Goal: Information Seeking & Learning: Learn about a topic

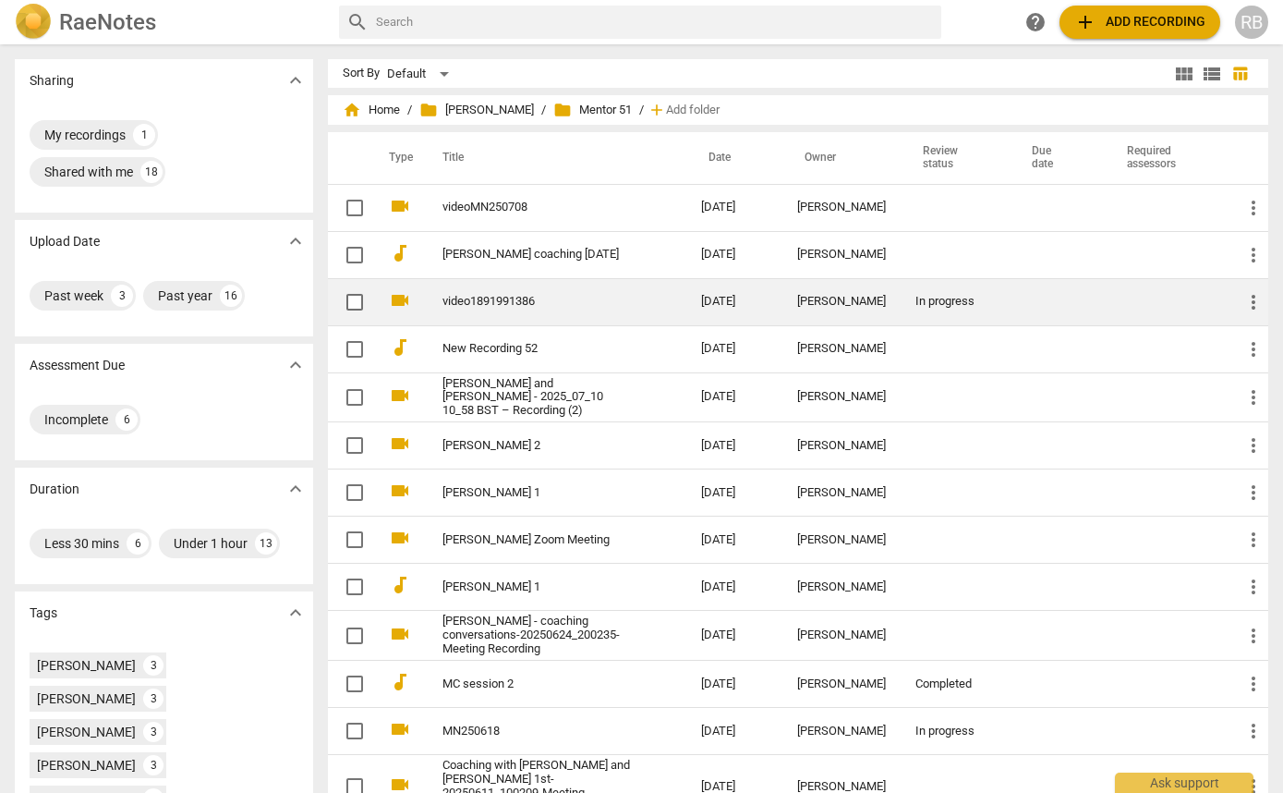
click at [853, 299] on div "[PERSON_NAME]" at bounding box center [841, 302] width 89 height 14
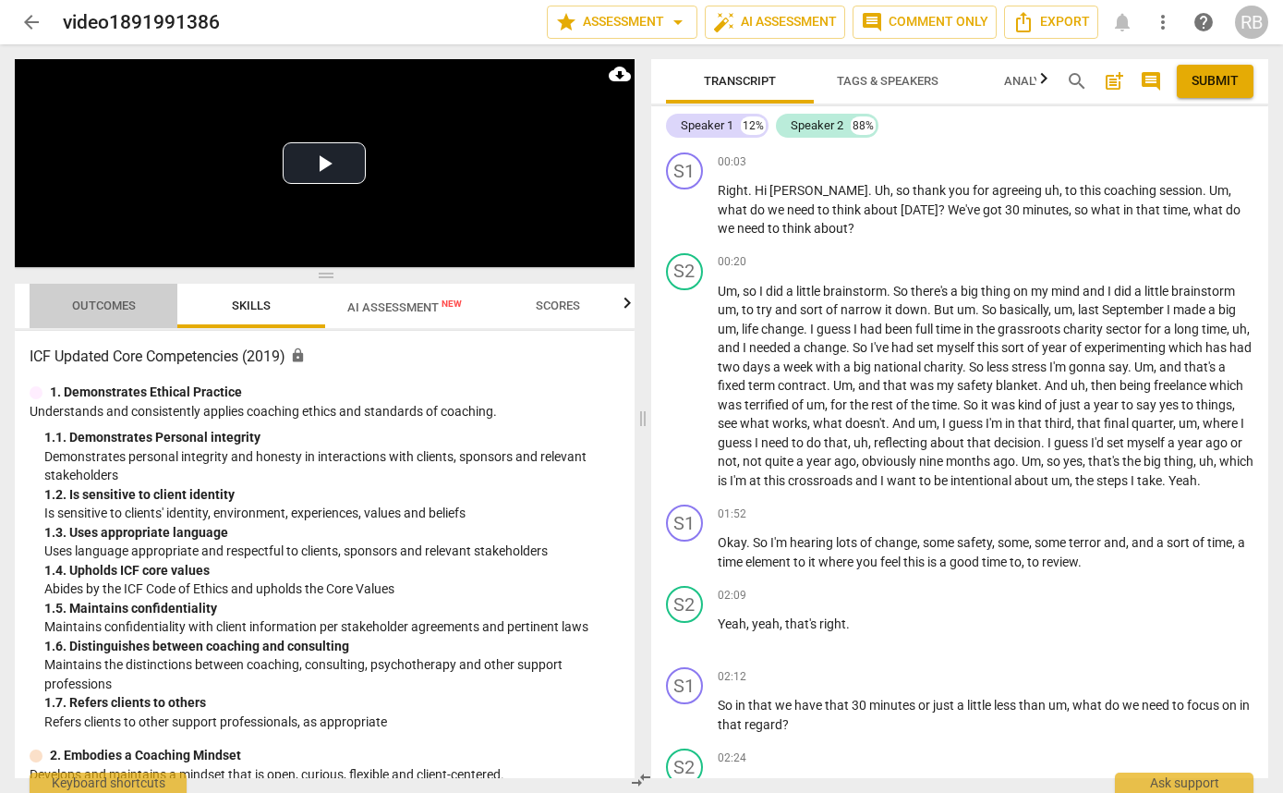
click at [80, 315] on span "Outcomes" at bounding box center [104, 306] width 108 height 25
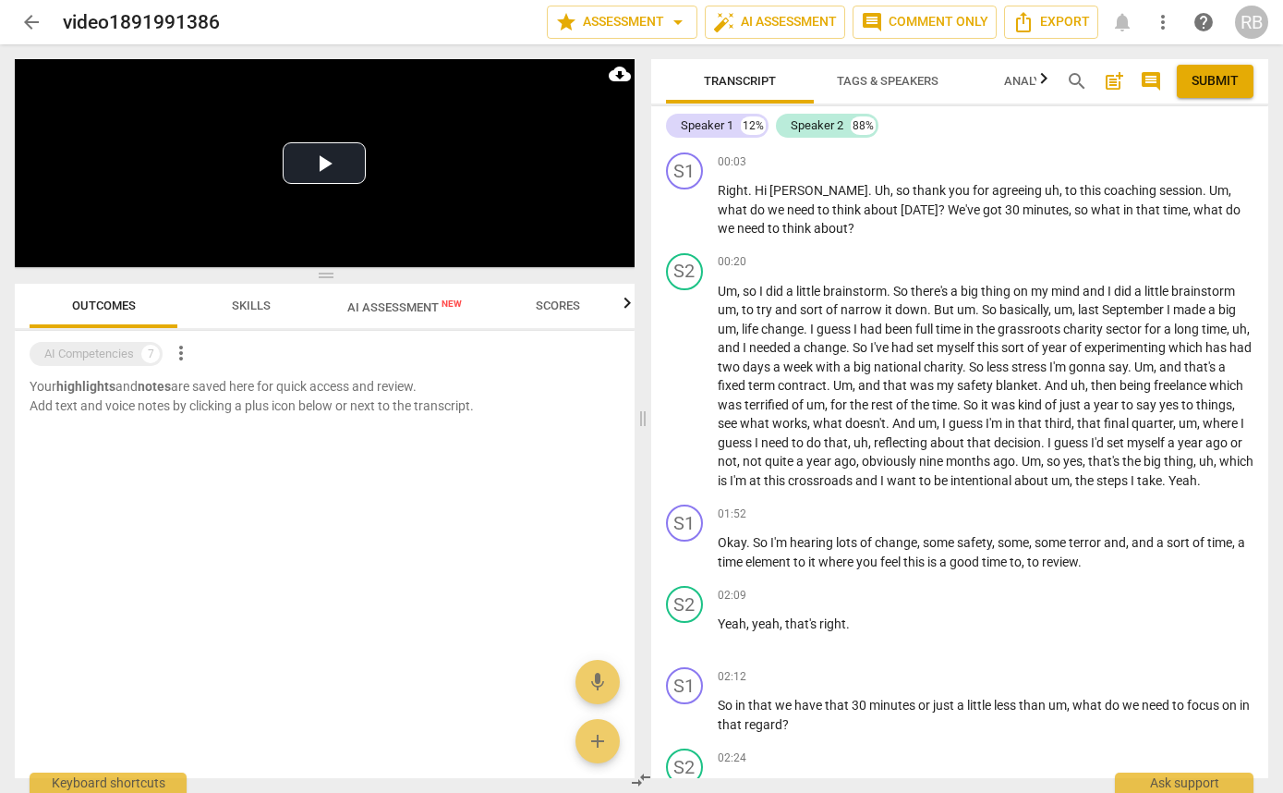
click at [354, 308] on span "AI Assessment New" at bounding box center [404, 307] width 115 height 14
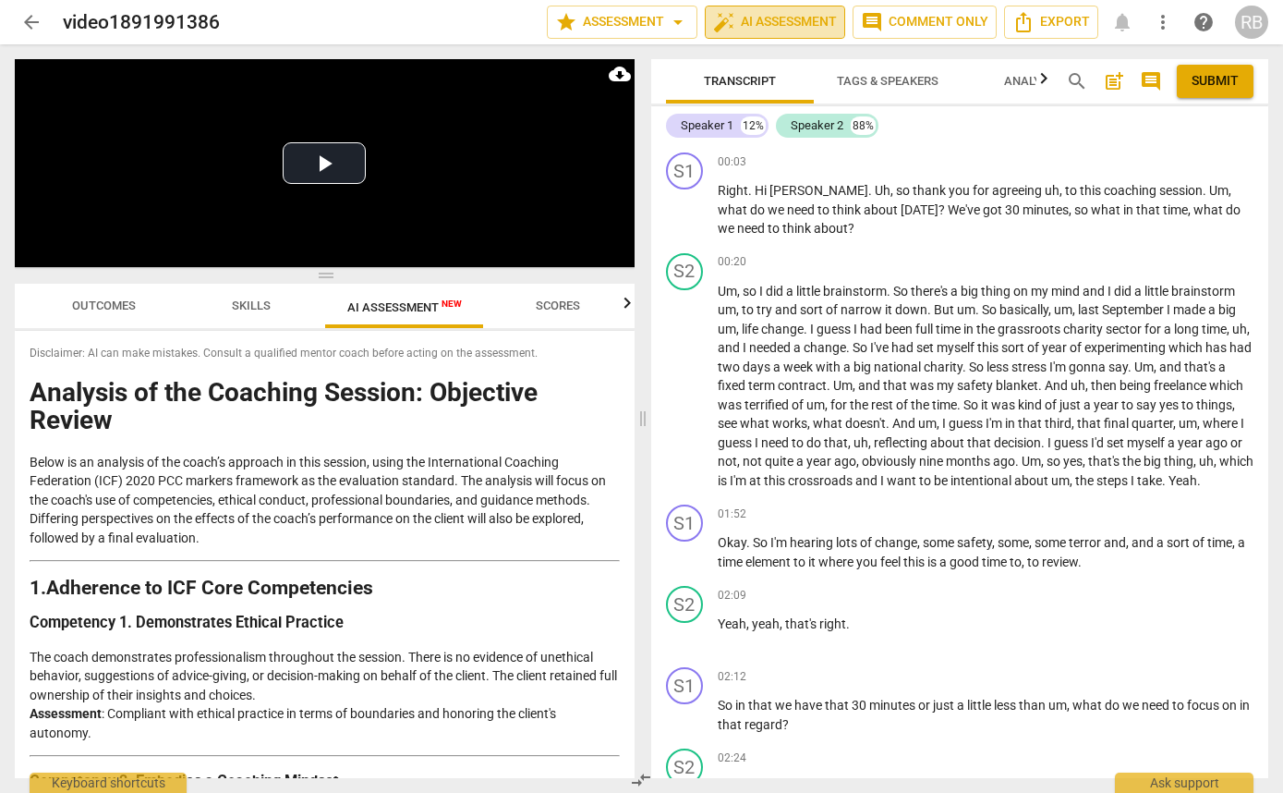
click at [807, 15] on span "auto_fix_high AI Assessment" at bounding box center [775, 22] width 124 height 22
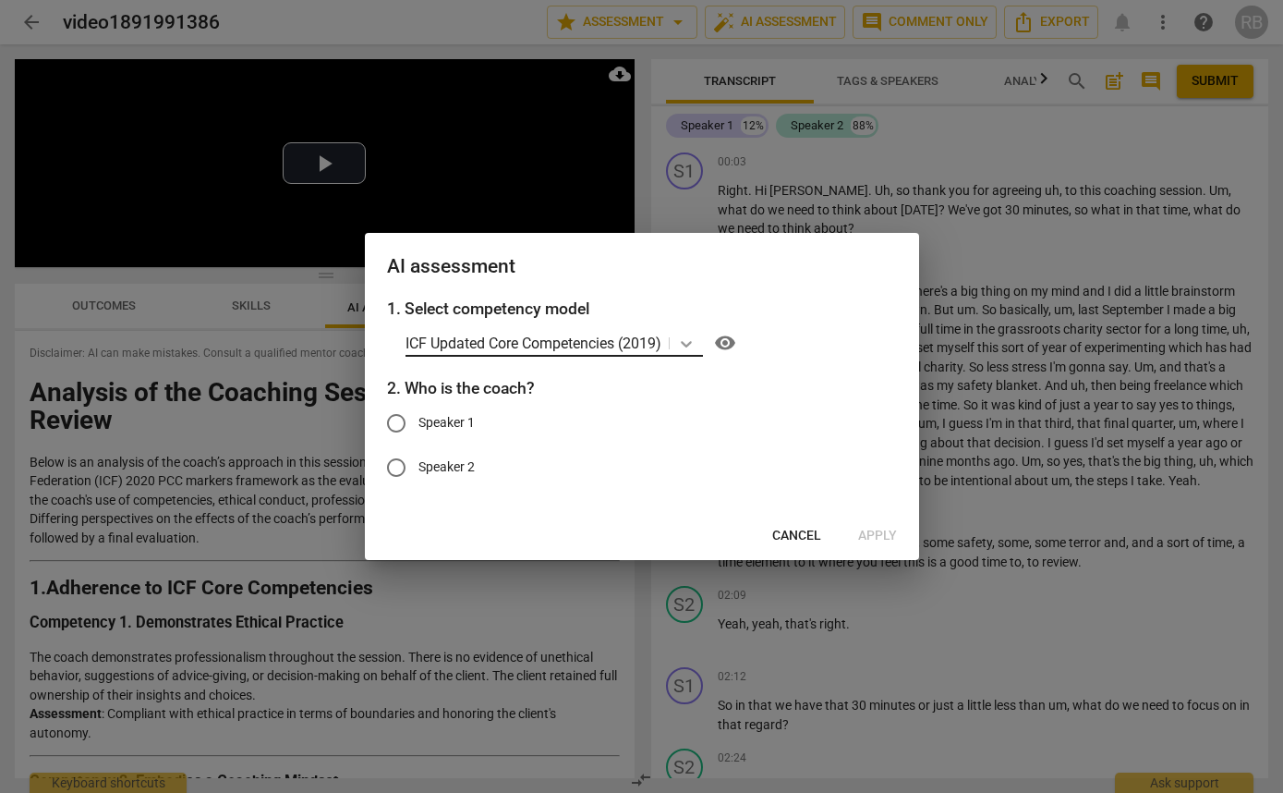
click at [692, 332] on div at bounding box center [686, 343] width 33 height 27
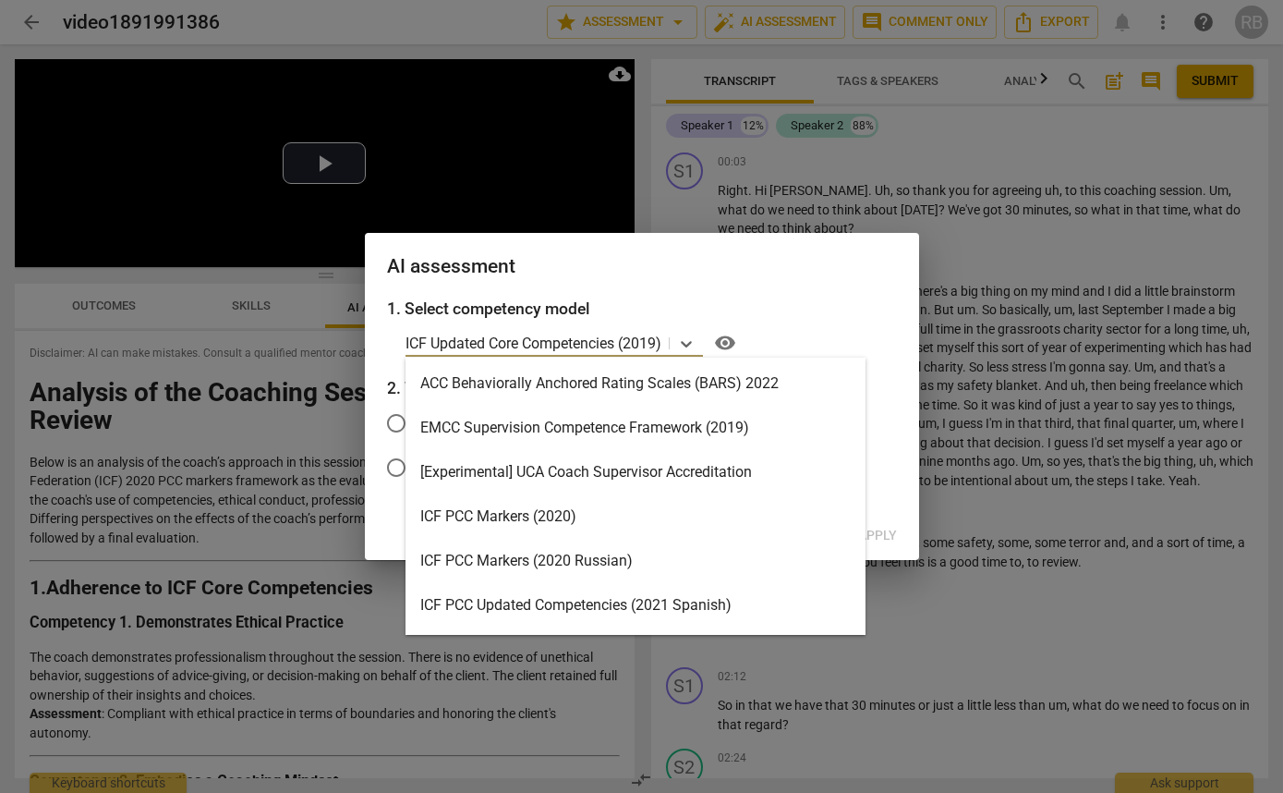
click at [601, 520] on div "ICF PCC Markers (2020)" at bounding box center [636, 516] width 460 height 44
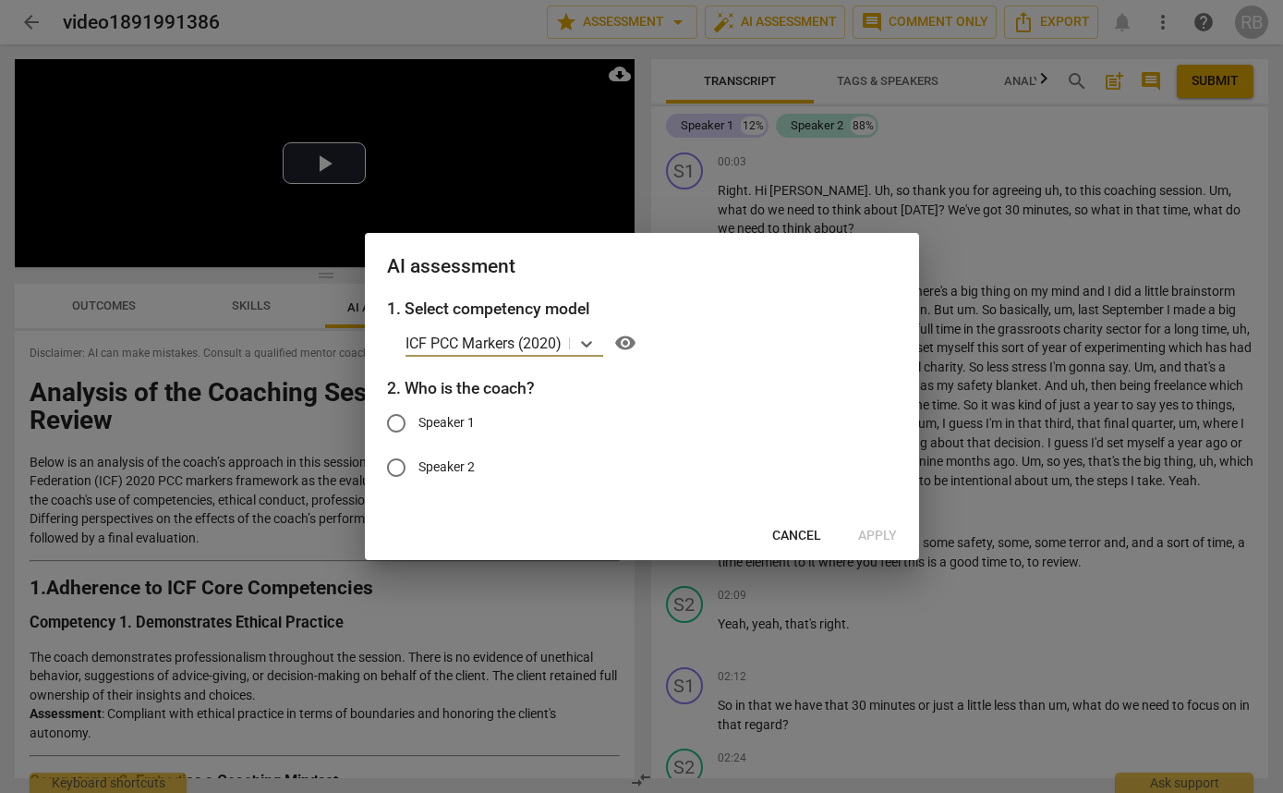
click at [479, 420] on label "Speaker 1" at bounding box center [628, 423] width 508 height 44
click at [418, 420] on input "Speaker 1" at bounding box center [396, 423] width 44 height 44
radio input "true"
click at [865, 530] on span "Apply" at bounding box center [877, 536] width 39 height 18
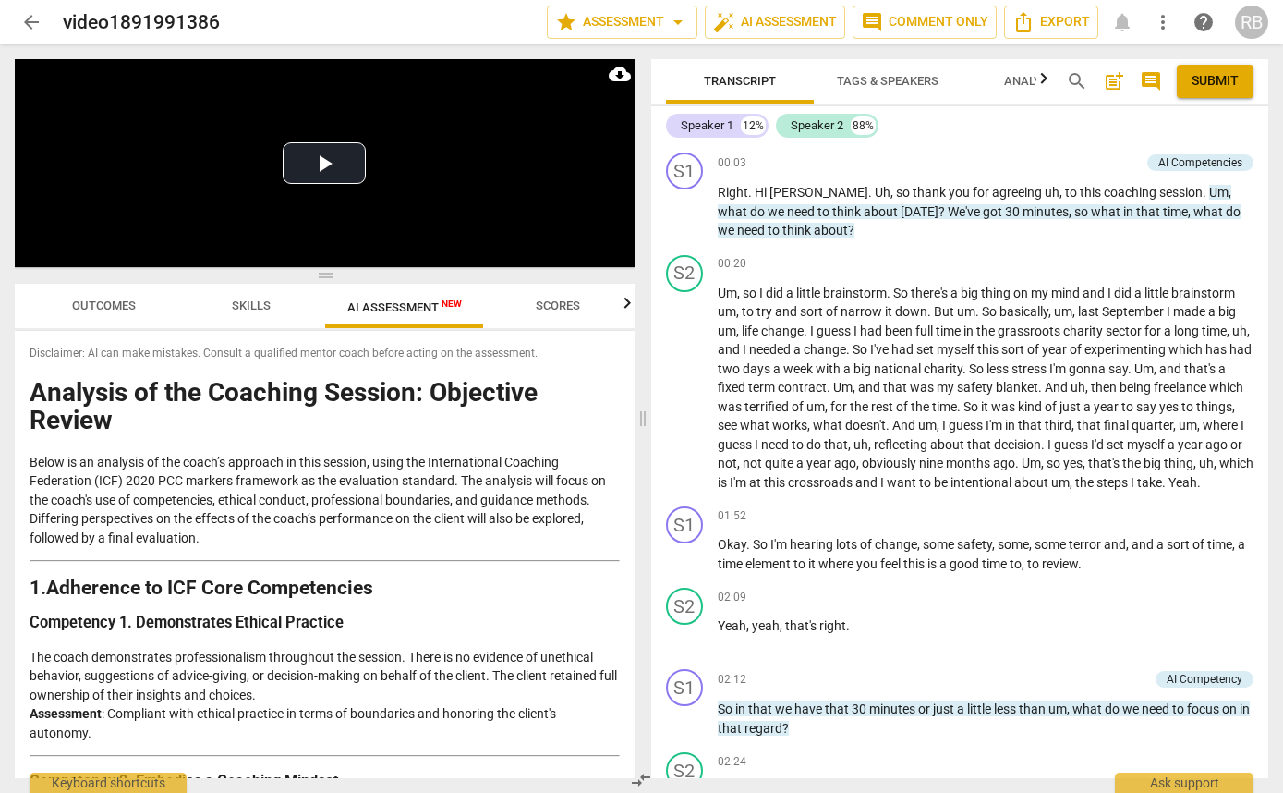
click at [240, 307] on span "Skills" at bounding box center [251, 305] width 39 height 14
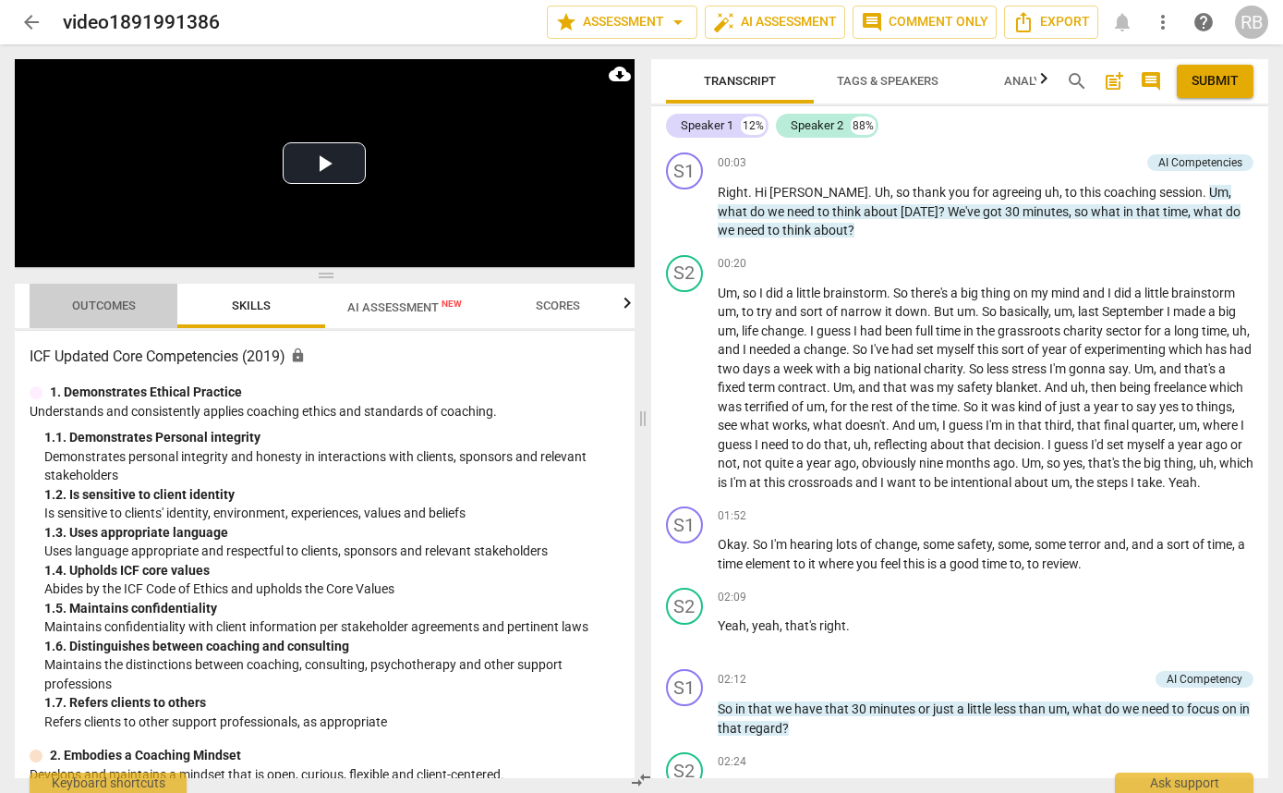
click at [110, 307] on span "Outcomes" at bounding box center [104, 305] width 64 height 14
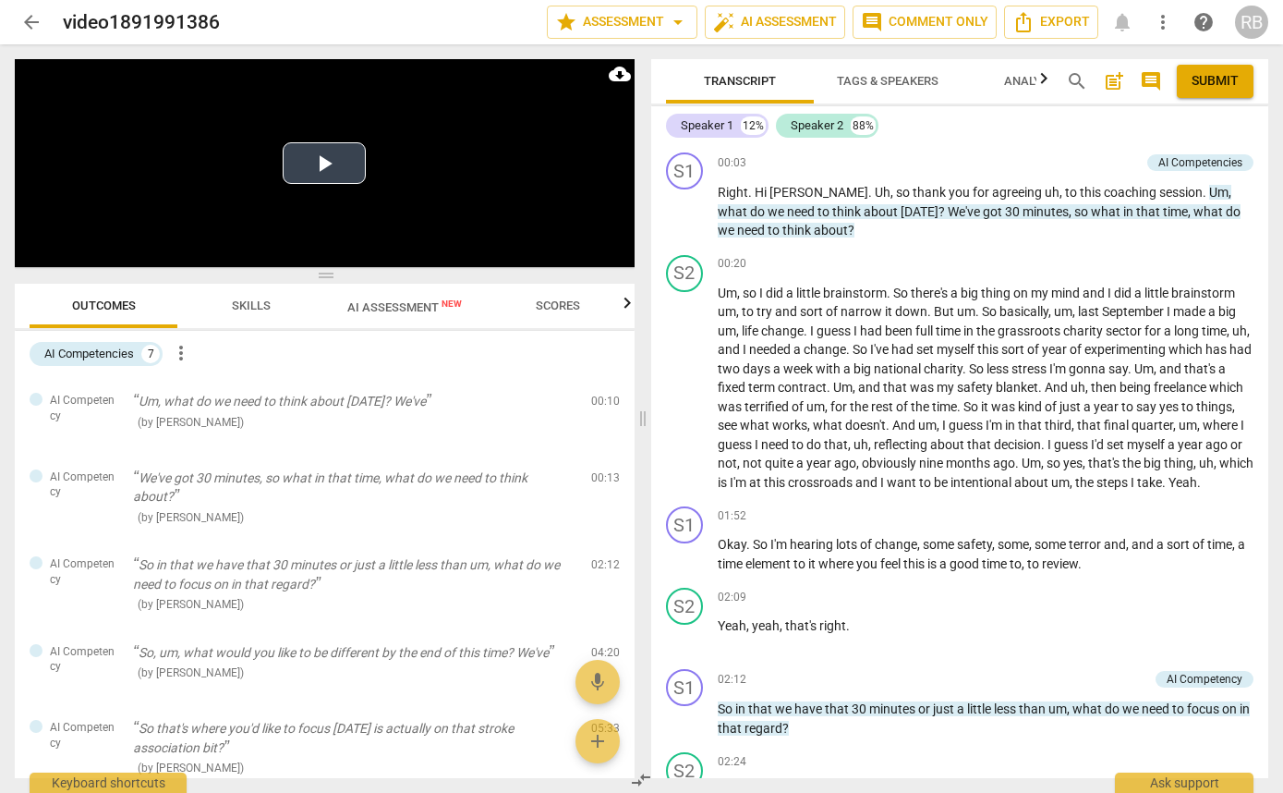
click at [308, 156] on button "Play Video" at bounding box center [324, 163] width 83 height 42
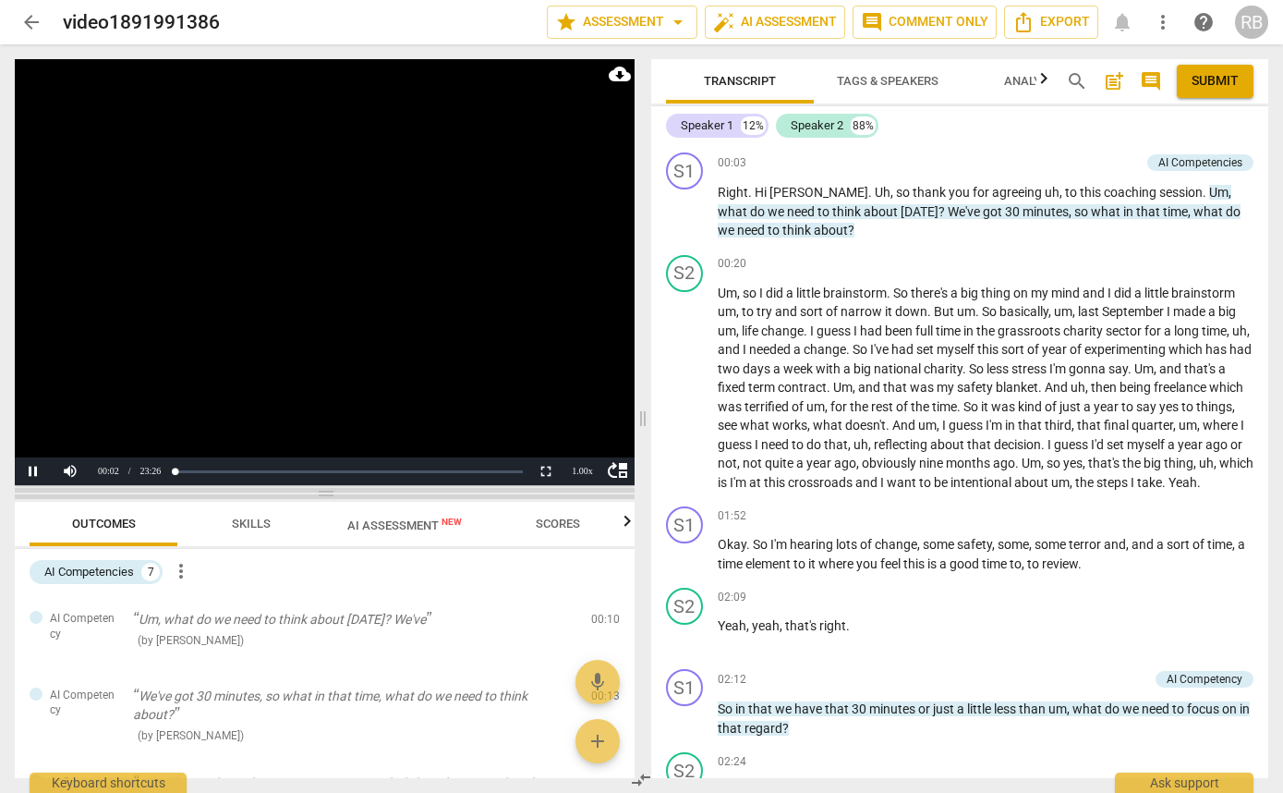
drag, startPoint x: 320, startPoint y: 274, endPoint x: 365, endPoint y: 491, distance: 221.7
click at [365, 491] on span at bounding box center [325, 493] width 620 height 11
click at [580, 471] on div "1.00 x" at bounding box center [582, 470] width 37 height 28
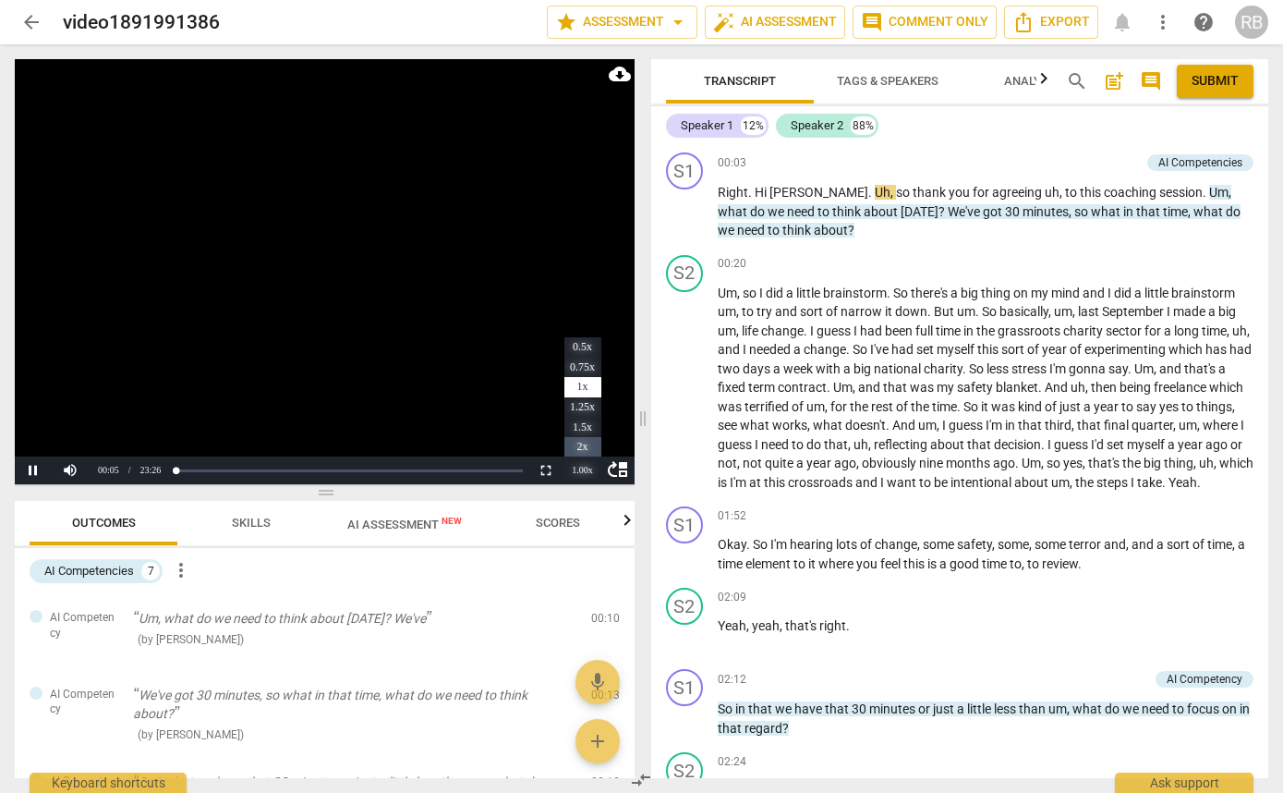
click at [581, 443] on li "2x" at bounding box center [582, 447] width 37 height 20
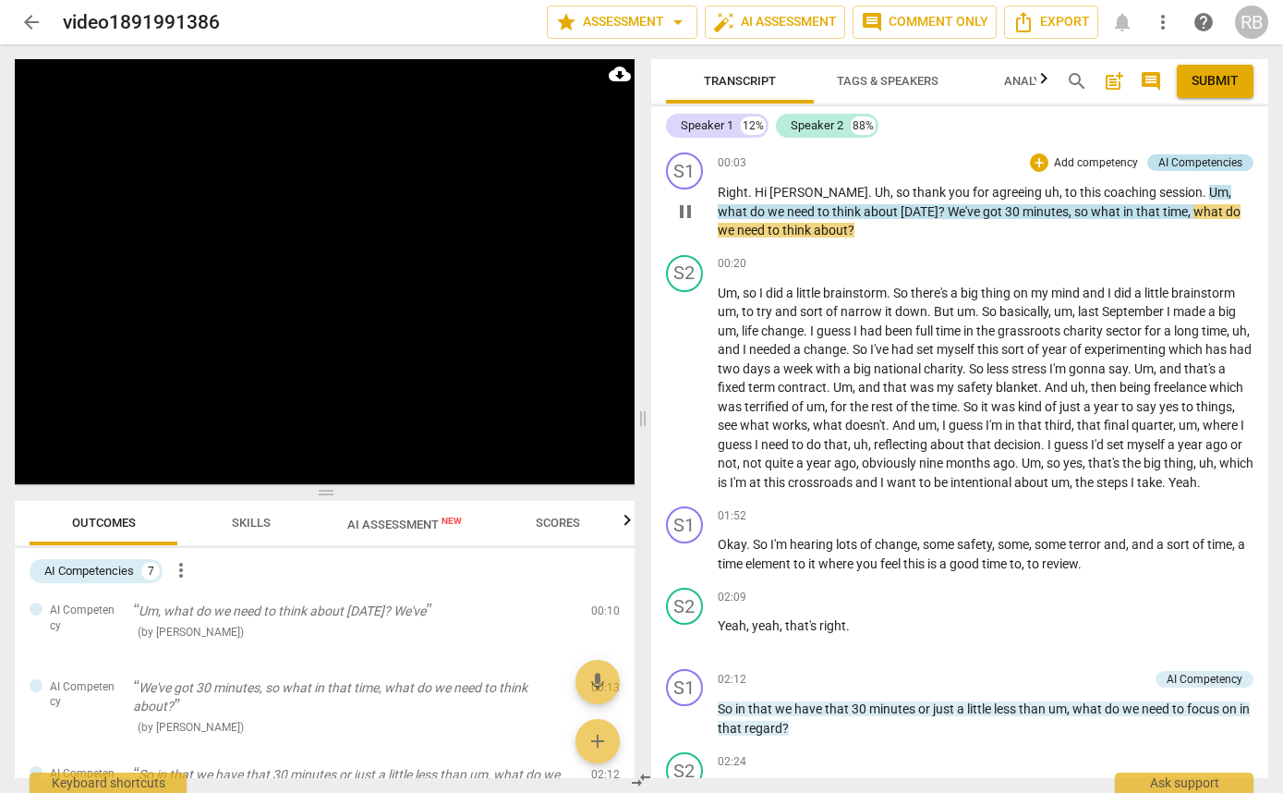
click at [1195, 158] on div "AI Competencies" at bounding box center [1200, 162] width 84 height 17
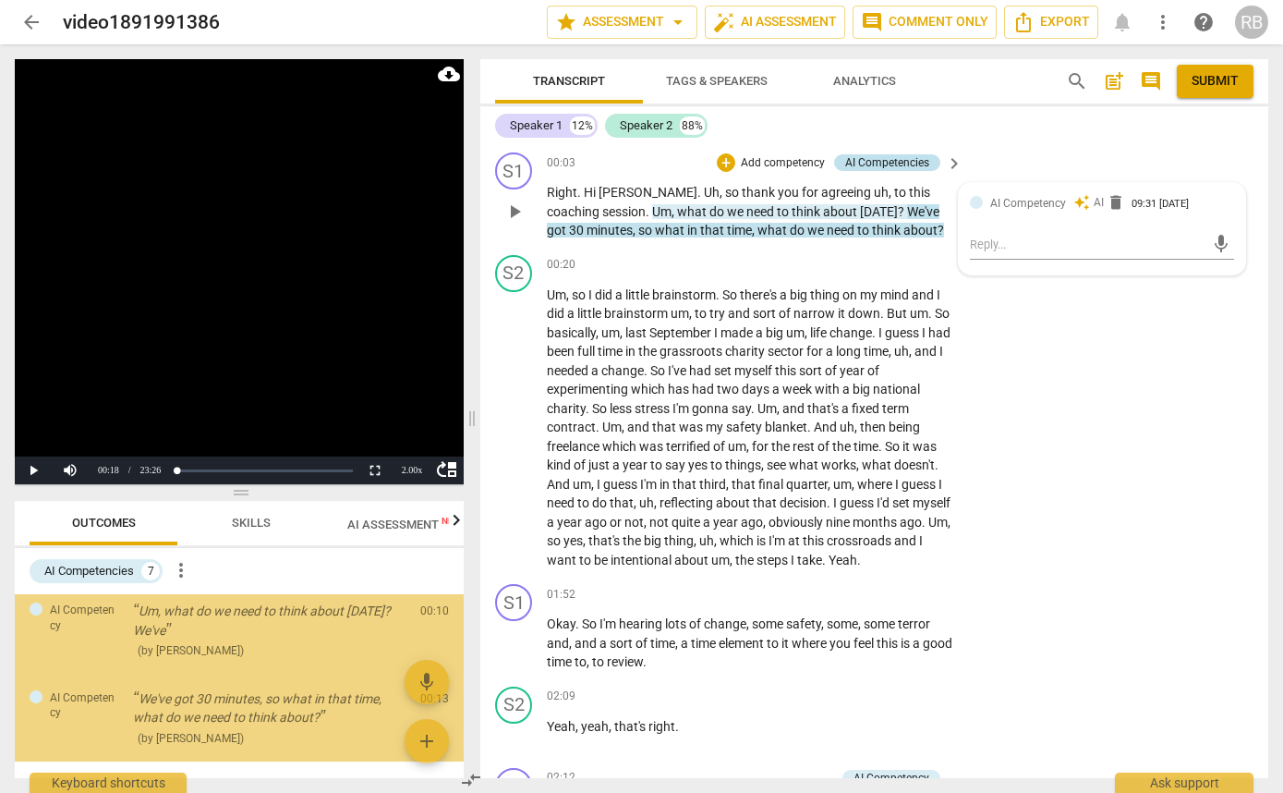
scroll to position [28, 0]
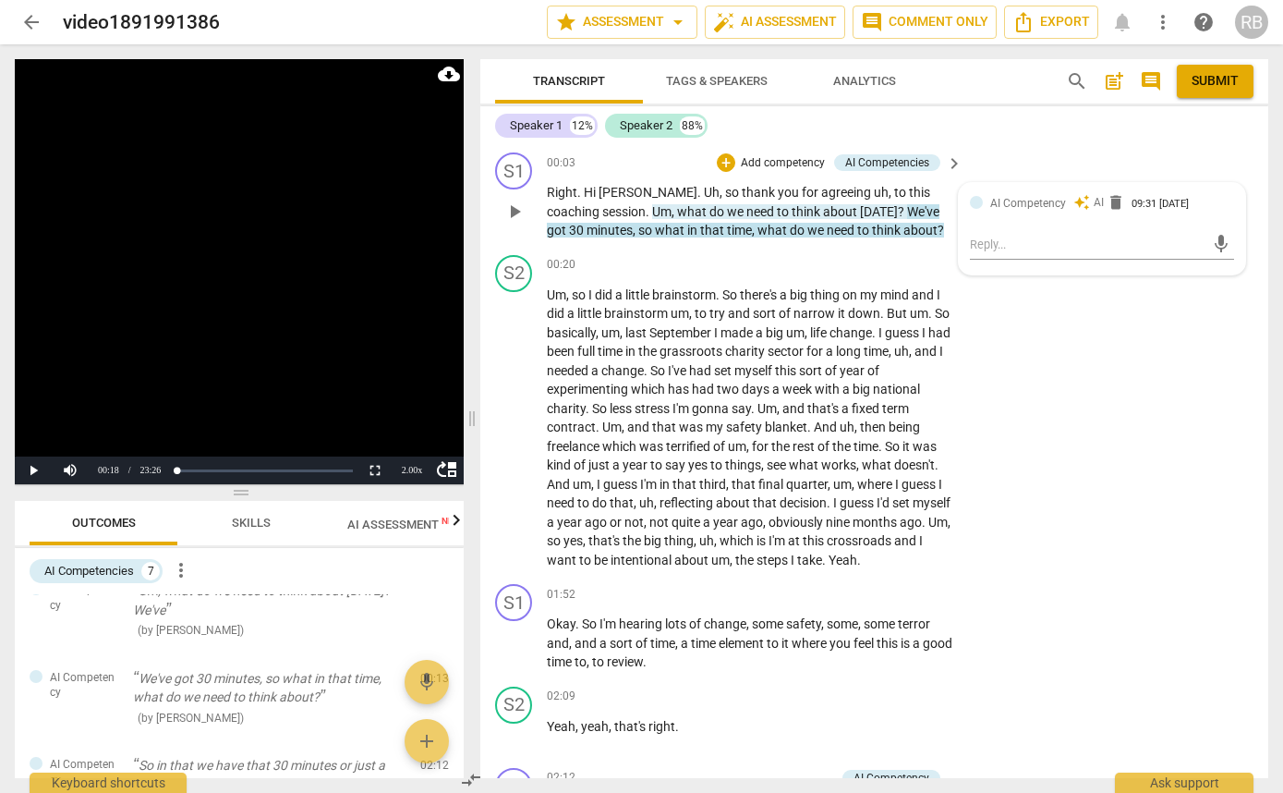
click at [1032, 209] on span "AI Competency" at bounding box center [1028, 203] width 76 height 13
click at [953, 162] on span "keyboard_arrow_right" at bounding box center [954, 163] width 22 height 22
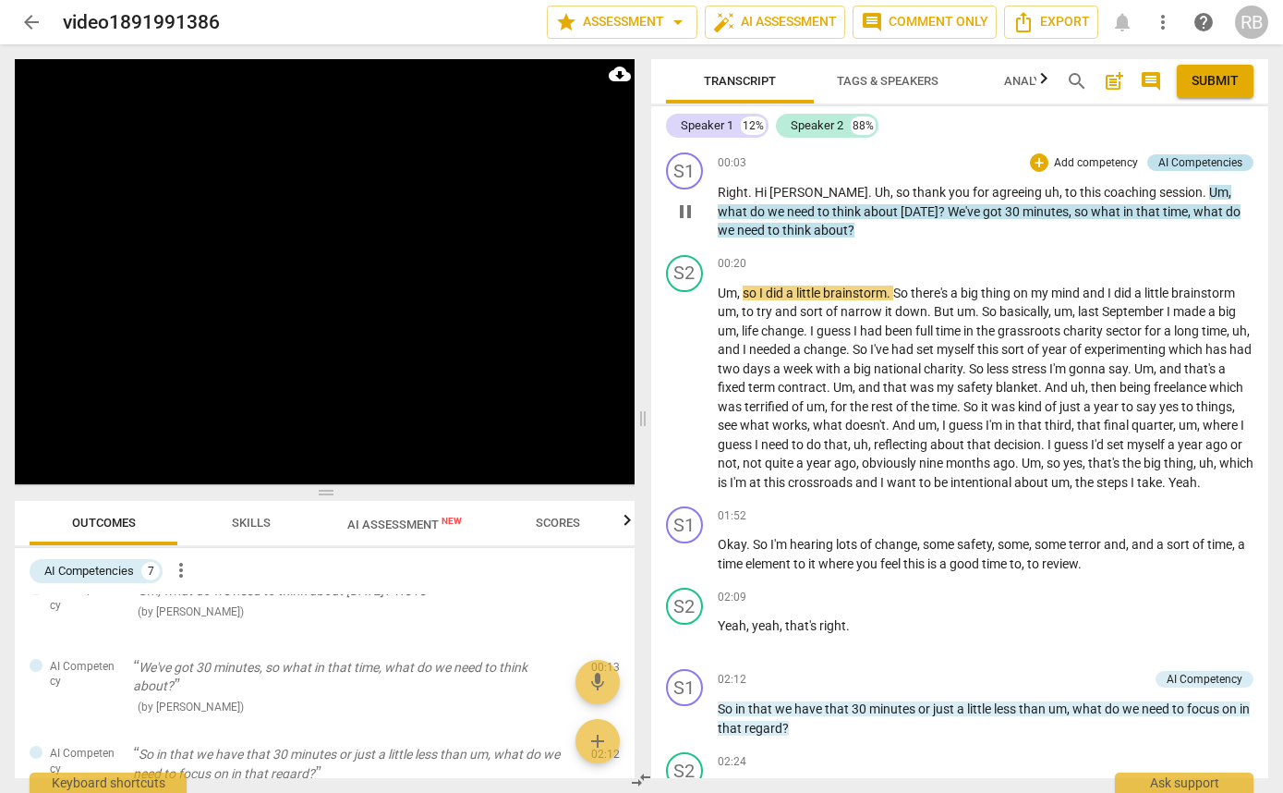
click at [1179, 156] on div "AI Competencies" at bounding box center [1200, 162] width 84 height 17
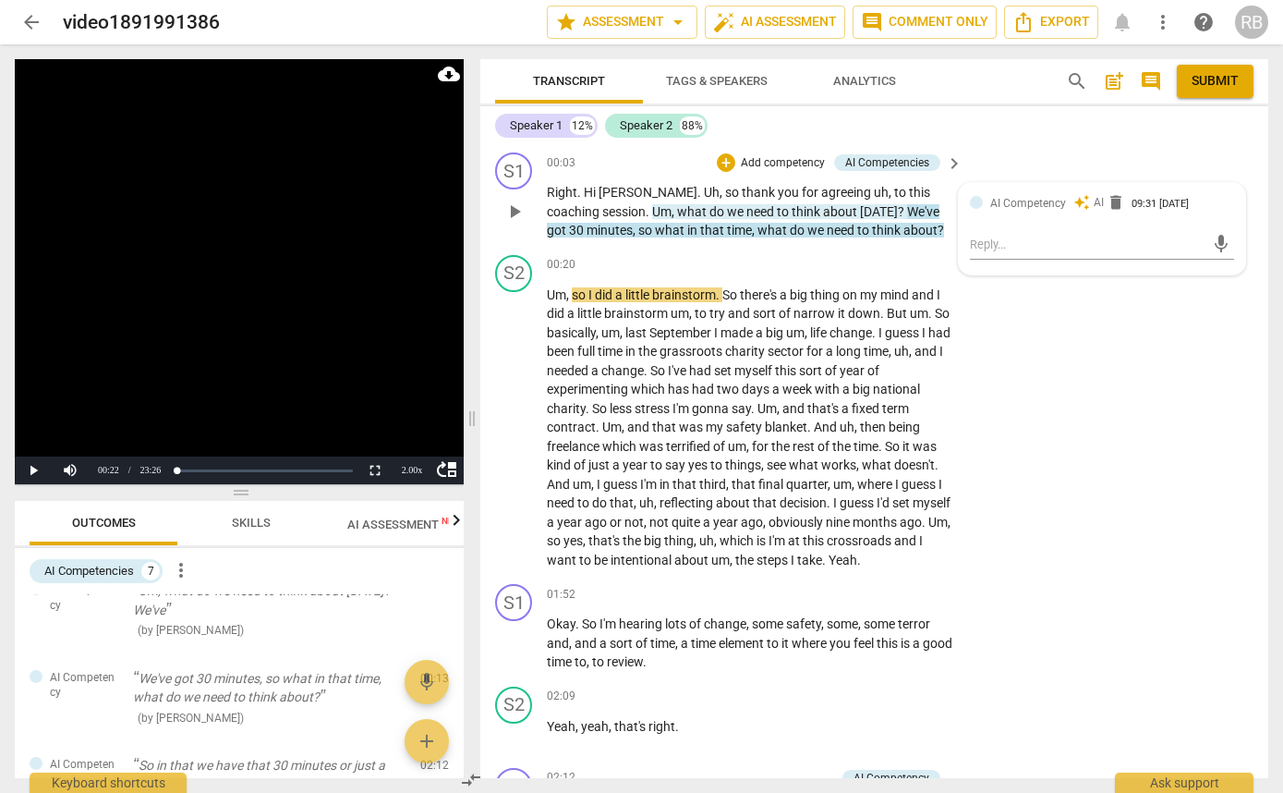
click at [1002, 194] on div "AI Competency" at bounding box center [1028, 203] width 76 height 18
click at [965, 203] on div "AI Competency auto_awesome AI delete 09:31 [DATE] mic" at bounding box center [1102, 228] width 286 height 91
click at [925, 217] on p "Right . Hi [PERSON_NAME] . [PERSON_NAME] , so thank you for agreeing uh , to th…" at bounding box center [750, 211] width 406 height 57
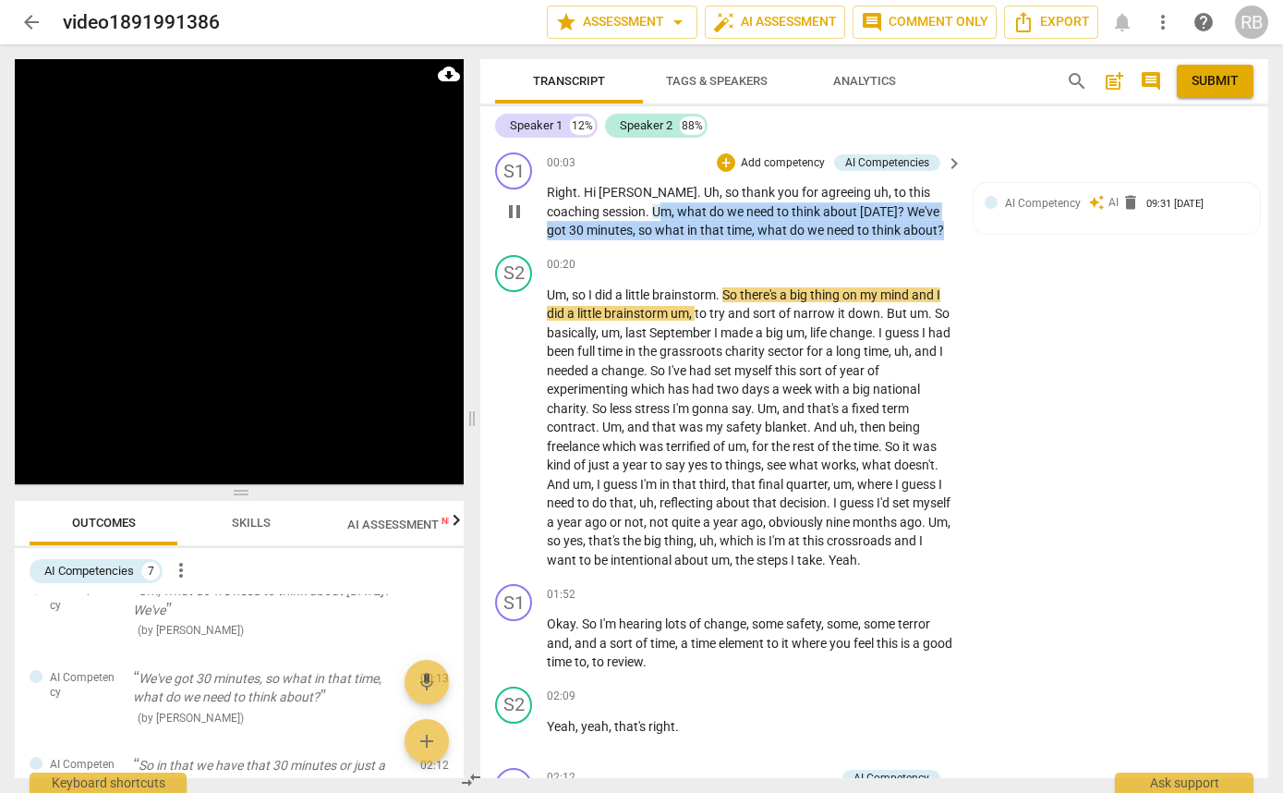
drag, startPoint x: 912, startPoint y: 225, endPoint x: 604, endPoint y: 204, distance: 308.3
click at [604, 204] on p "Right . Hi [PERSON_NAME] . [PERSON_NAME] , so thank you for agreeing uh , to th…" at bounding box center [750, 211] width 406 height 57
click at [754, 159] on p "Add competency" at bounding box center [783, 163] width 88 height 17
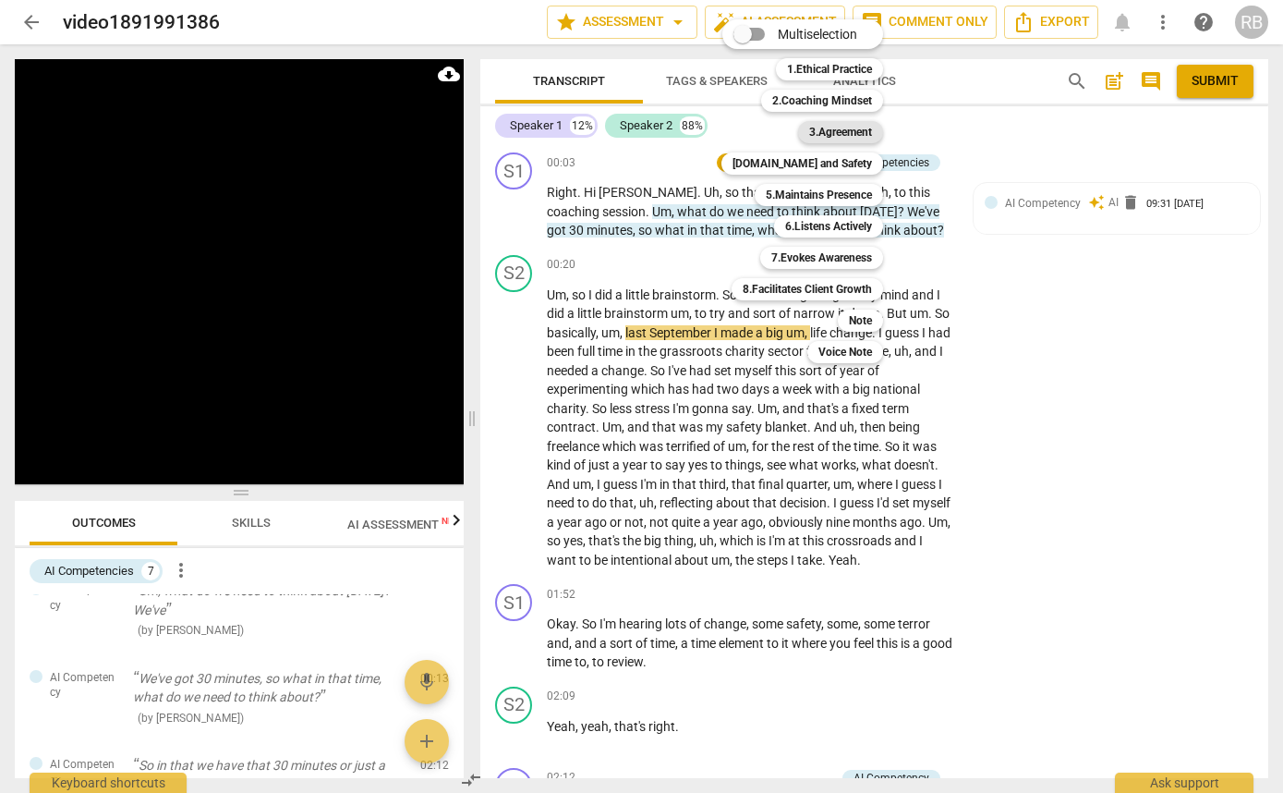
click at [851, 128] on b "3.Agreement" at bounding box center [840, 132] width 63 height 22
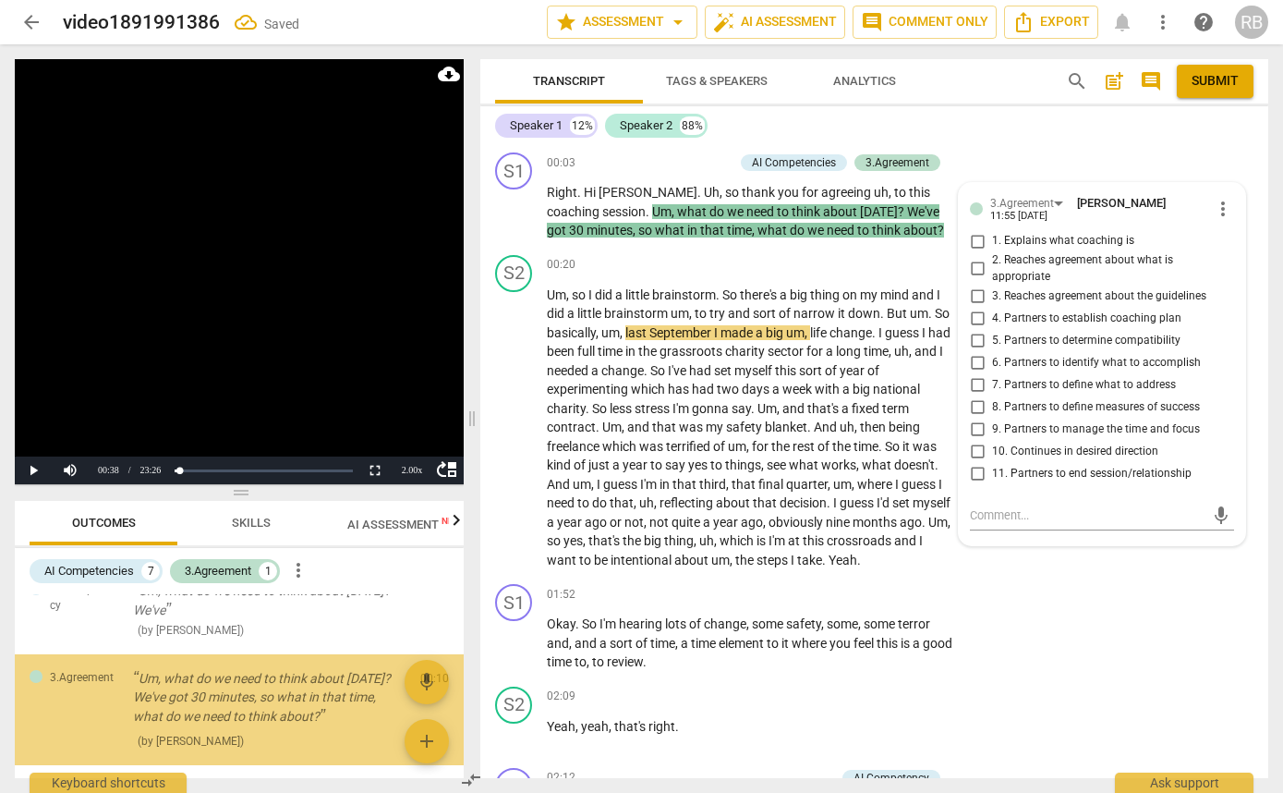
scroll to position [51, 0]
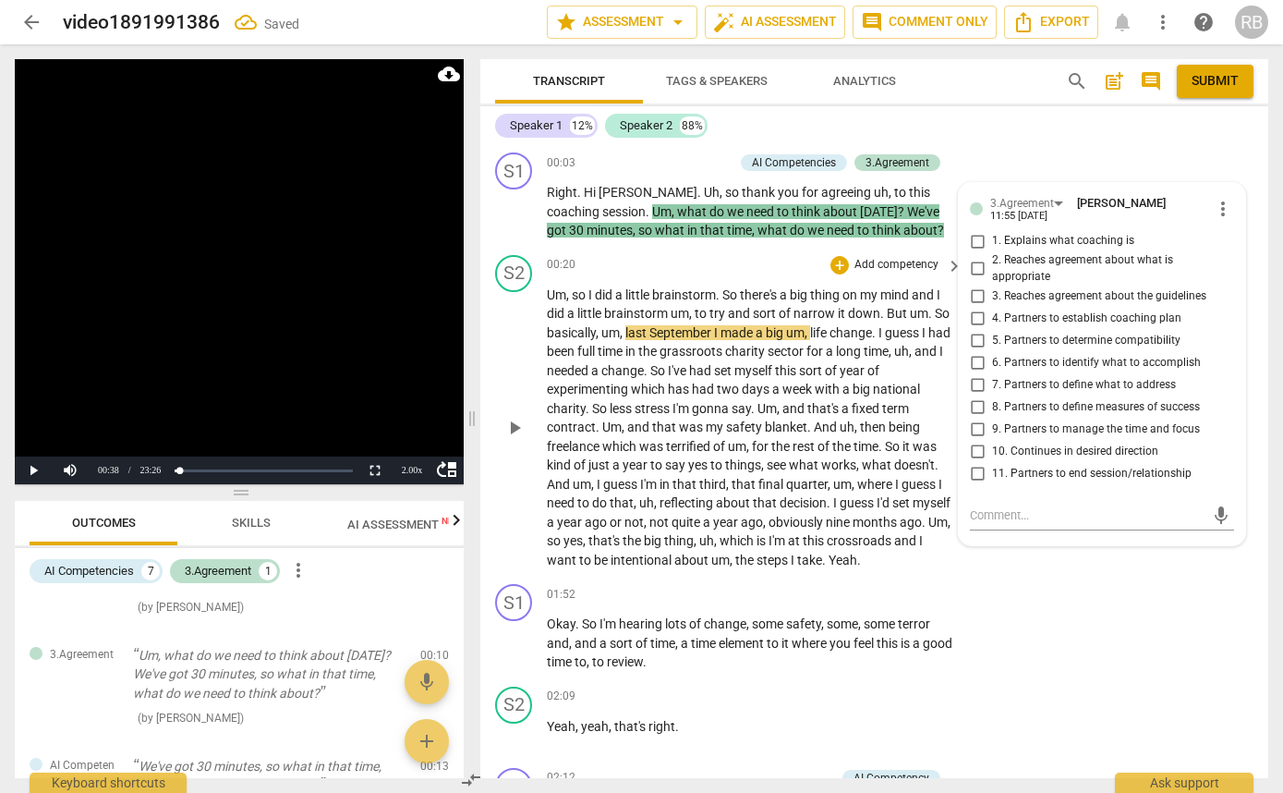
click at [716, 267] on div "00:20 + Add competency keyboard_arrow_right" at bounding box center [756, 265] width 418 height 20
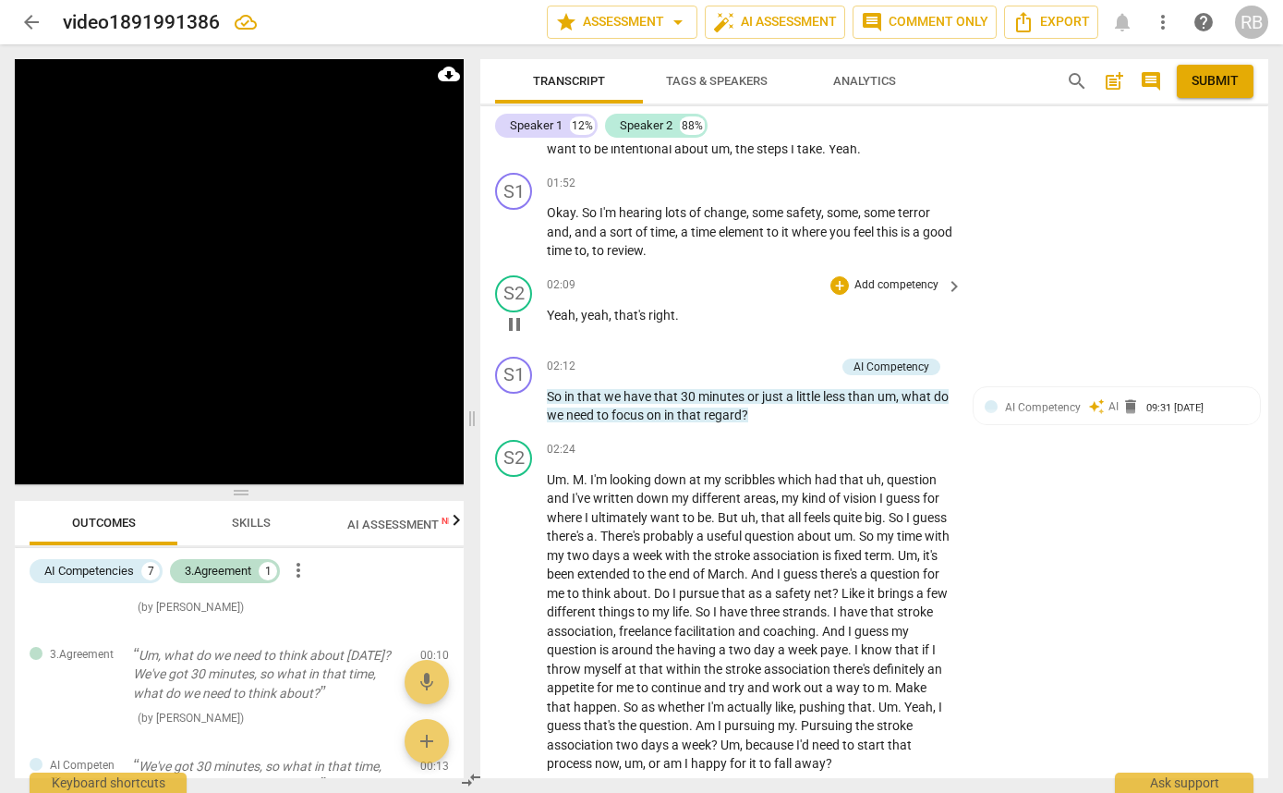
scroll to position [417, 0]
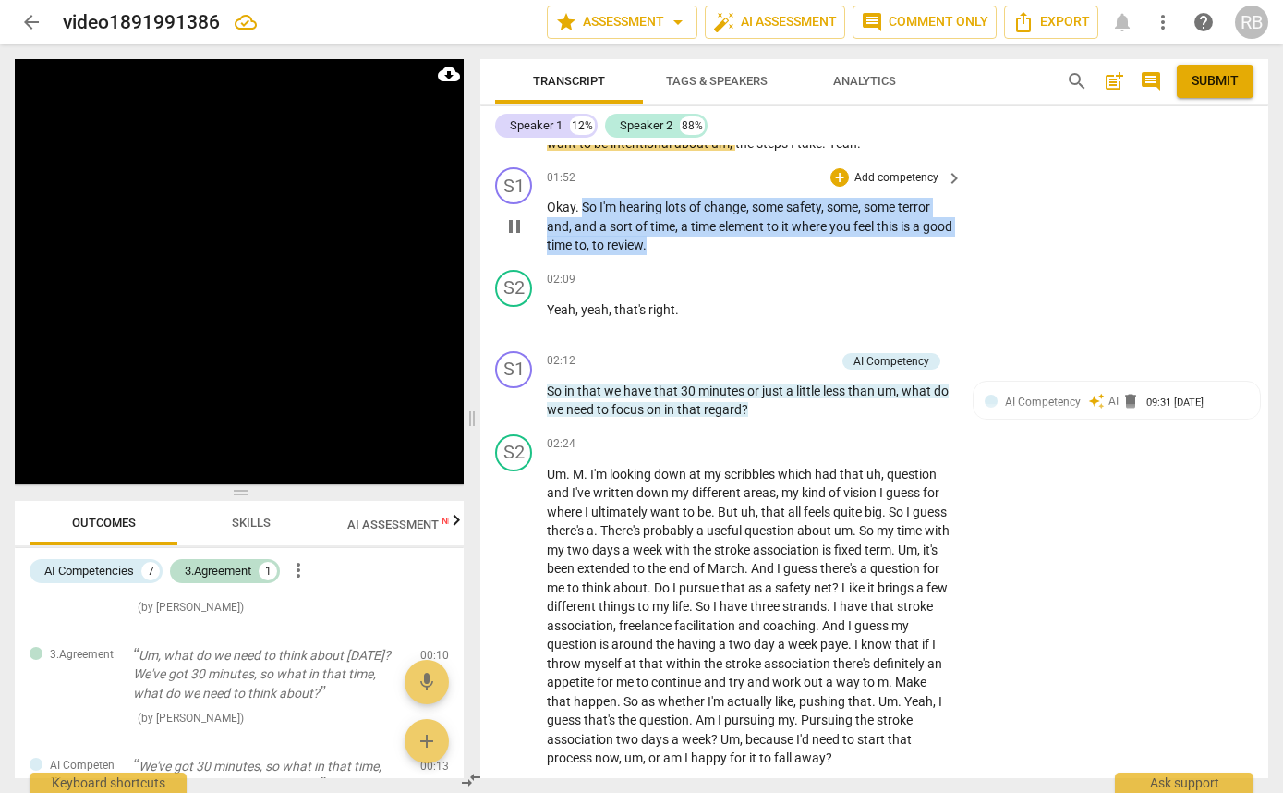
drag, startPoint x: 703, startPoint y: 247, endPoint x: 585, endPoint y: 211, distance: 123.6
click at [585, 211] on p "Okay . So I'm hearing lots of change , some safety , some , some terror and , a…" at bounding box center [750, 226] width 406 height 57
click at [843, 177] on div "+" at bounding box center [839, 177] width 18 height 18
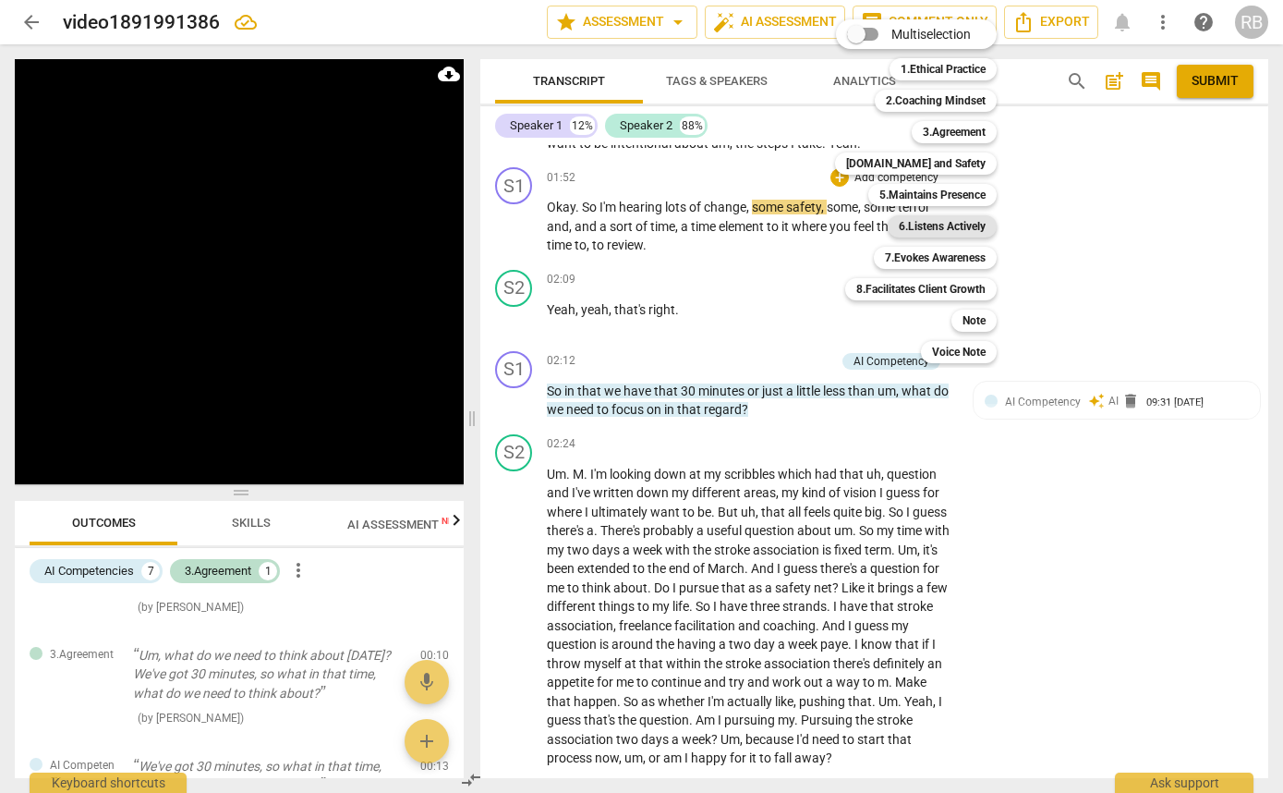
click at [915, 229] on b "6.Listens Actively" at bounding box center [942, 226] width 87 height 22
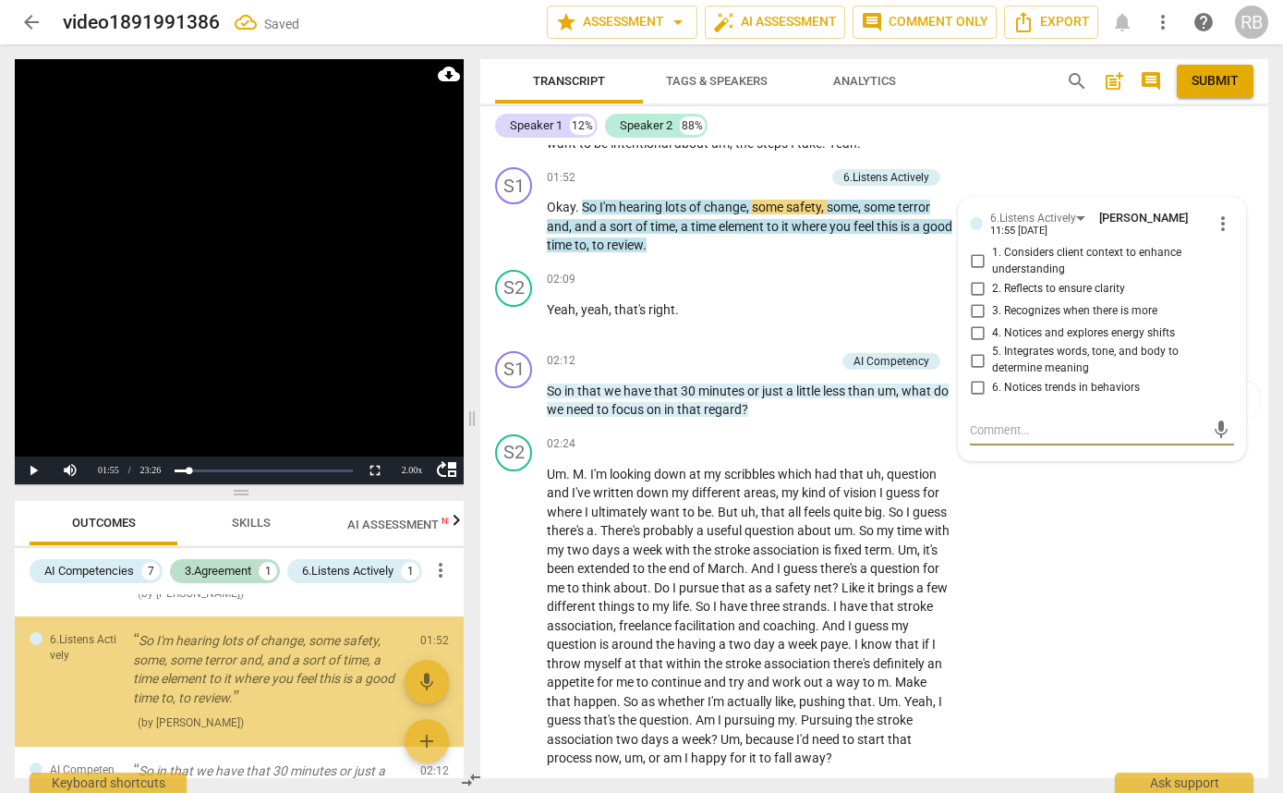
scroll to position [273, 0]
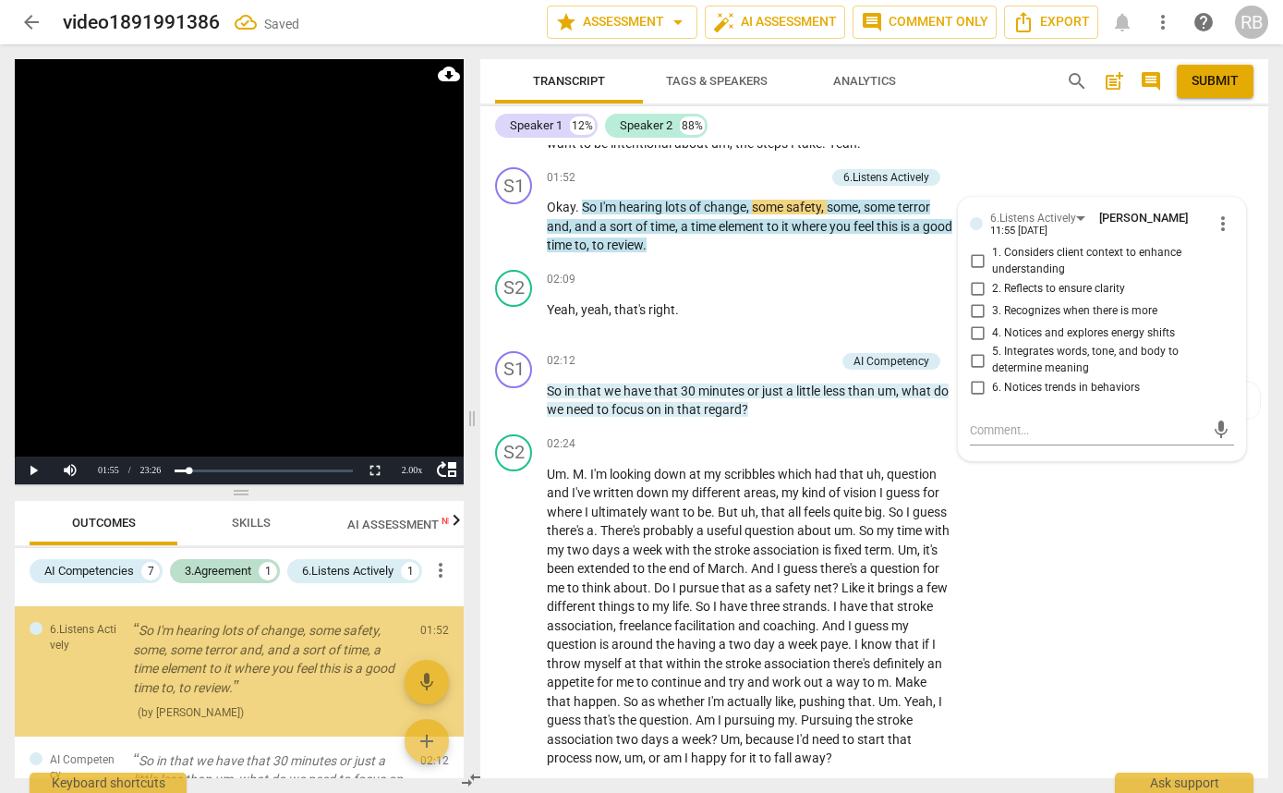
click at [720, 292] on div "02:09 + Add competency keyboard_arrow_right Yeah , yeah , that's right ." at bounding box center [756, 303] width 418 height 67
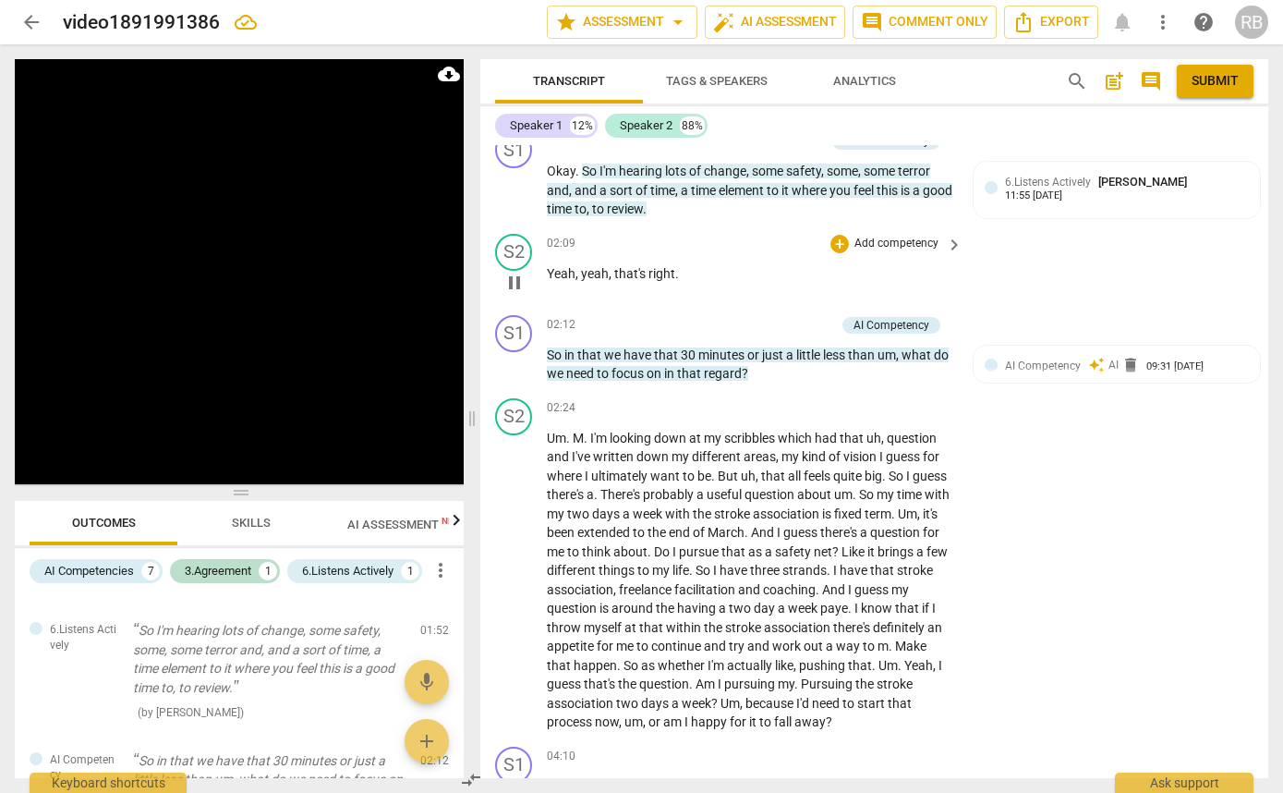
scroll to position [457, 0]
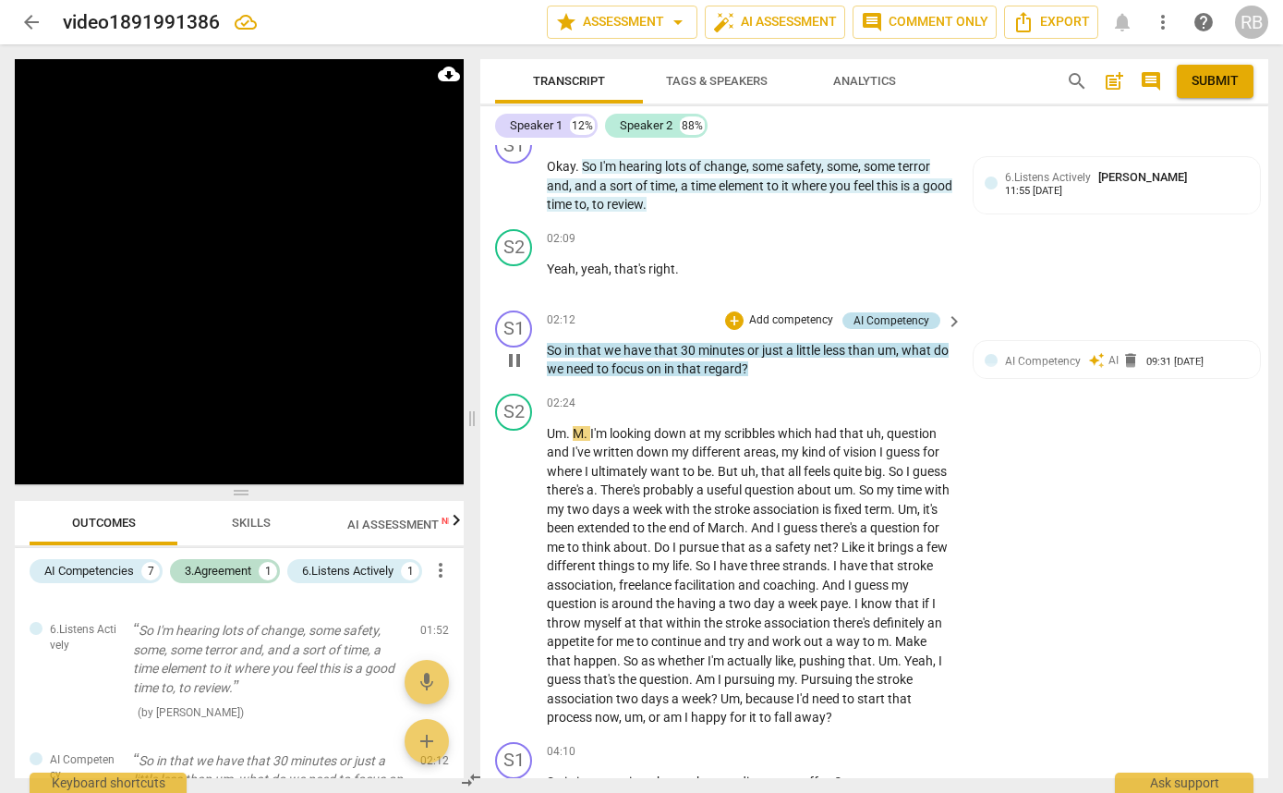
click at [913, 318] on div "AI Competency" at bounding box center [891, 320] width 76 height 17
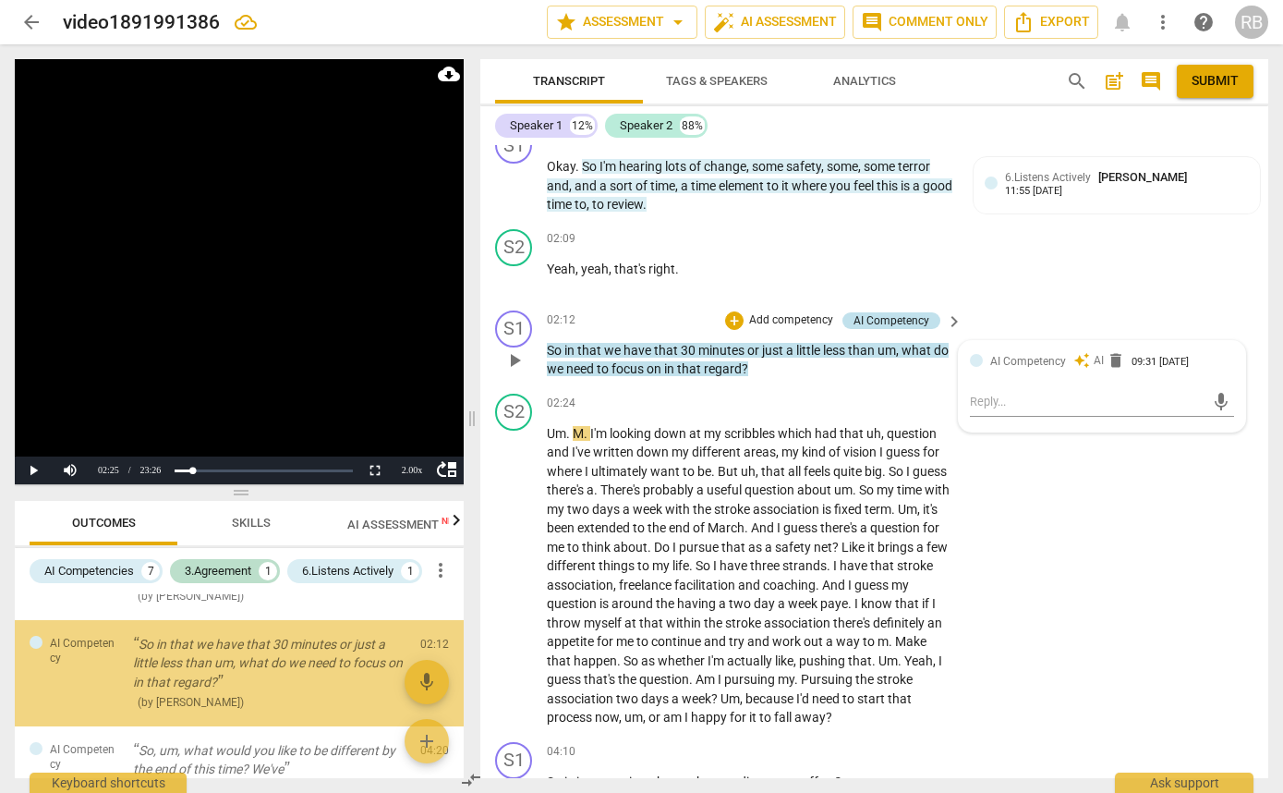
scroll to position [391, 0]
click at [951, 320] on span "keyboard_arrow_right" at bounding box center [954, 321] width 22 height 22
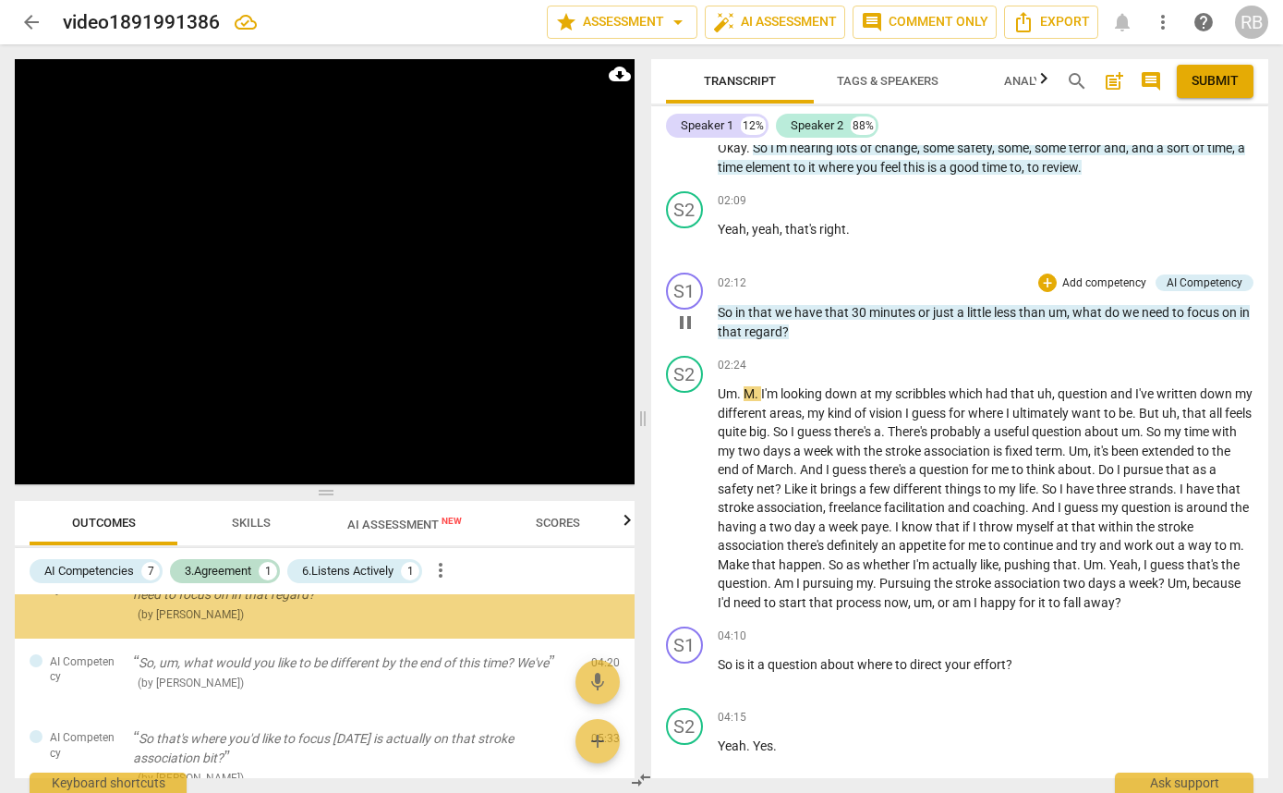
scroll to position [342, 0]
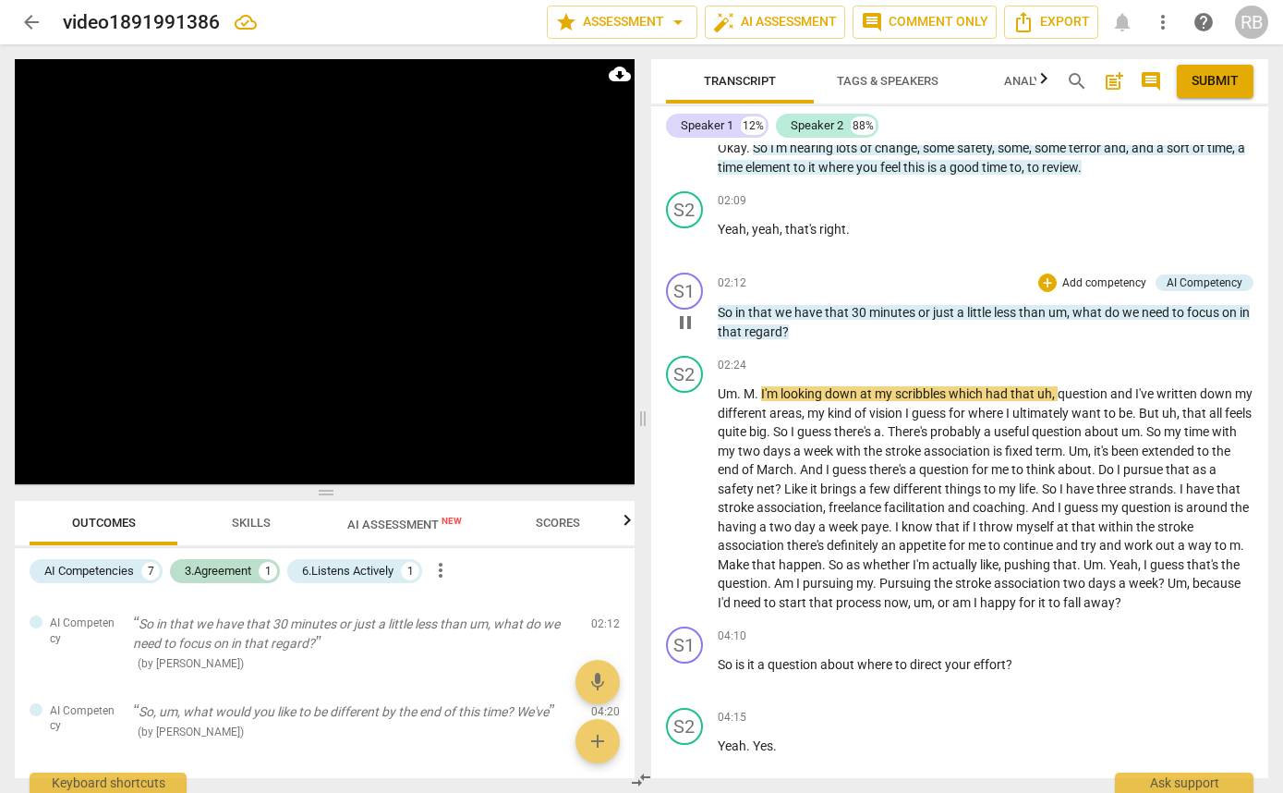
click at [1060, 292] on p "Add competency" at bounding box center [1104, 283] width 88 height 17
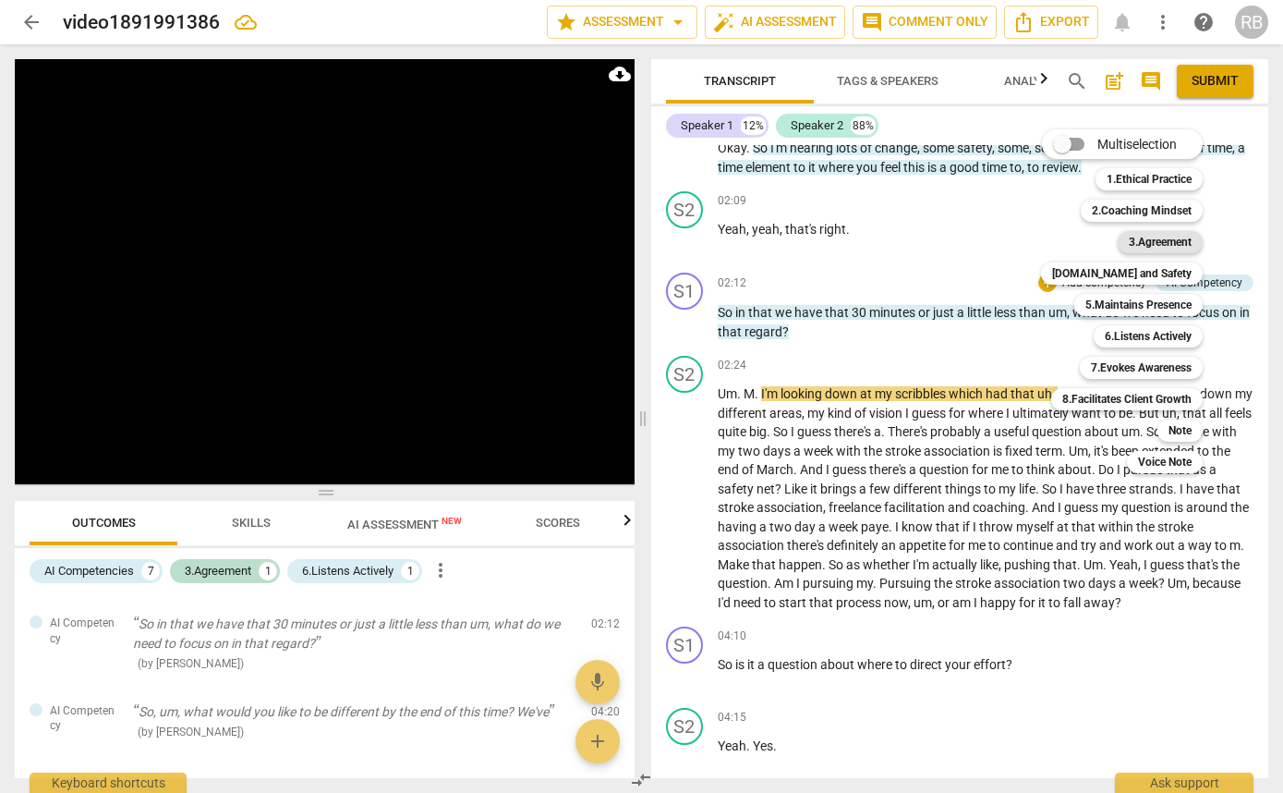
click at [1136, 243] on b "3.Agreement" at bounding box center [1160, 242] width 63 height 22
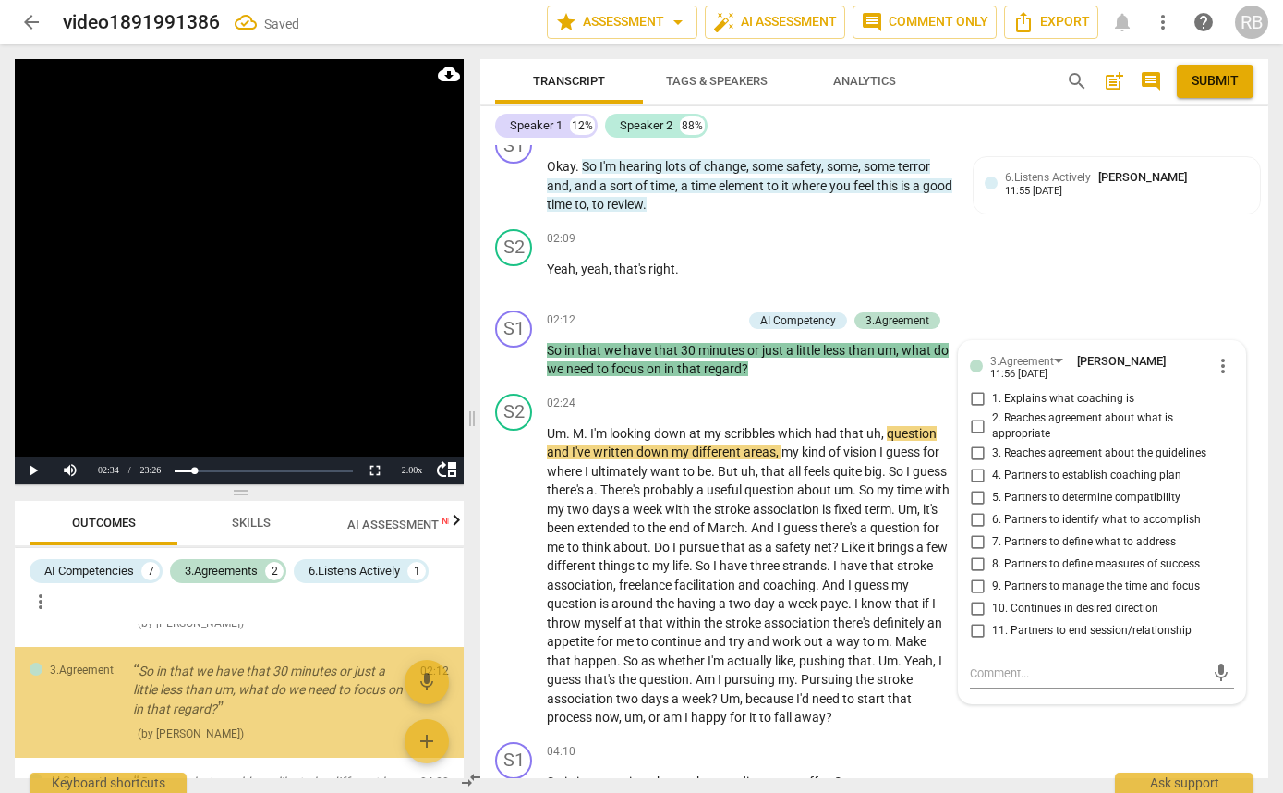
scroll to position [500, 0]
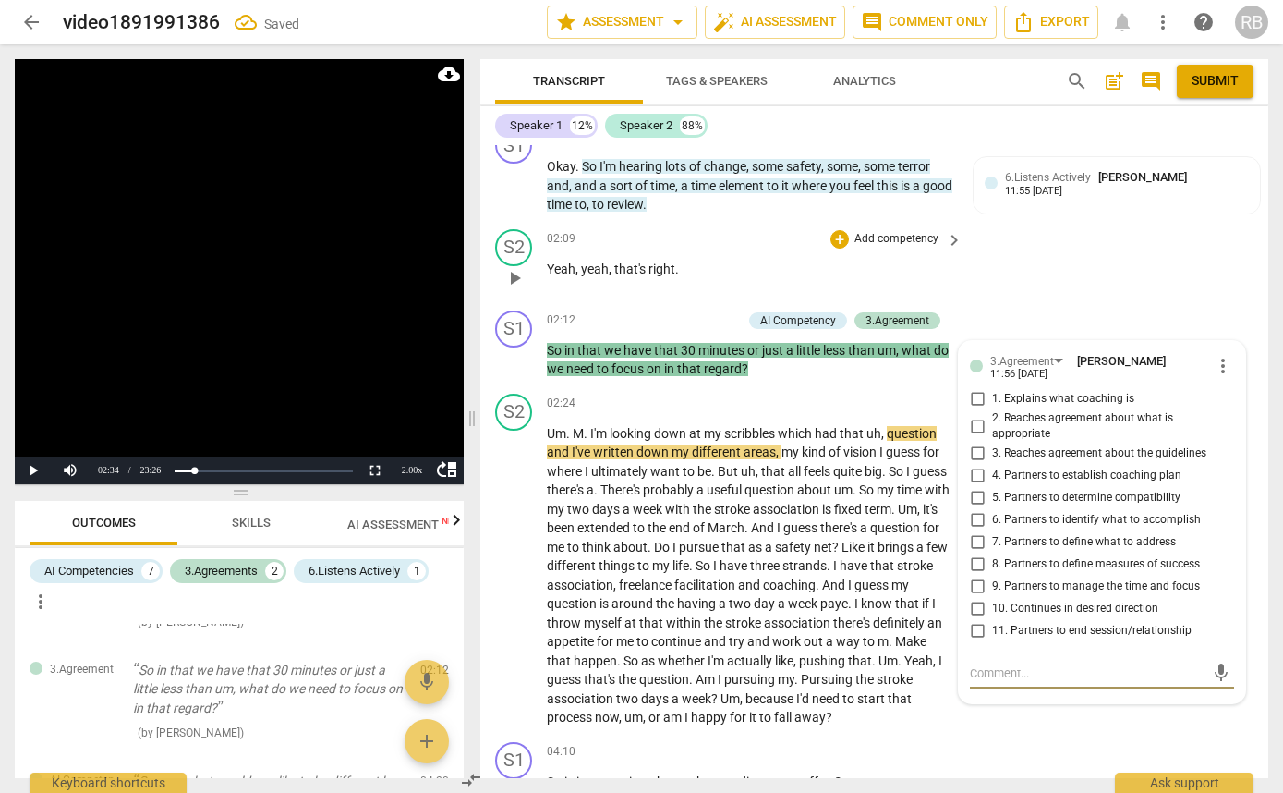
click at [1052, 258] on div "S2 play_arrow pause 02:09 + Add competency keyboard_arrow_right Yeah , yeah , t…" at bounding box center [874, 262] width 788 height 81
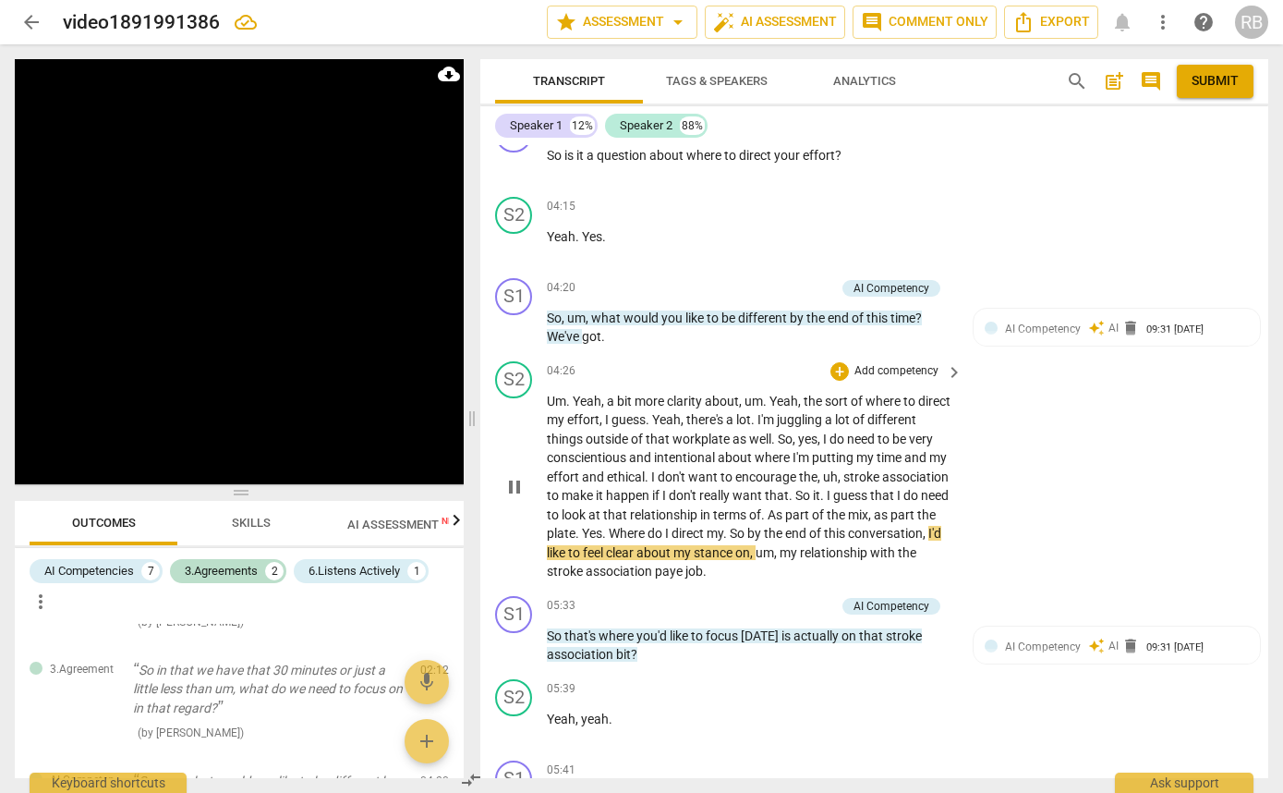
scroll to position [1051, 0]
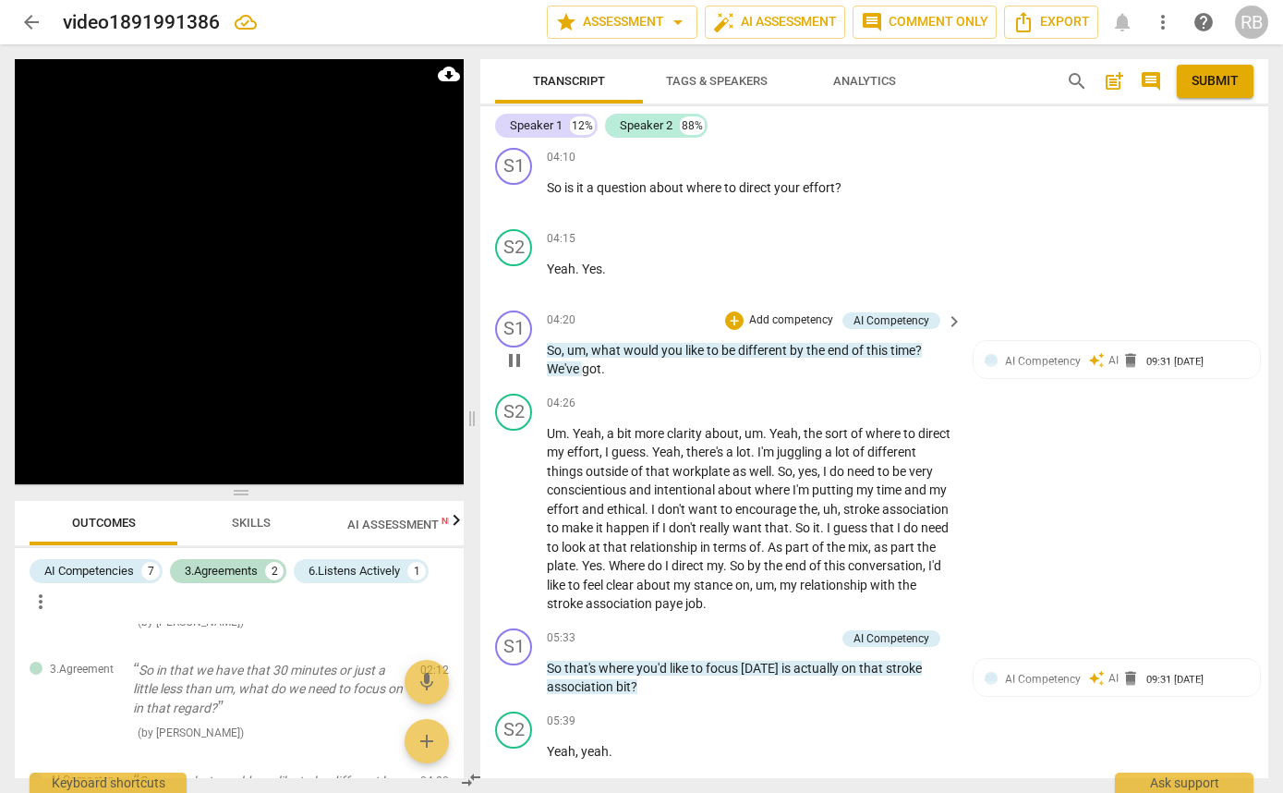
click at [740, 310] on div "+ Add competency AI Competency" at bounding box center [832, 320] width 215 height 20
click at [733, 317] on div "+" at bounding box center [734, 320] width 18 height 18
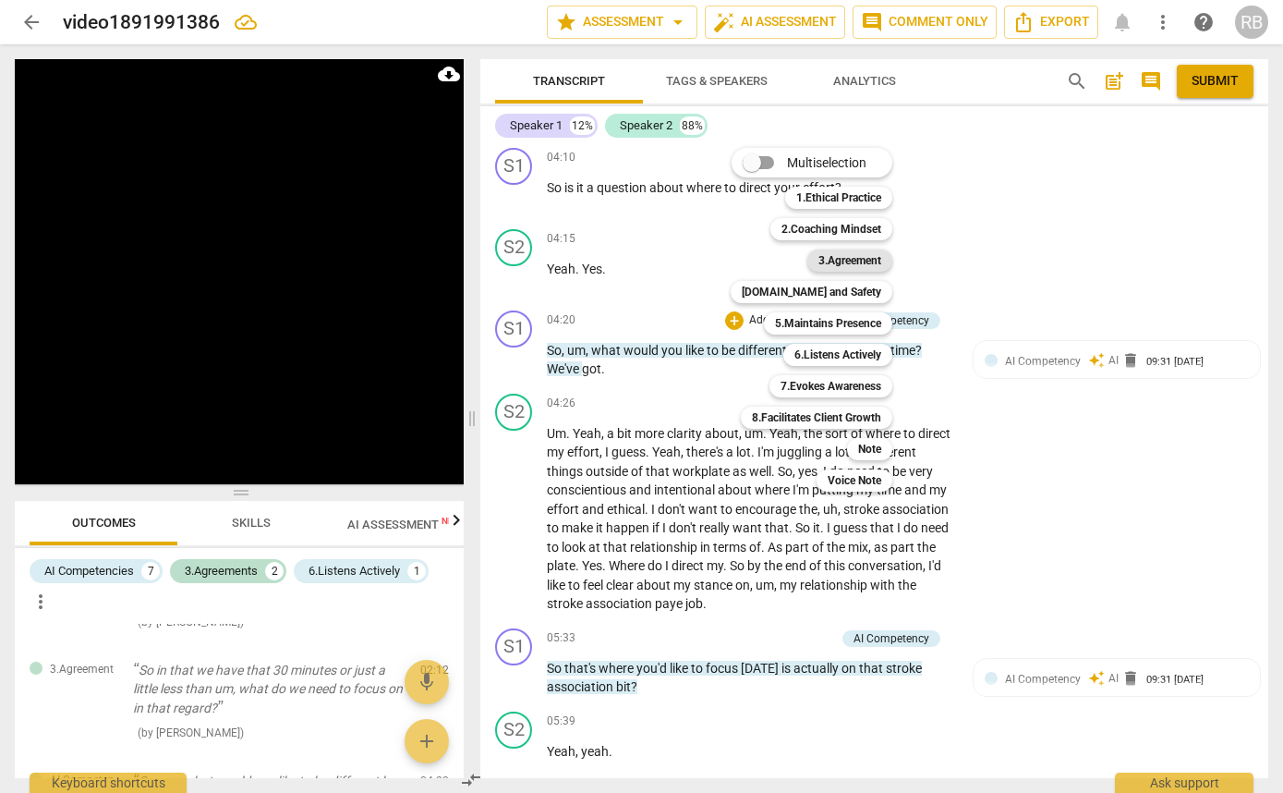
click at [845, 257] on b "3.Agreement" at bounding box center [849, 260] width 63 height 22
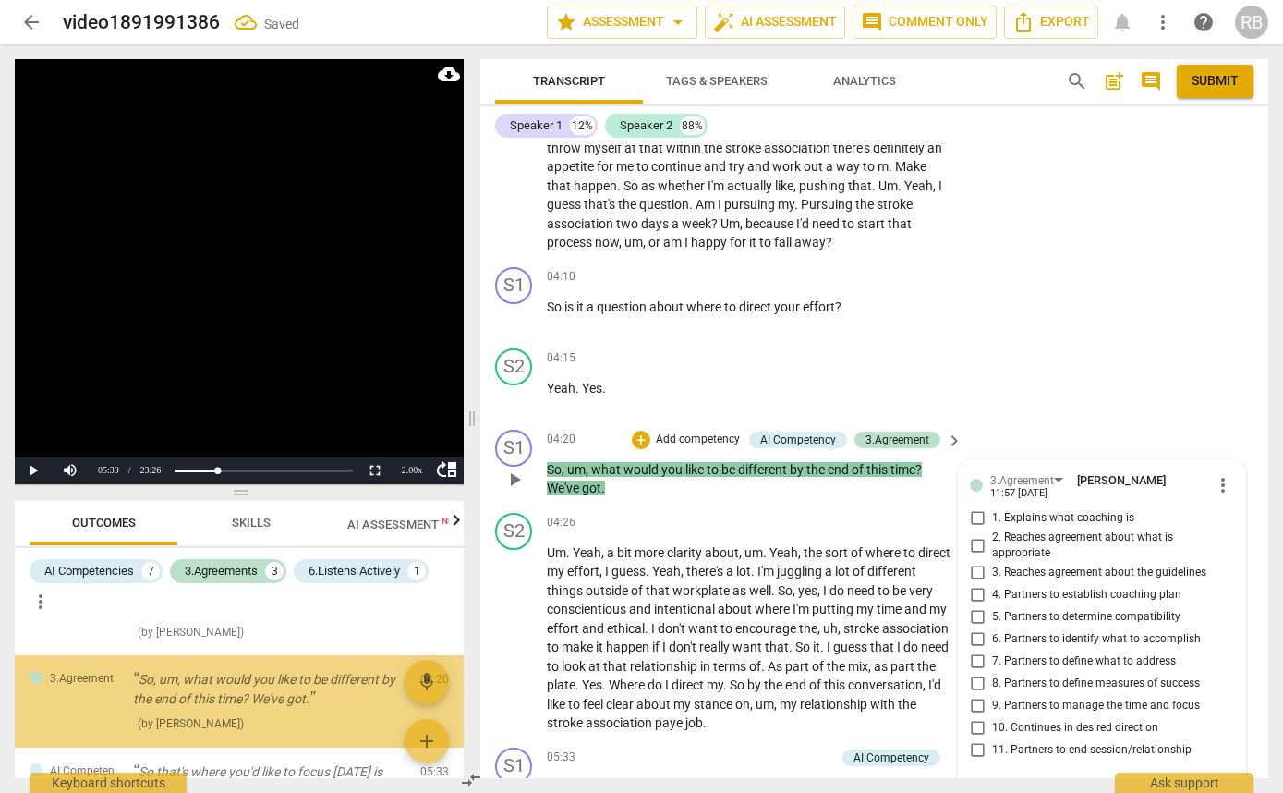
scroll to position [930, 0]
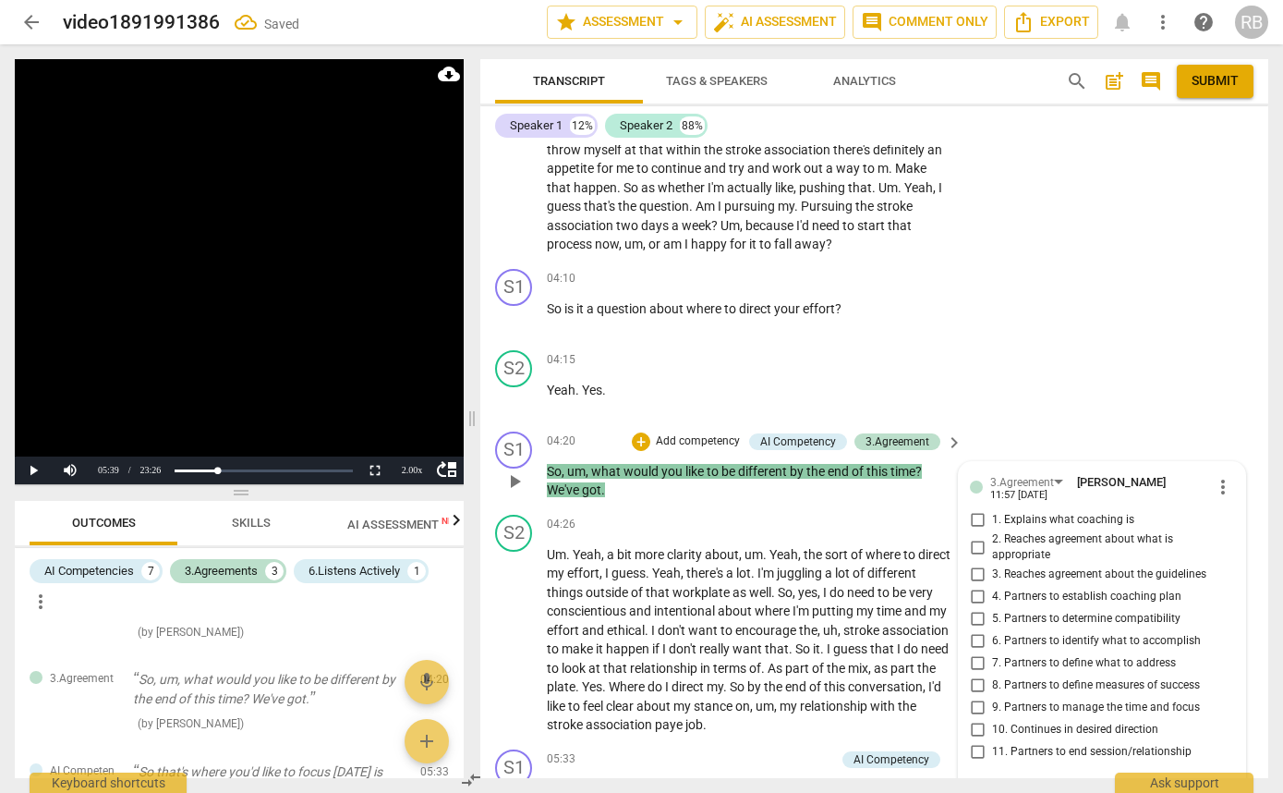
click at [664, 306] on span "about" at bounding box center [667, 308] width 37 height 15
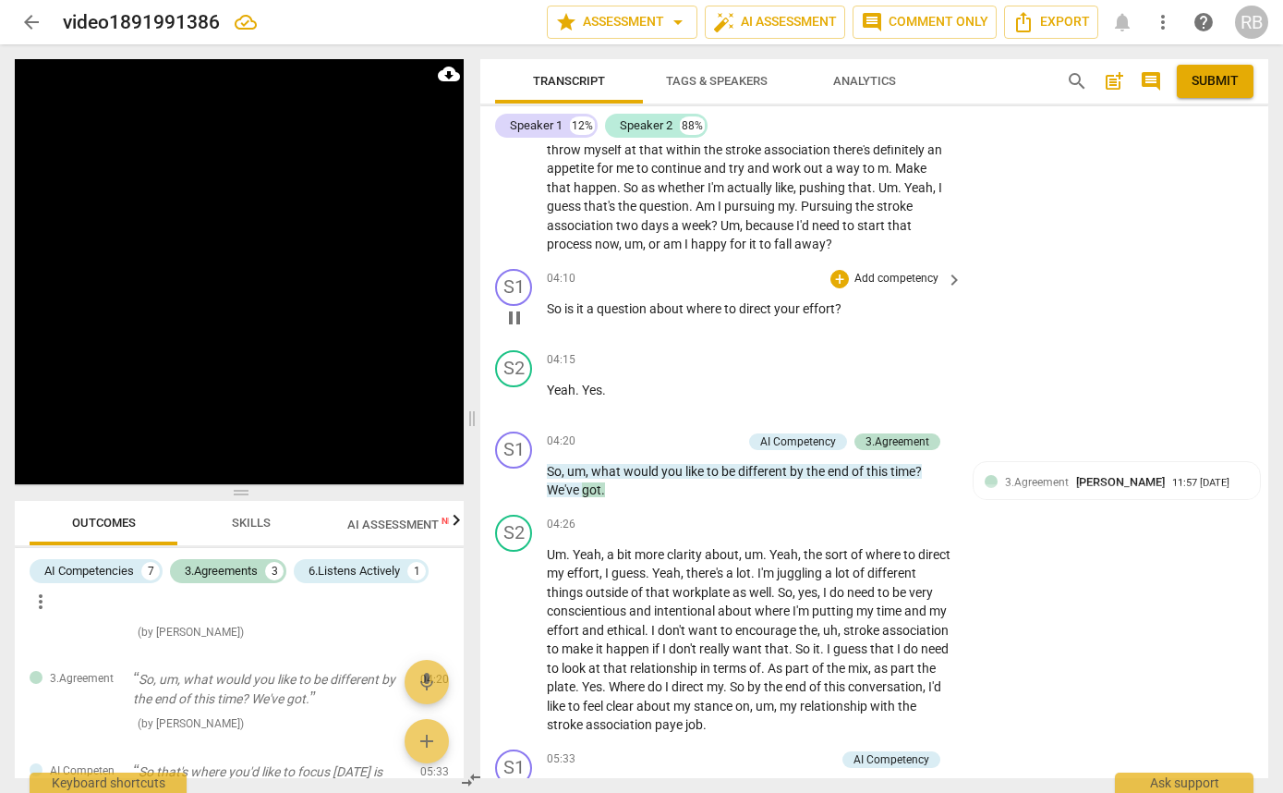
click at [621, 295] on div "04:10 + Add competency keyboard_arrow_right So is it a question about where to …" at bounding box center [756, 302] width 418 height 67
click at [516, 308] on span "pause" at bounding box center [514, 318] width 22 height 22
click at [516, 308] on span "play_arrow" at bounding box center [514, 318] width 22 height 22
drag, startPoint x: 855, startPoint y: 309, endPoint x: 627, endPoint y: 289, distance: 229.0
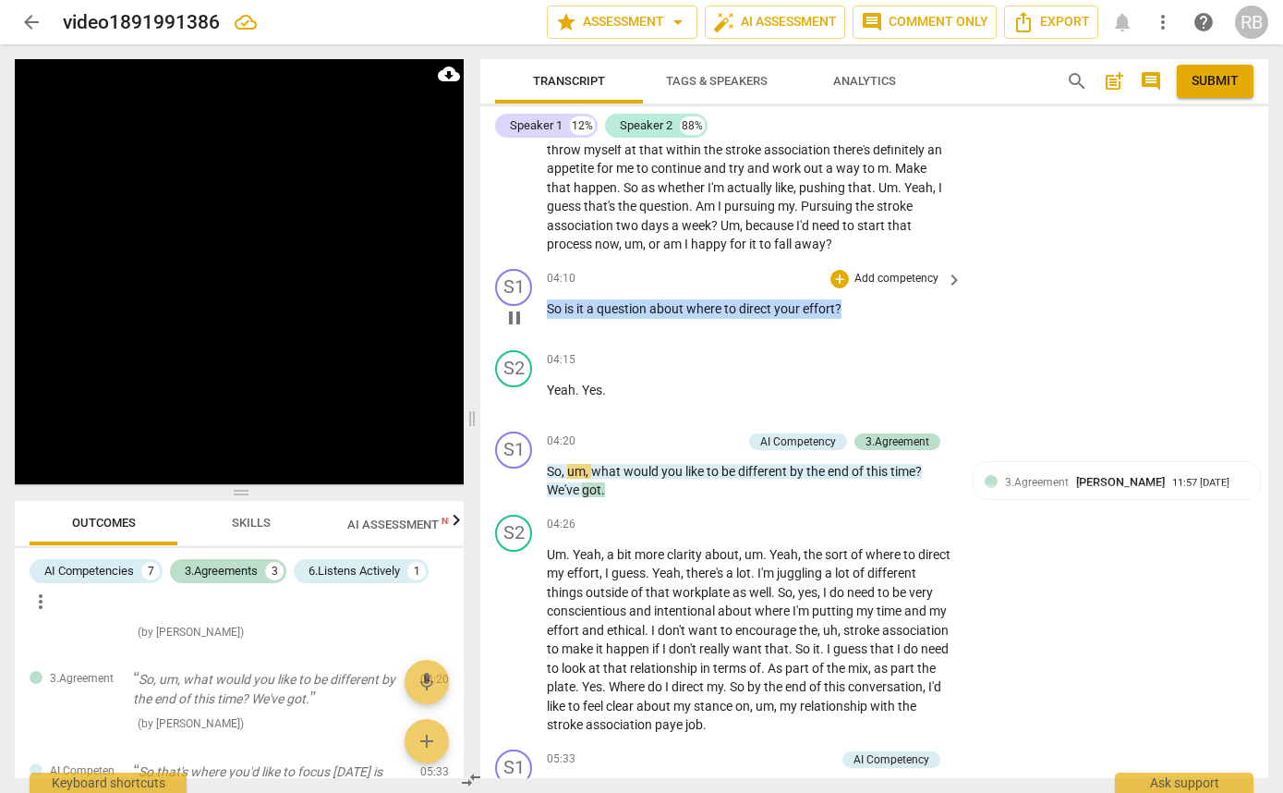
click at [627, 289] on div "04:10 + Add competency keyboard_arrow_right So is it a question about where to …" at bounding box center [756, 302] width 418 height 67
click at [833, 272] on div "+" at bounding box center [839, 279] width 18 height 18
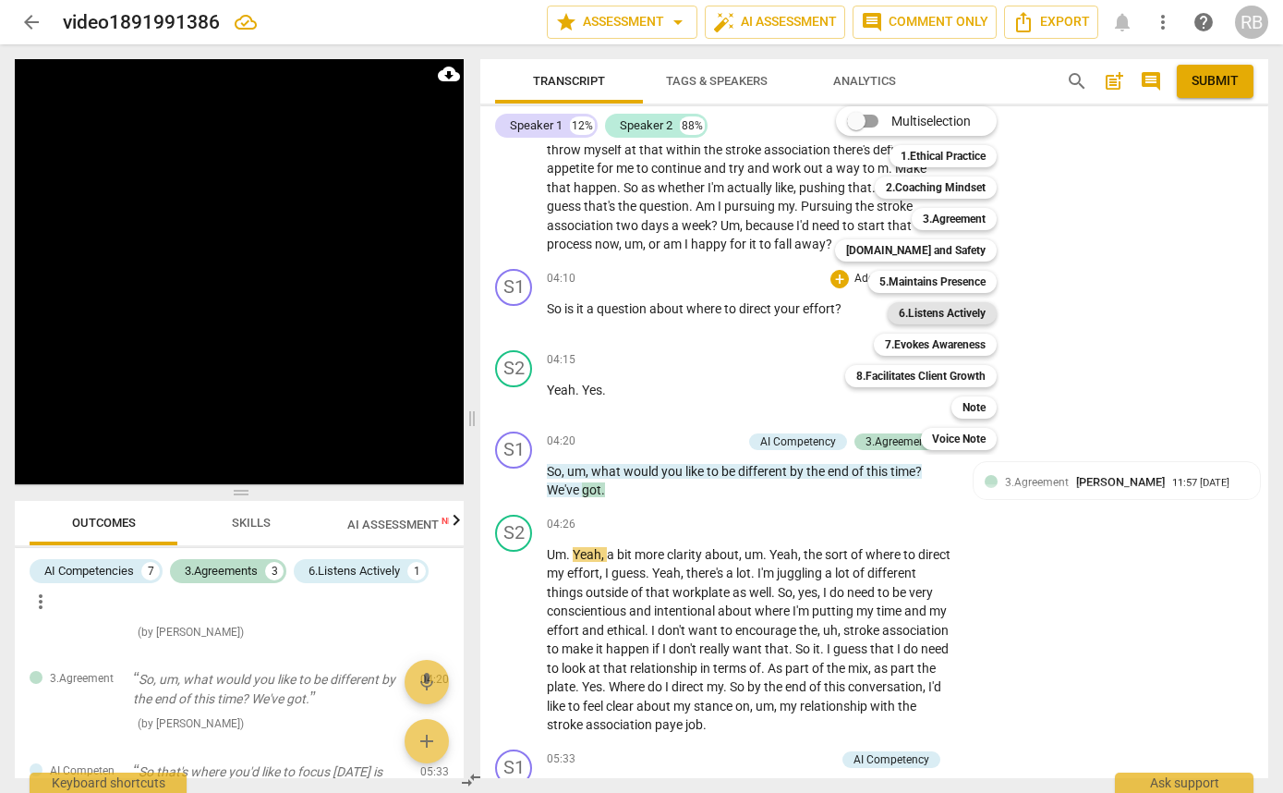
click at [920, 313] on b "6.Listens Actively" at bounding box center [942, 313] width 87 height 22
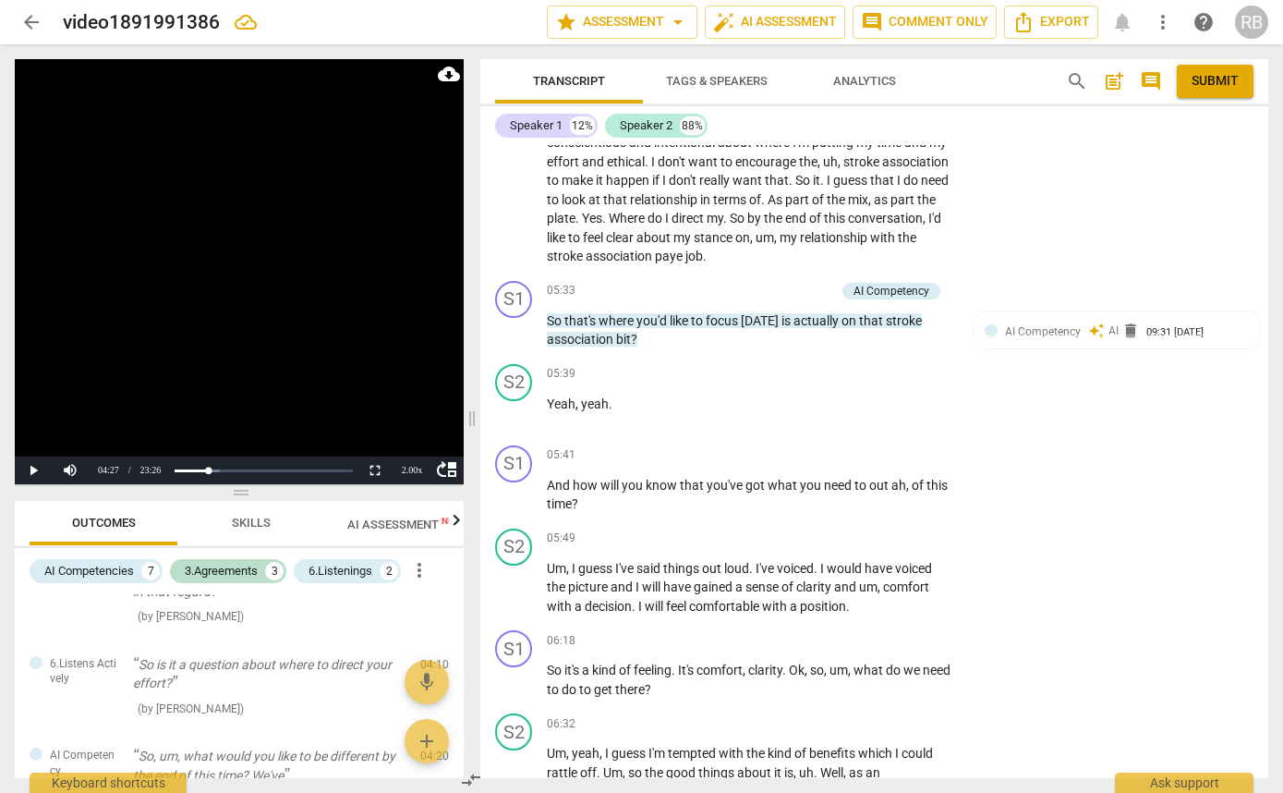
scroll to position [1406, 0]
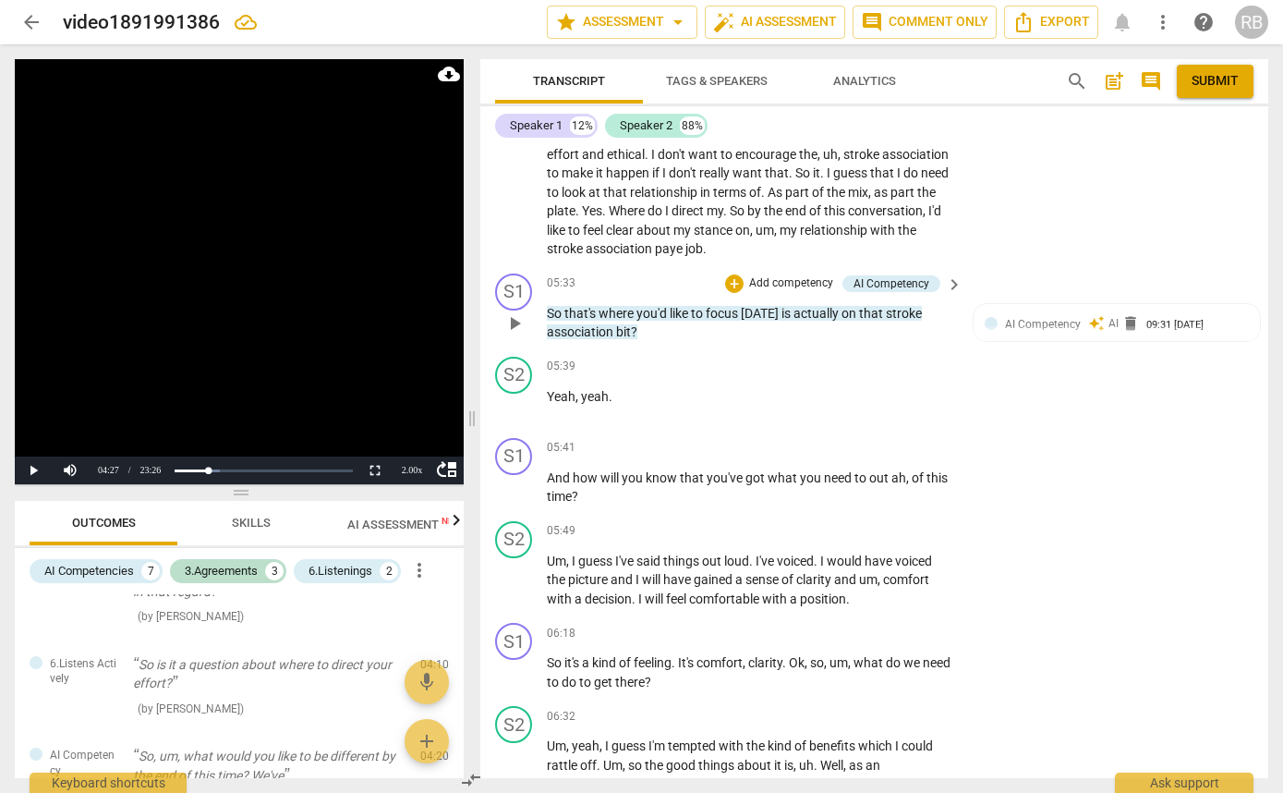
click at [698, 323] on p "So that's where you'd like to focus [DATE] is actually on that stroke associati…" at bounding box center [750, 323] width 406 height 38
click at [599, 308] on span "where" at bounding box center [618, 313] width 38 height 15
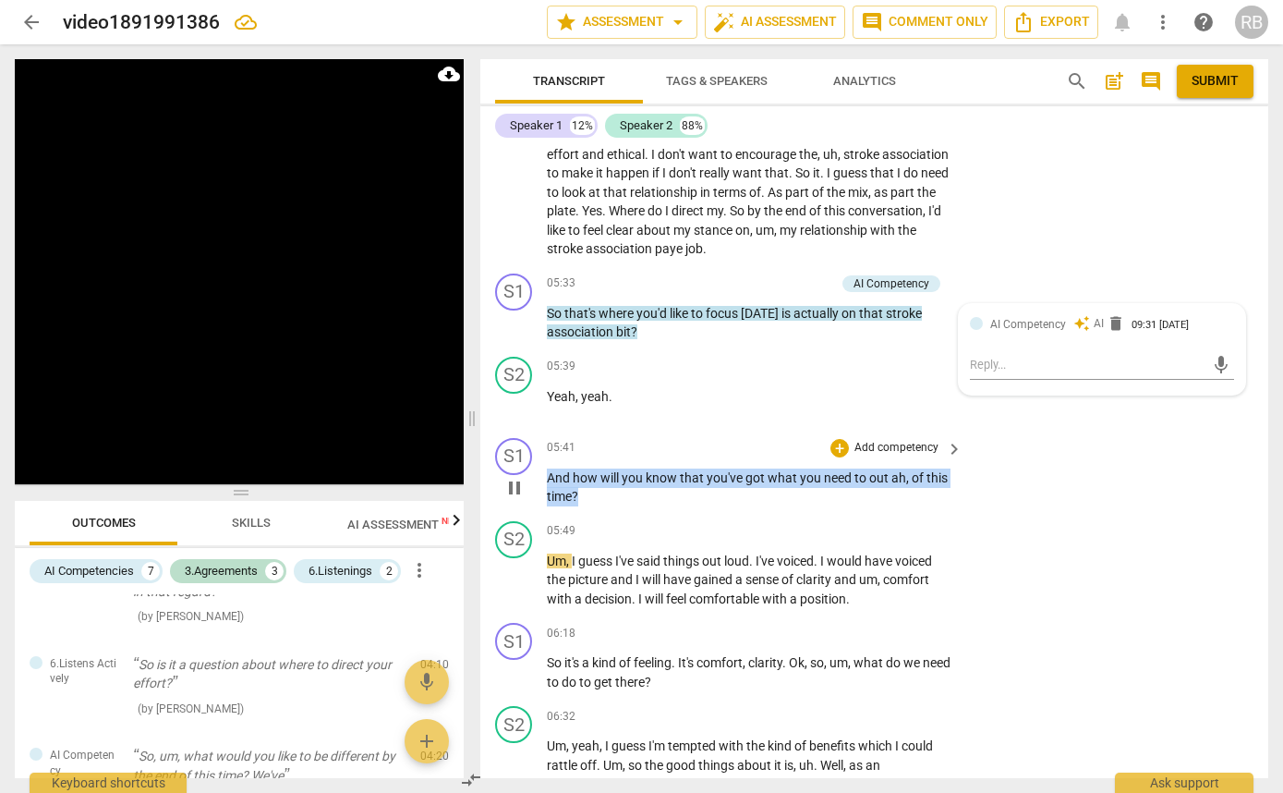
drag, startPoint x: 686, startPoint y: 499, endPoint x: 540, endPoint y: 484, distance: 146.7
click at [540, 484] on div "S1 play_arrow pause 05:41 + Add competency keyboard_arrow_right And how will yo…" at bounding box center [874, 471] width 788 height 83
click at [840, 443] on div "+" at bounding box center [839, 448] width 18 height 18
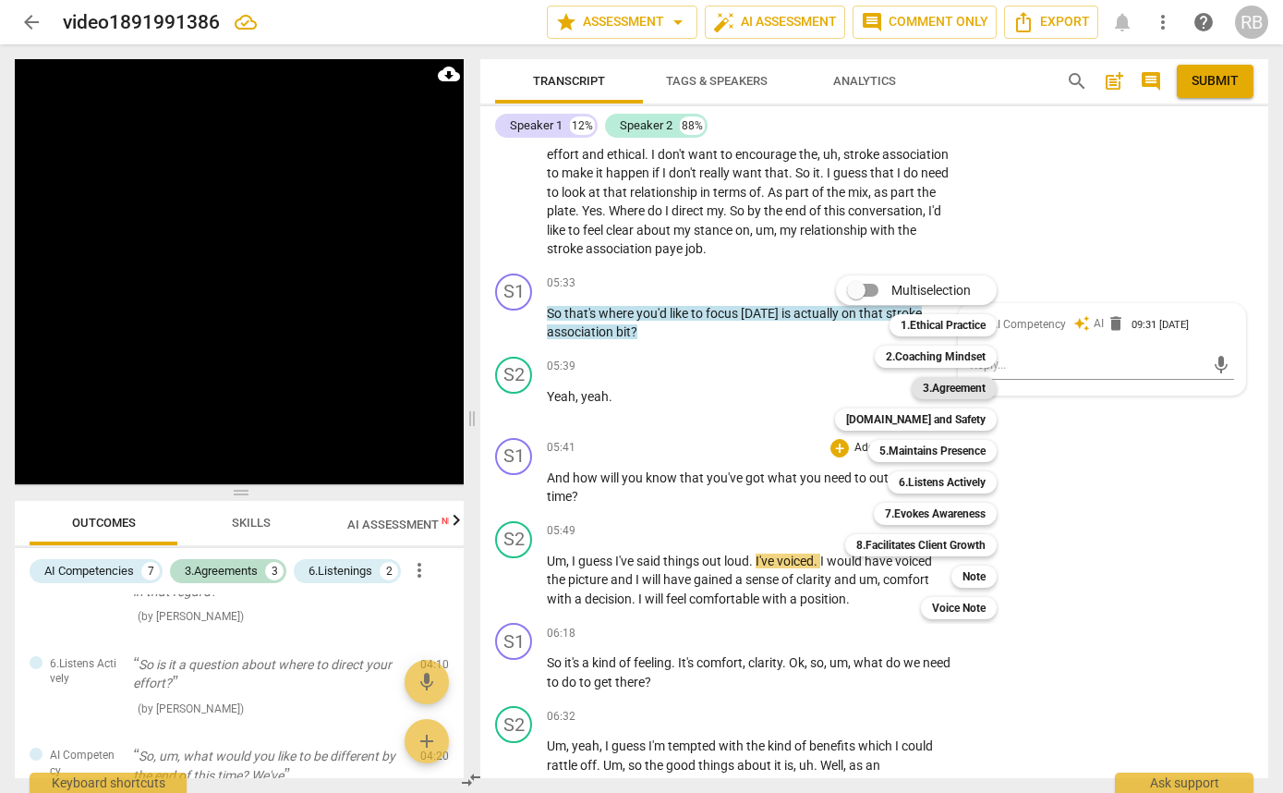
click at [952, 396] on b "3.Agreement" at bounding box center [954, 388] width 63 height 22
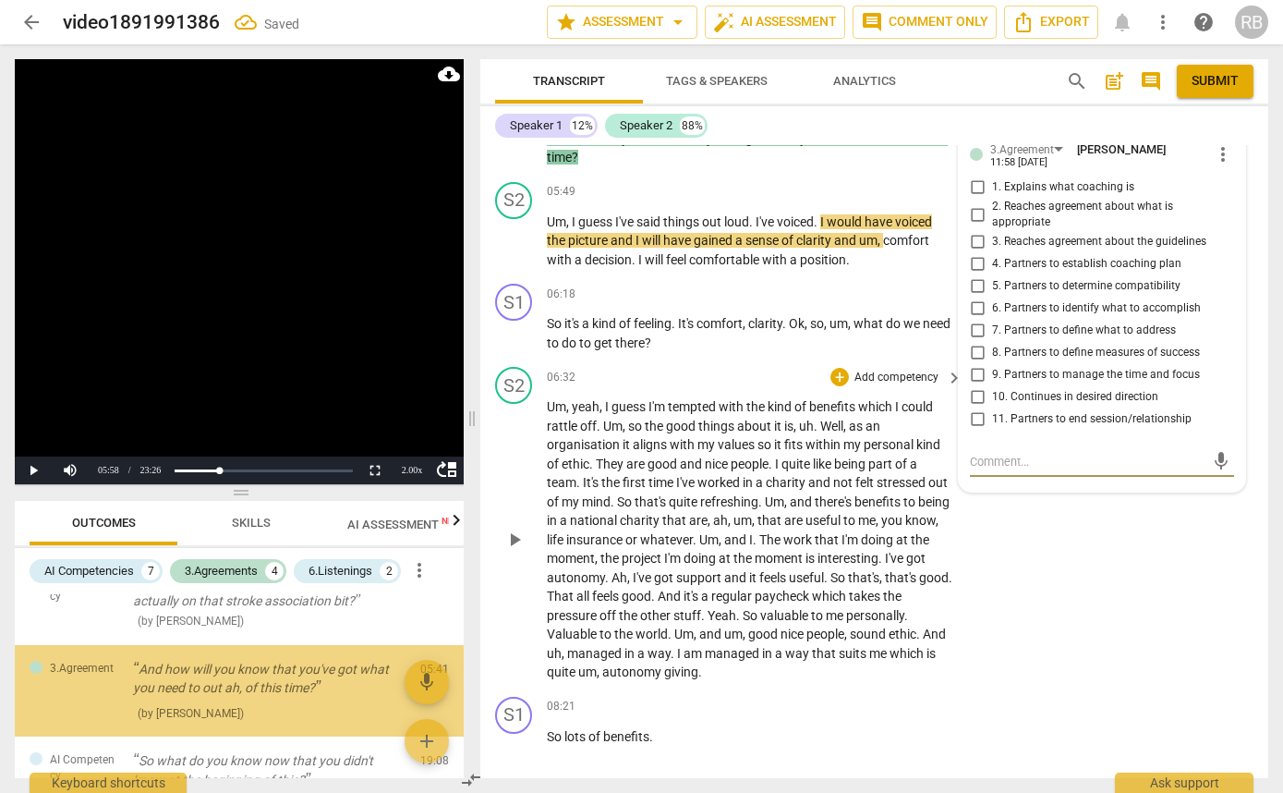
scroll to position [945, 0]
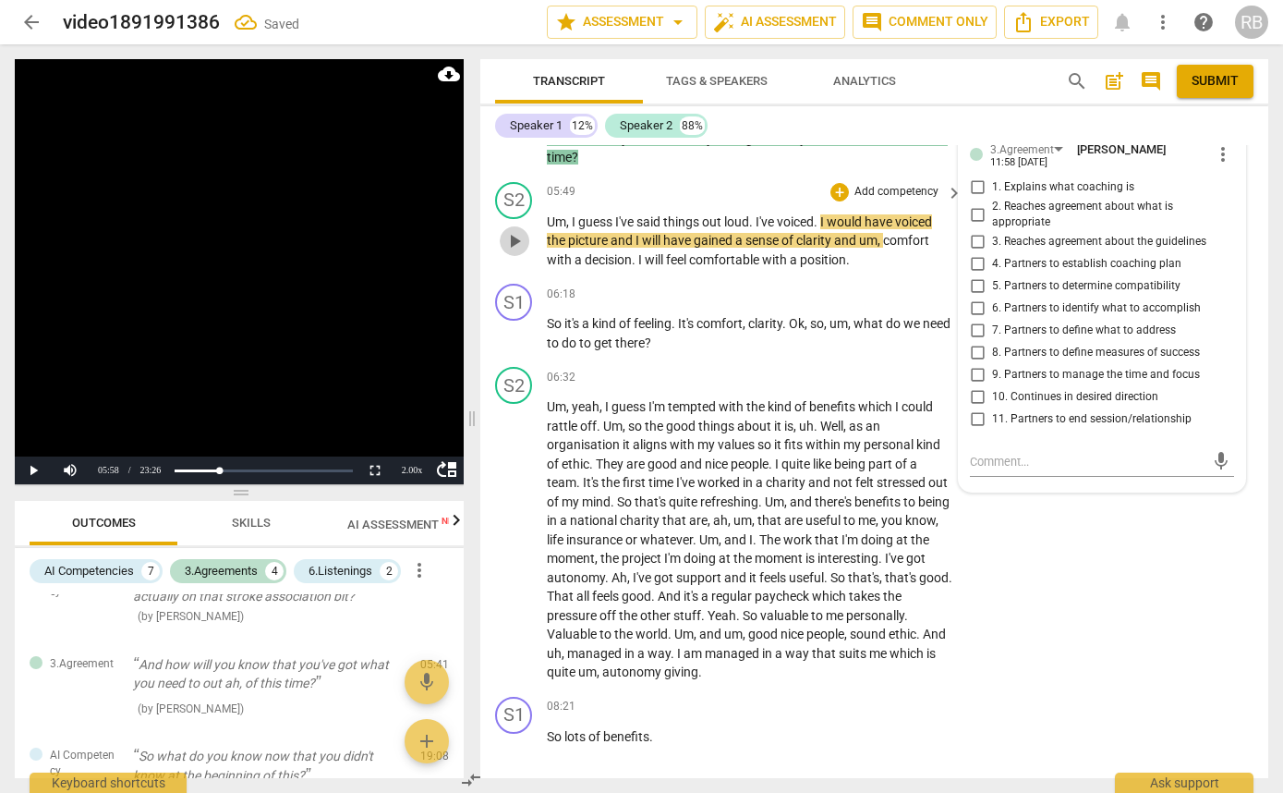
click at [509, 237] on span "play_arrow" at bounding box center [514, 241] width 22 height 22
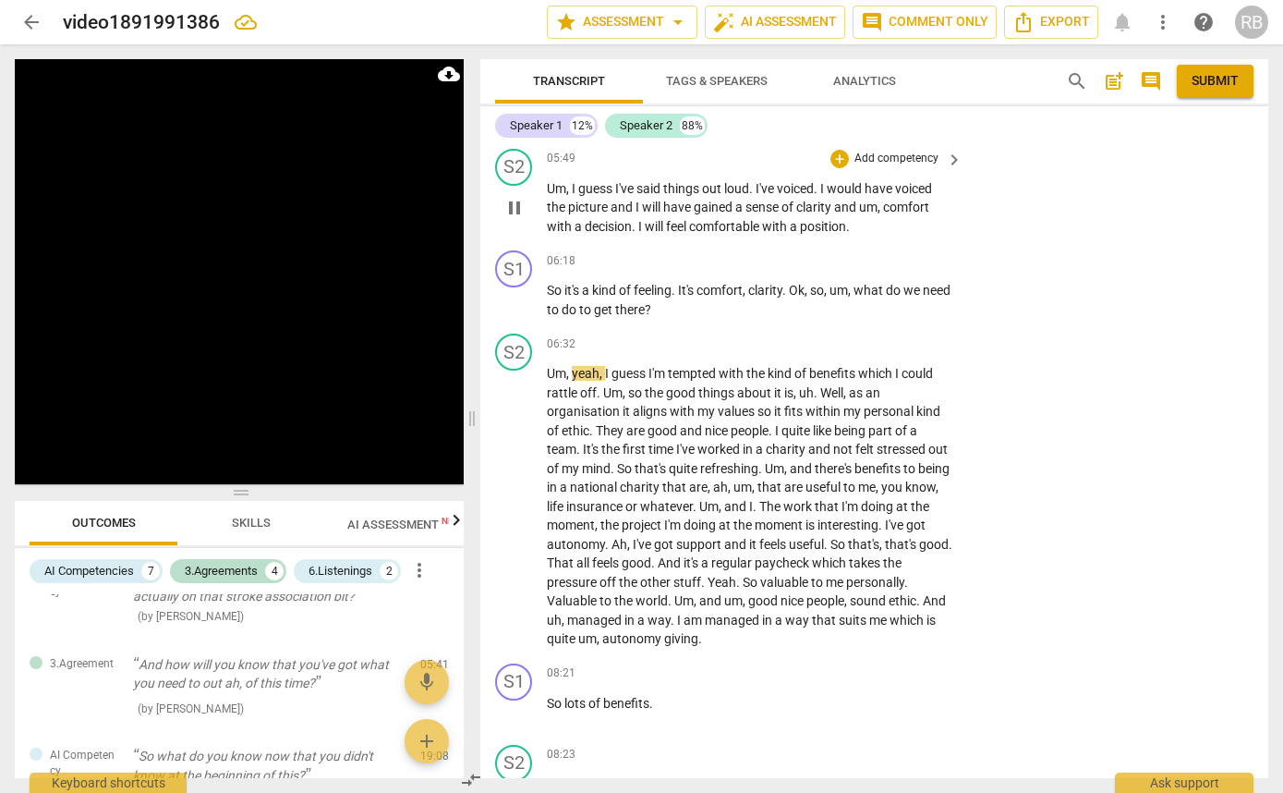
scroll to position [1780, 0]
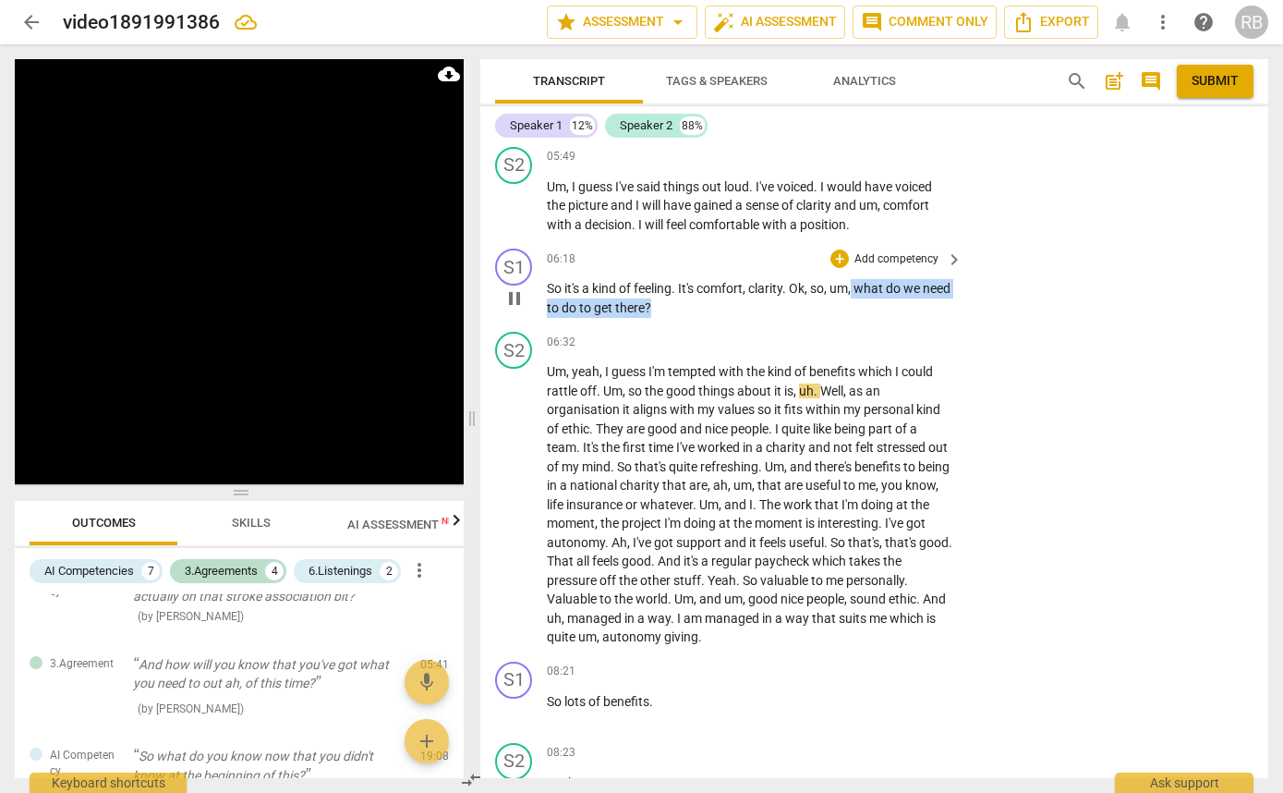
drag, startPoint x: 857, startPoint y: 291, endPoint x: 856, endPoint y: 306, distance: 14.8
click at [856, 306] on p "So it's a kind of feeling . It's comfort , clarity . Ok , so , um , what do we …" at bounding box center [750, 298] width 406 height 38
click at [833, 260] on div "+" at bounding box center [839, 258] width 18 height 18
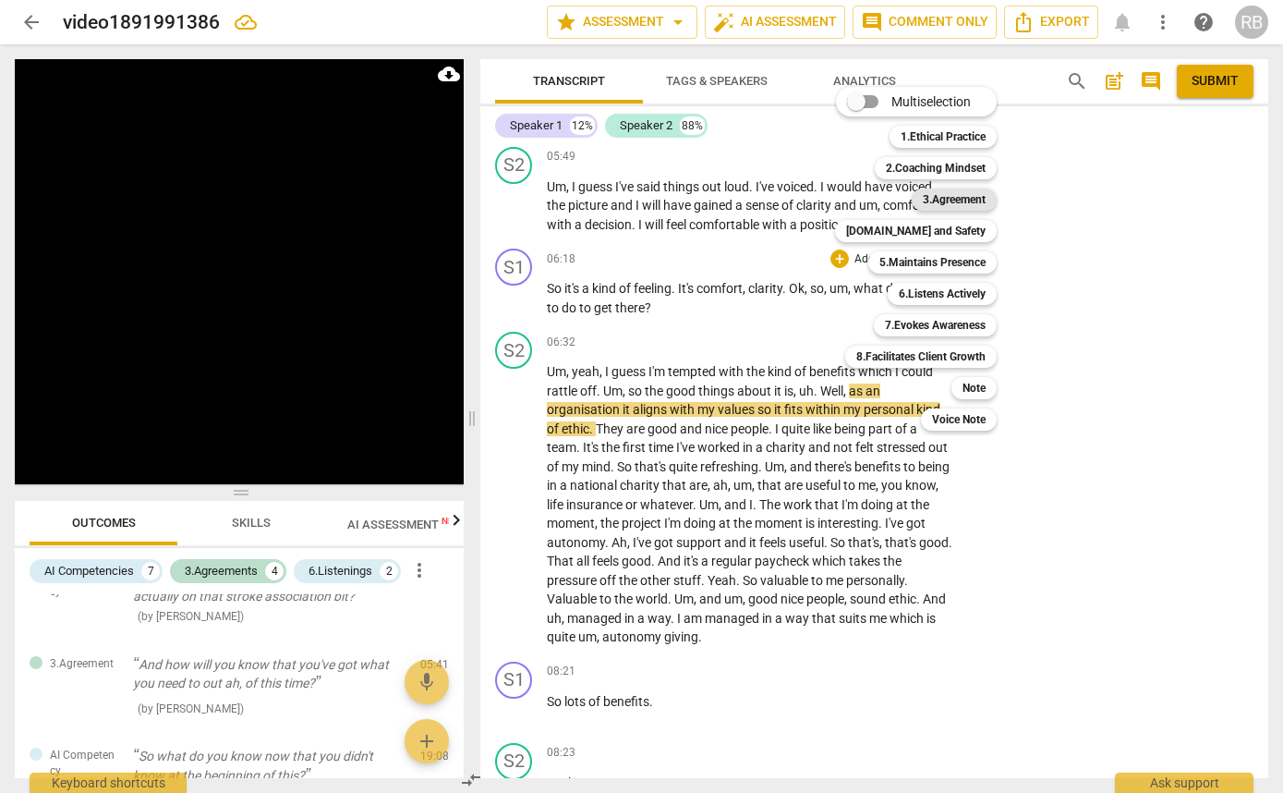
click at [956, 196] on b "3.Agreement" at bounding box center [954, 199] width 63 height 22
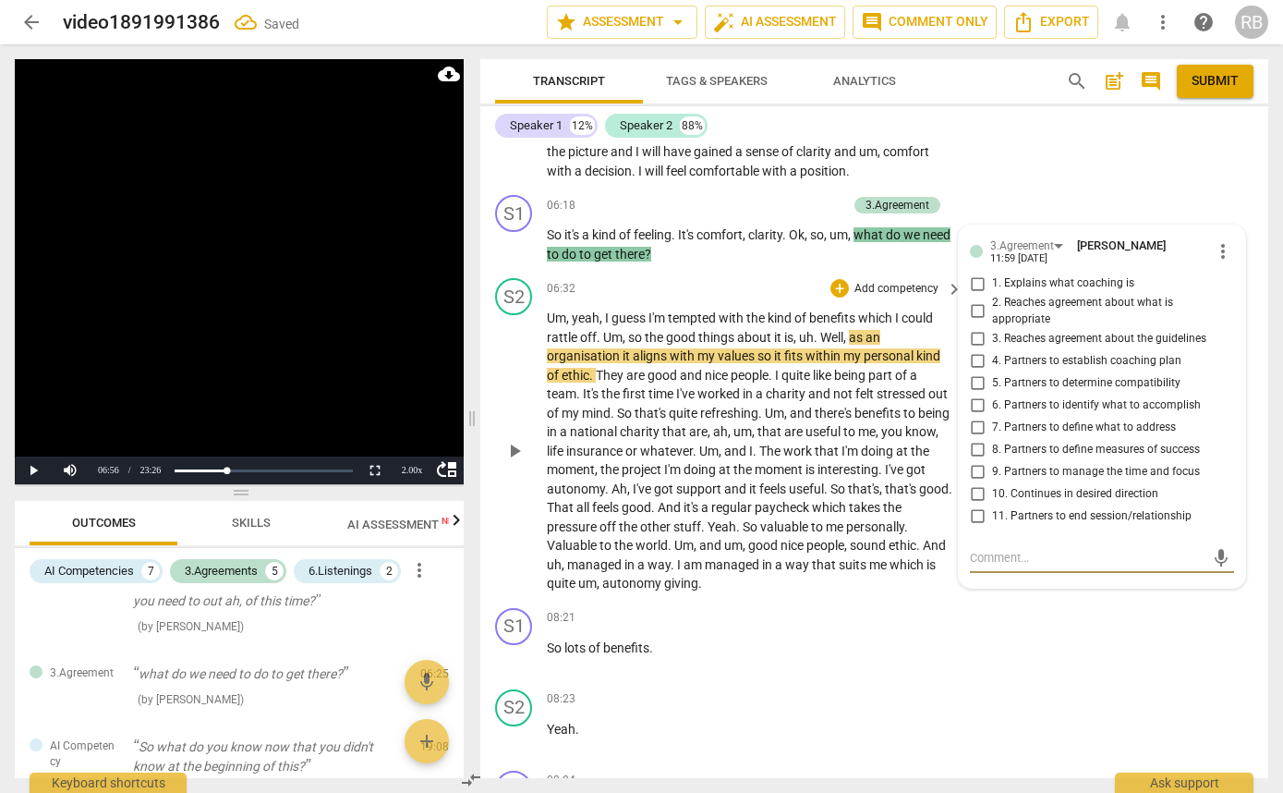
scroll to position [1865, 0]
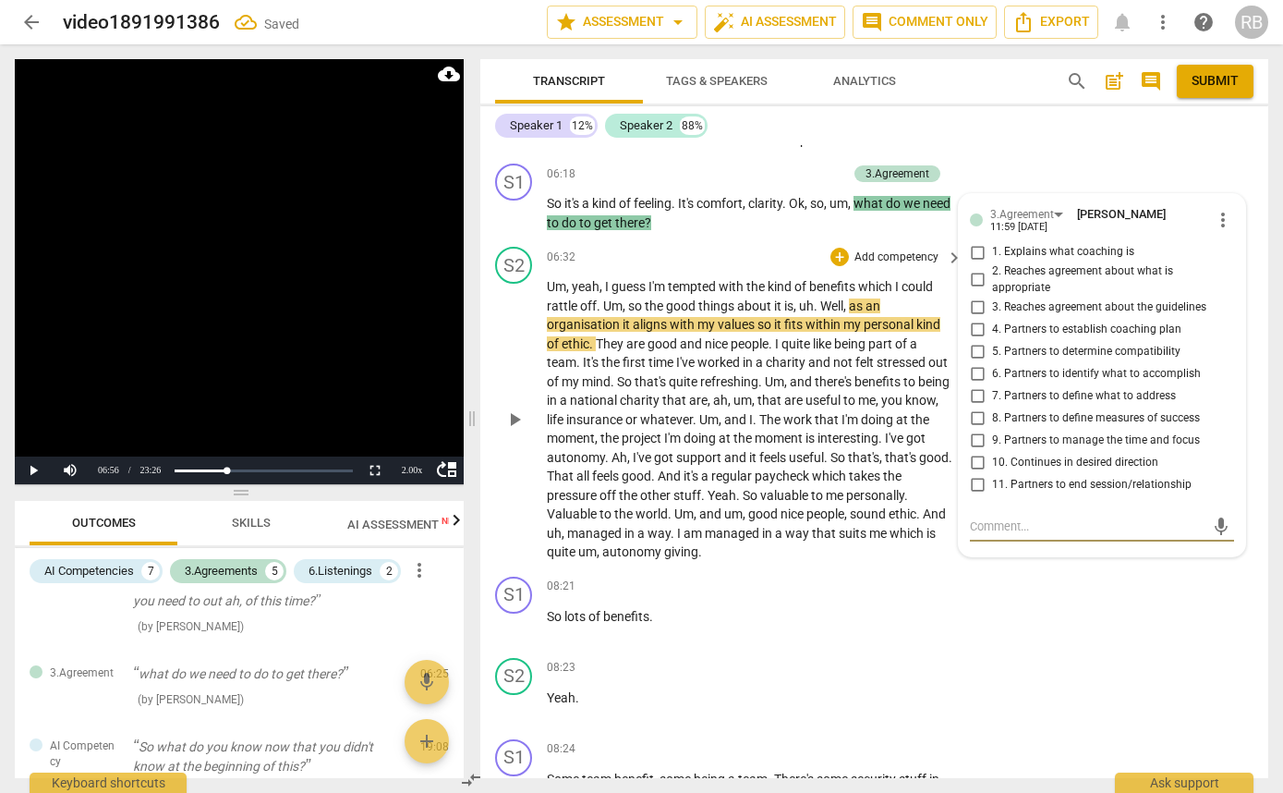
click at [515, 417] on span "play_arrow" at bounding box center [514, 419] width 22 height 22
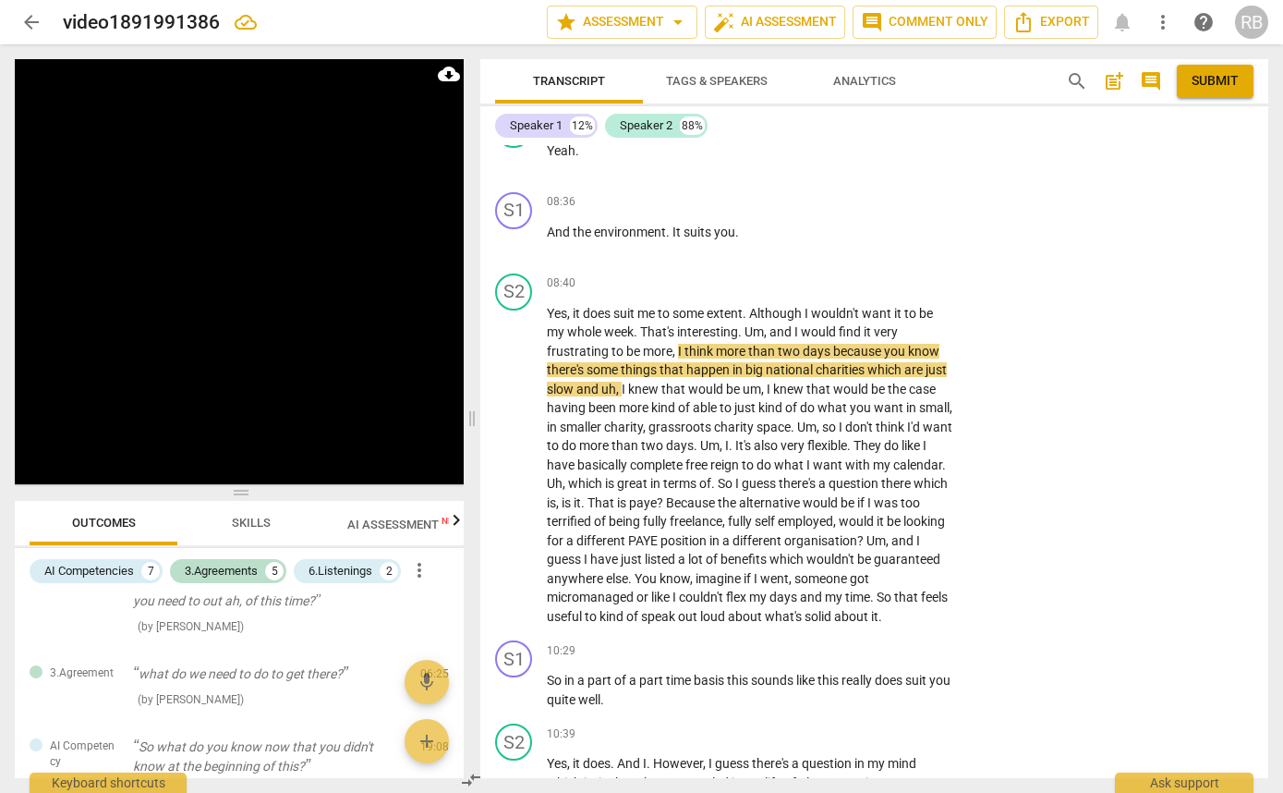
scroll to position [2709, 0]
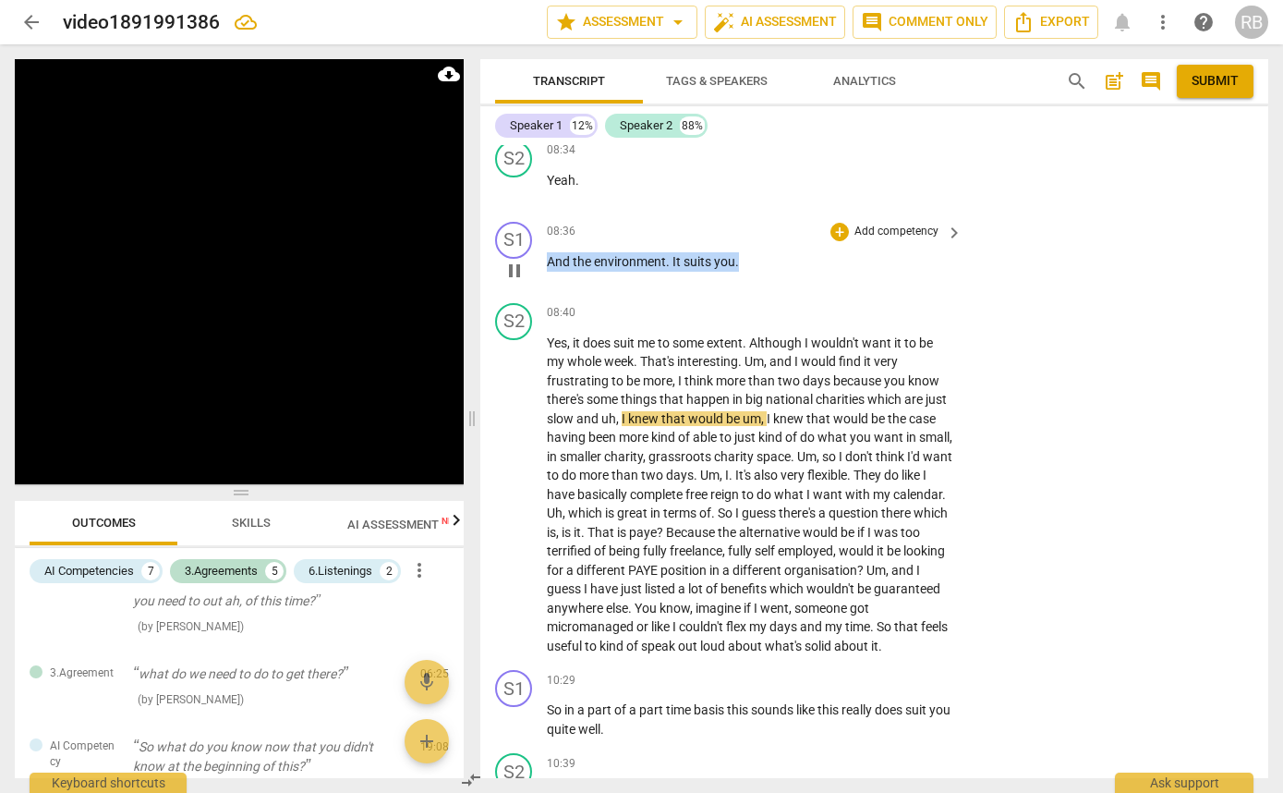
drag, startPoint x: 746, startPoint y: 259, endPoint x: 550, endPoint y: 265, distance: 196.9
click at [550, 265] on p "And the environment . It suits you ." at bounding box center [750, 261] width 406 height 19
click at [834, 235] on div "+" at bounding box center [839, 232] width 18 height 18
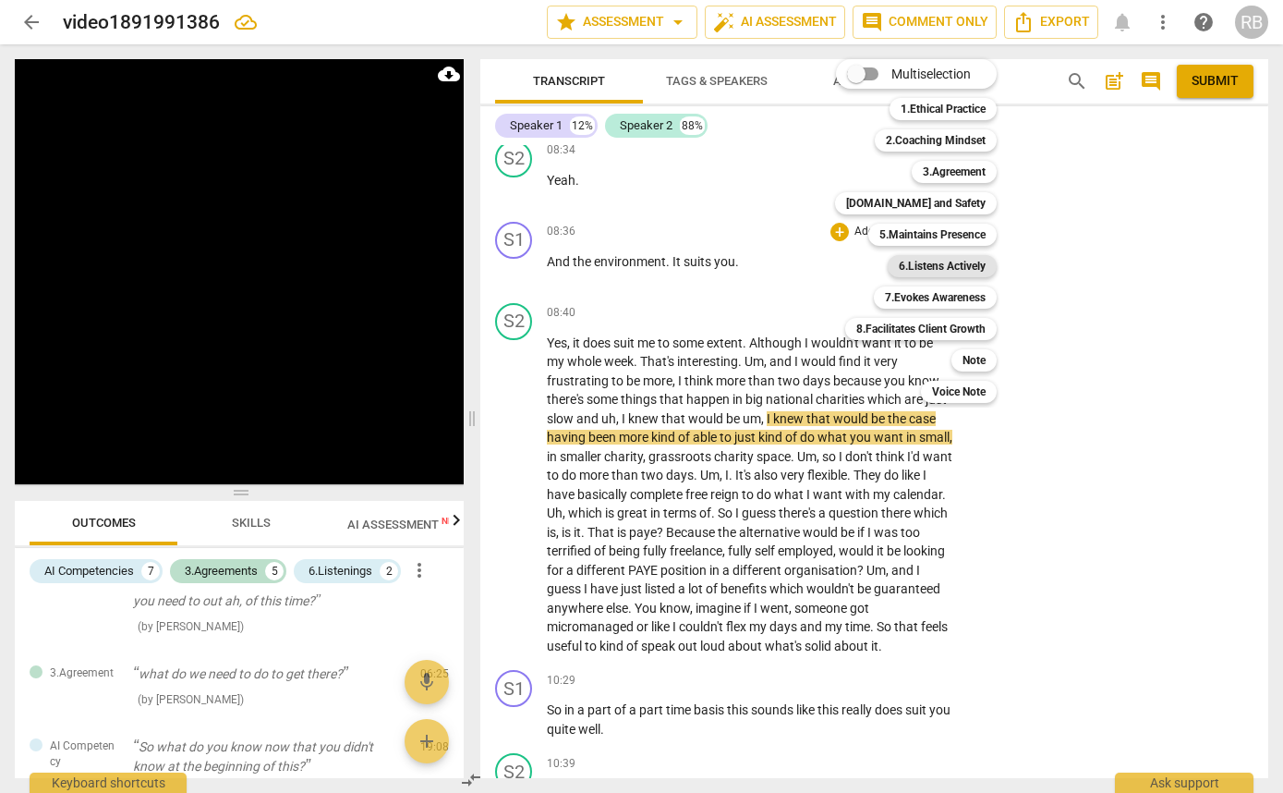
click at [956, 263] on b "6.Listens Actively" at bounding box center [942, 266] width 87 height 22
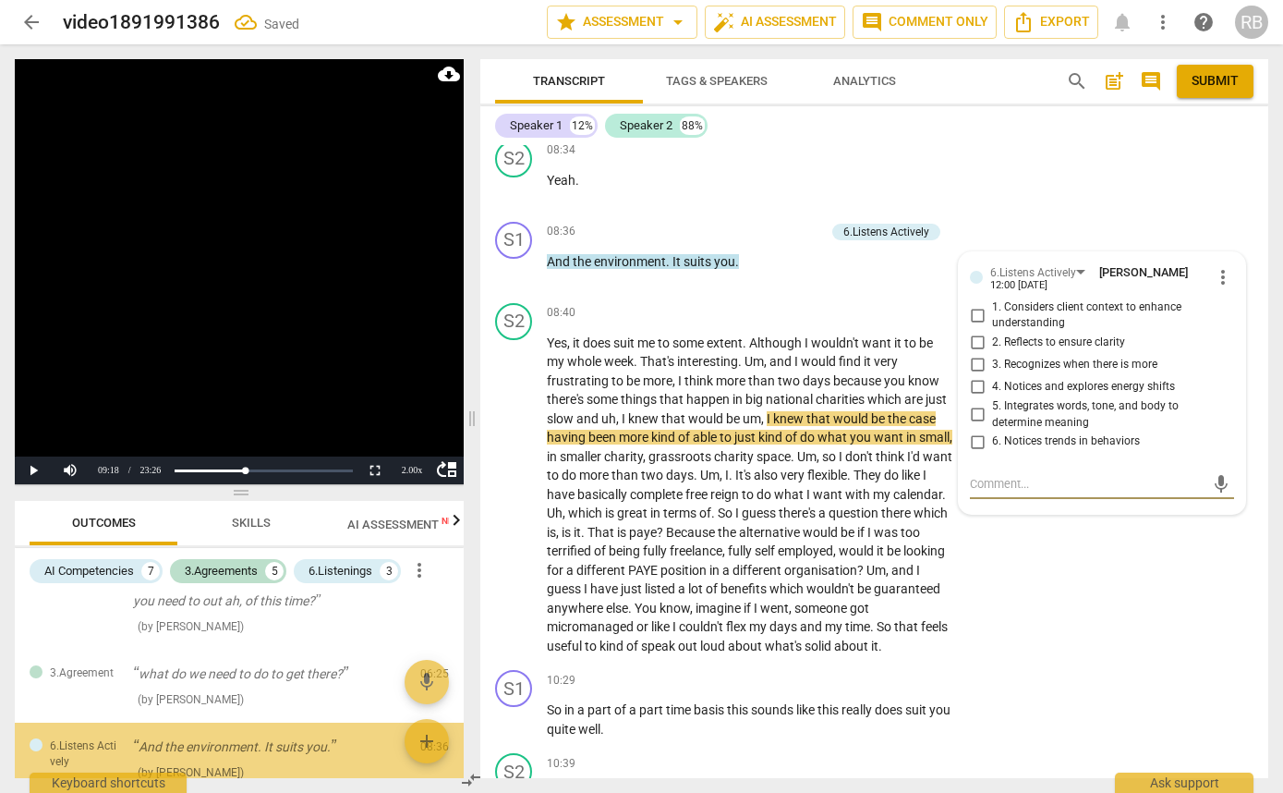
scroll to position [1102, 0]
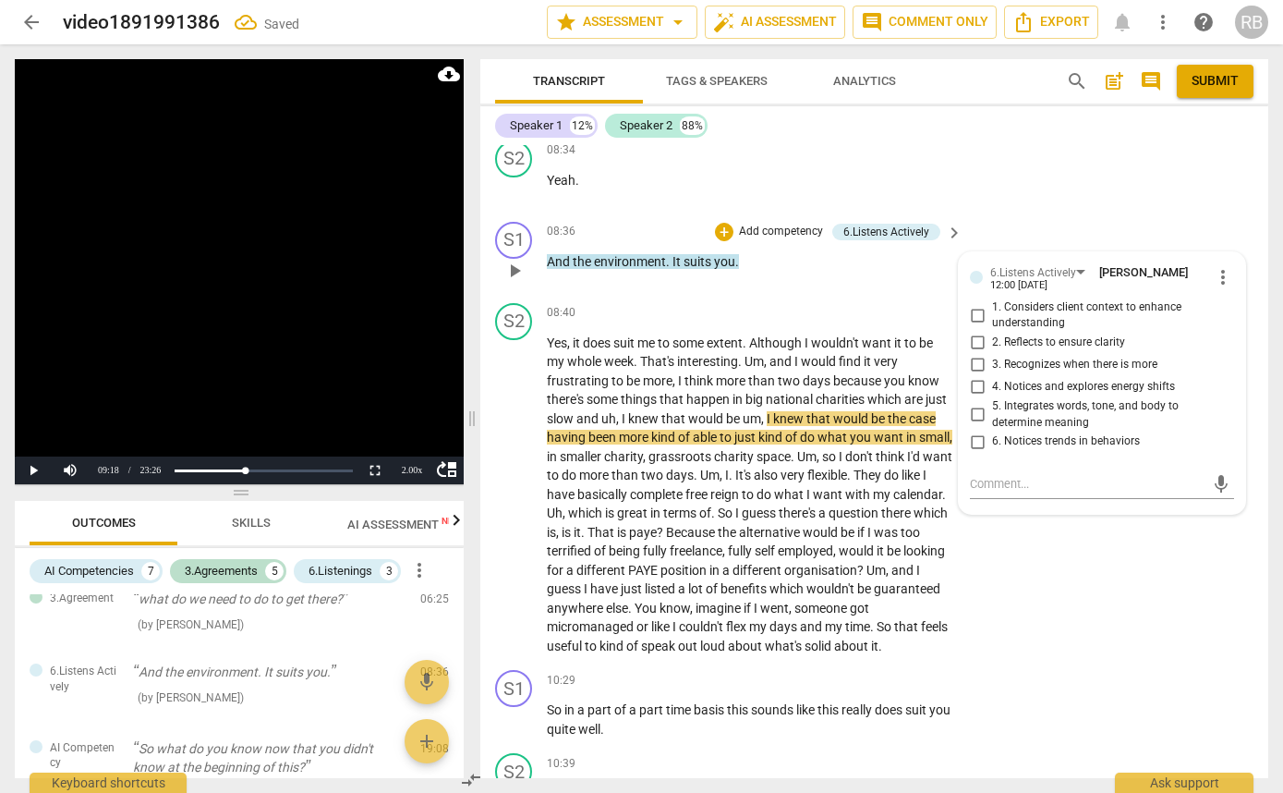
click at [856, 284] on div "08:36 + Add competency 6.Listens Actively keyboard_arrow_right And the environm…" at bounding box center [756, 255] width 418 height 67
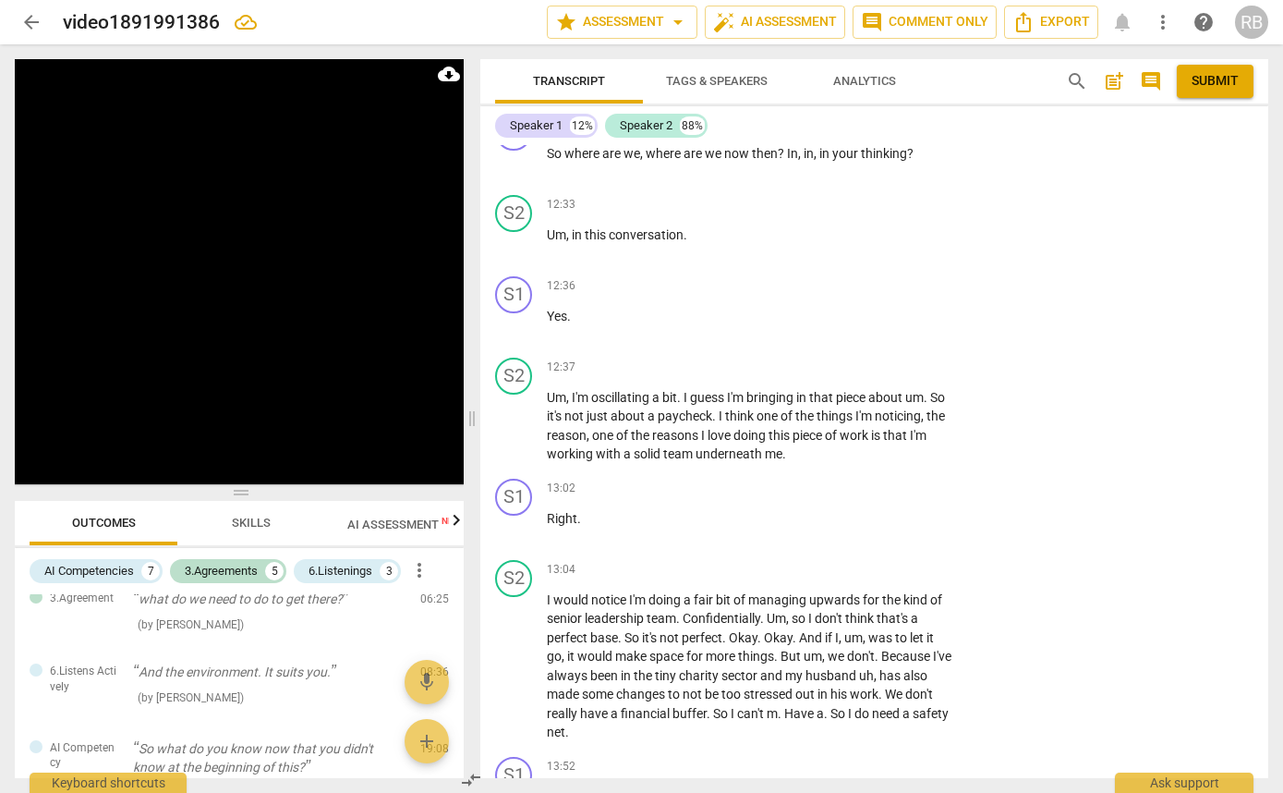
scroll to position [4688, 0]
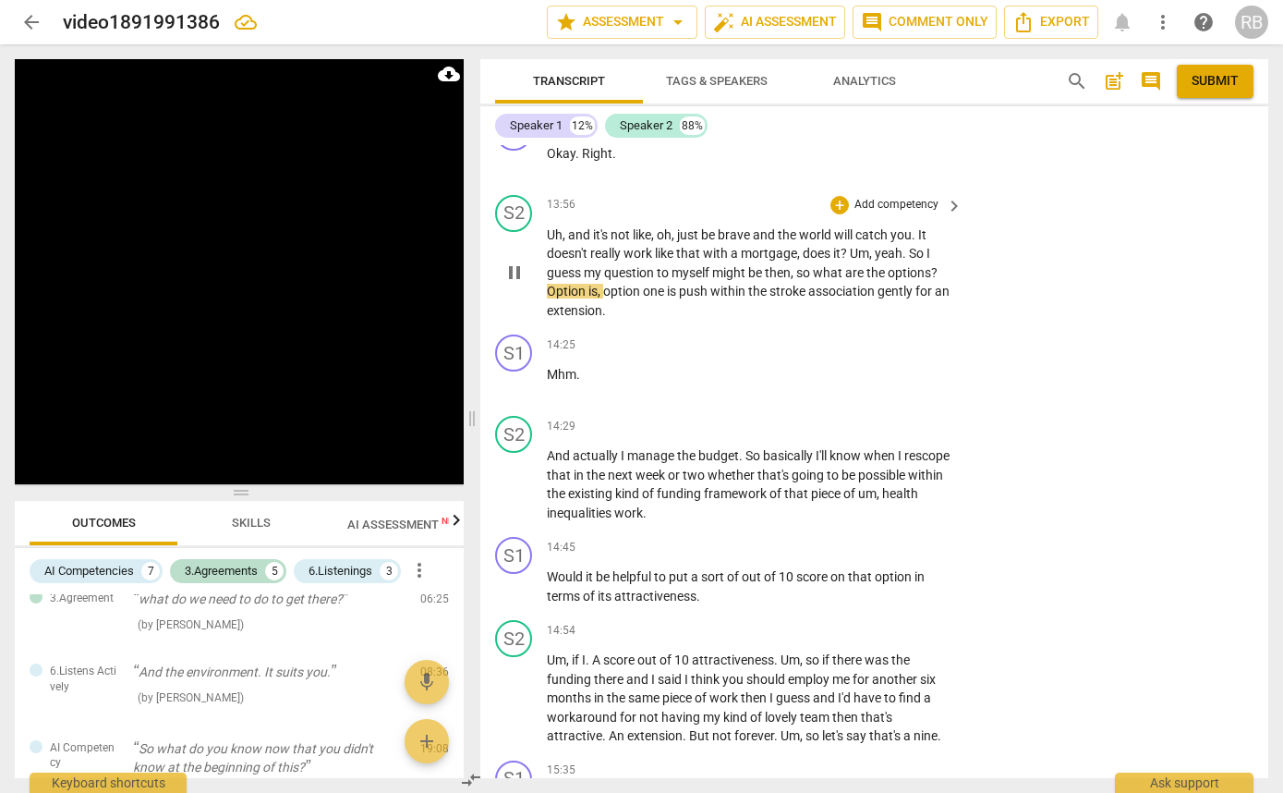
click at [511, 275] on span "pause" at bounding box center [514, 272] width 22 height 22
click at [511, 275] on span "play_arrow" at bounding box center [514, 272] width 22 height 22
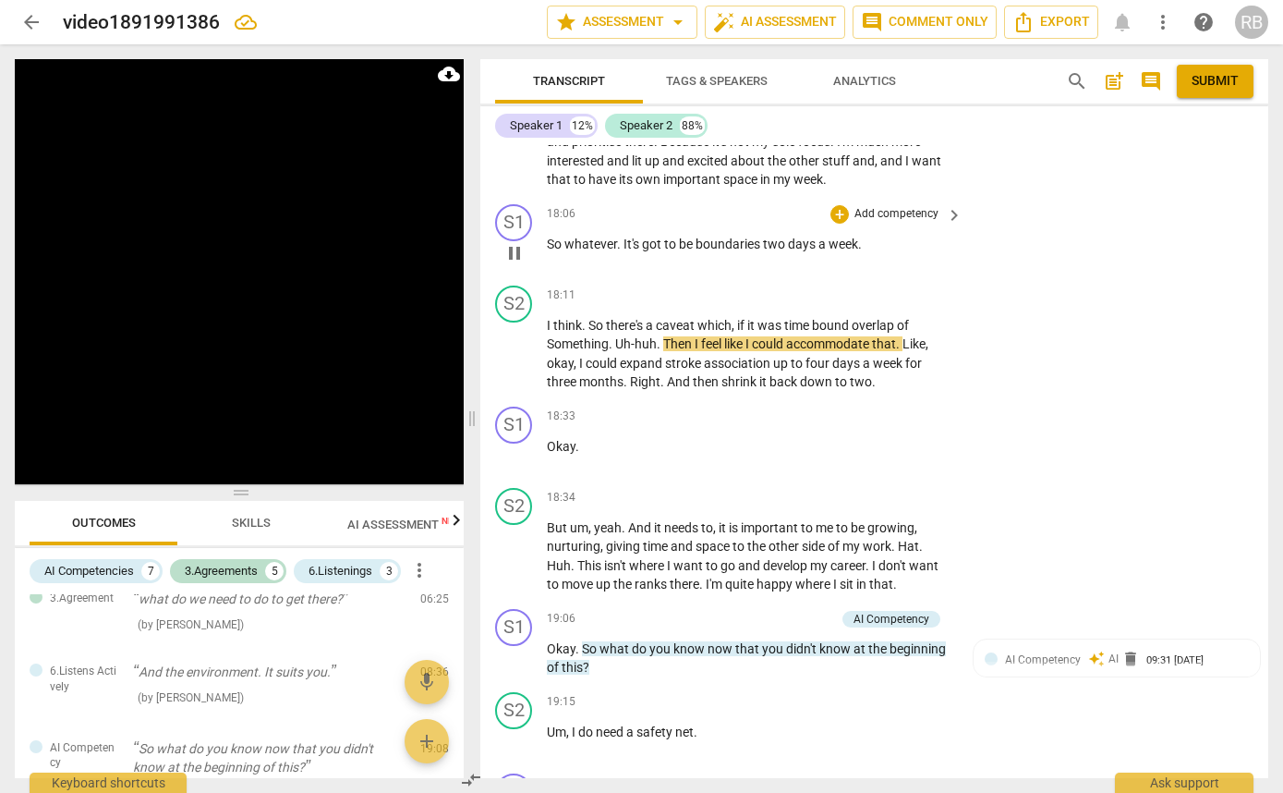
scroll to position [6252, 0]
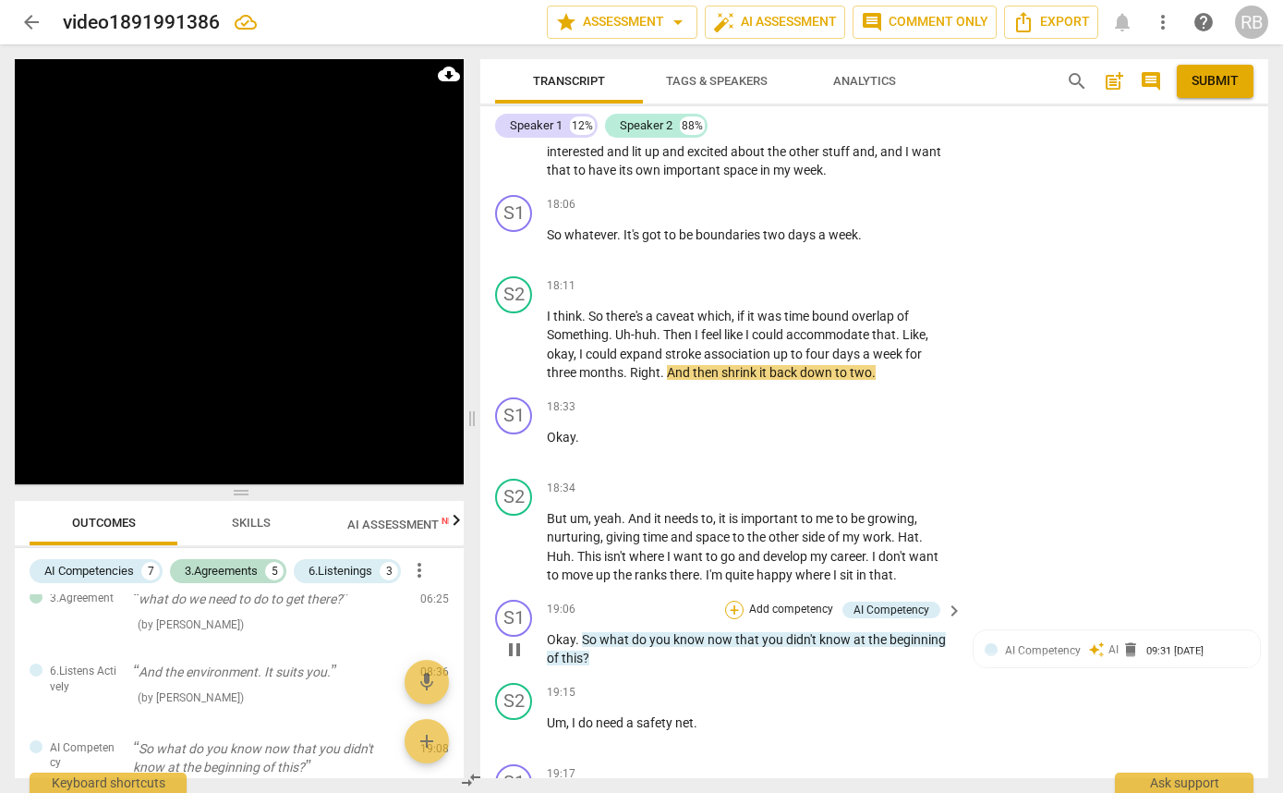
click at [738, 606] on div "+" at bounding box center [734, 609] width 18 height 18
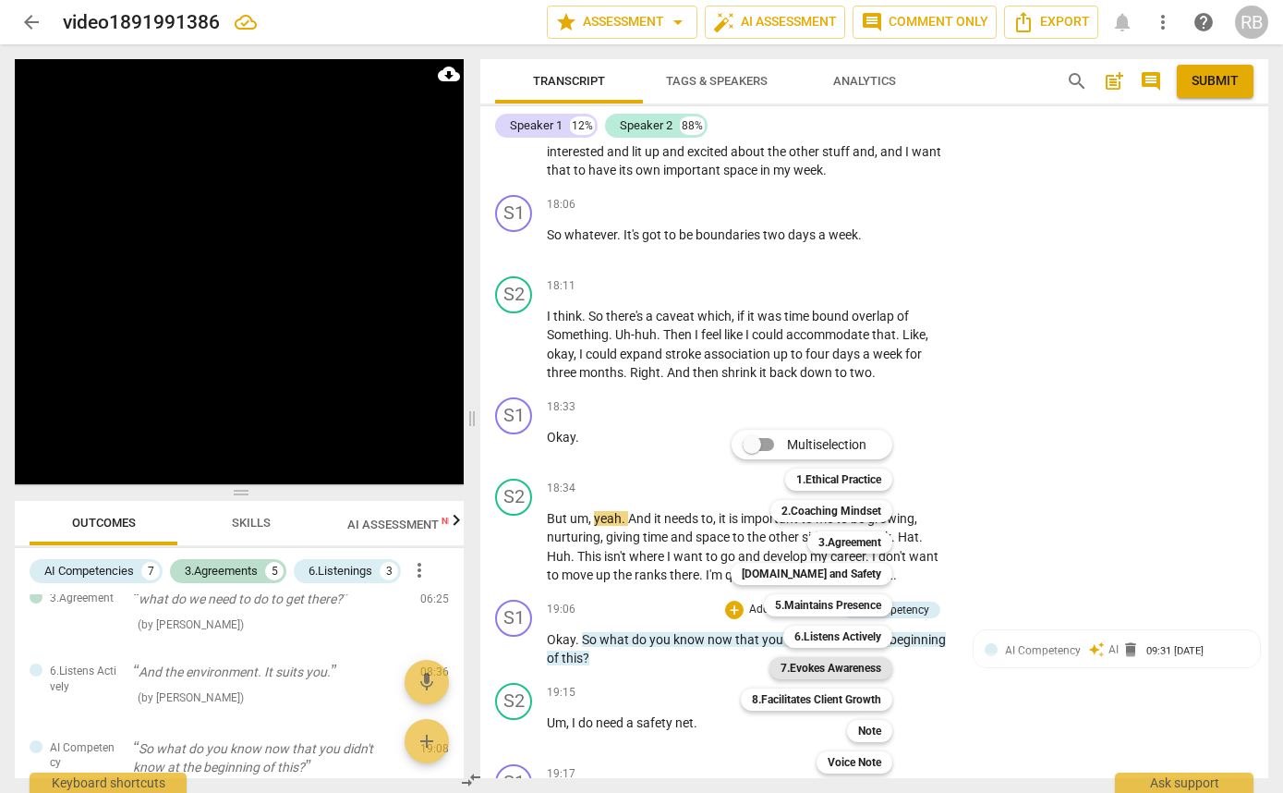
click at [795, 674] on b "7.Evokes Awareness" at bounding box center [831, 668] width 101 height 22
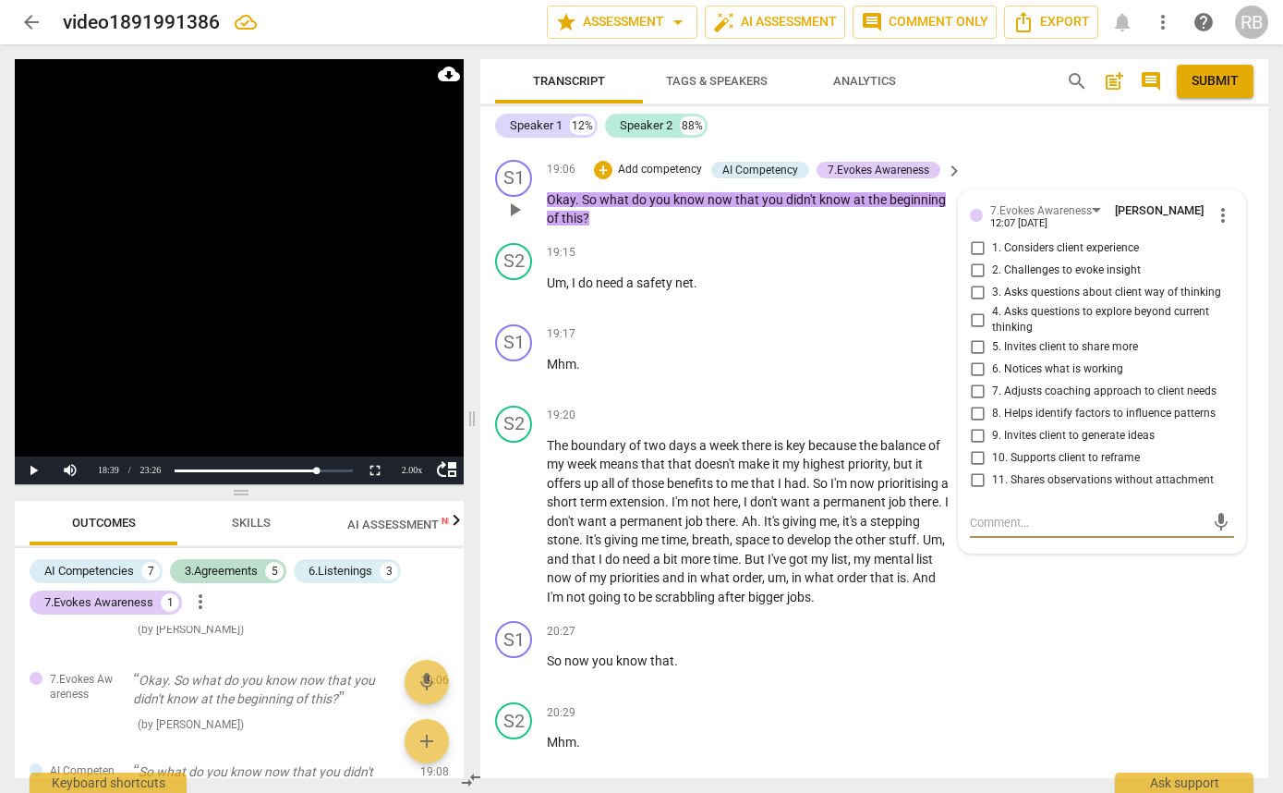
scroll to position [6686, 0]
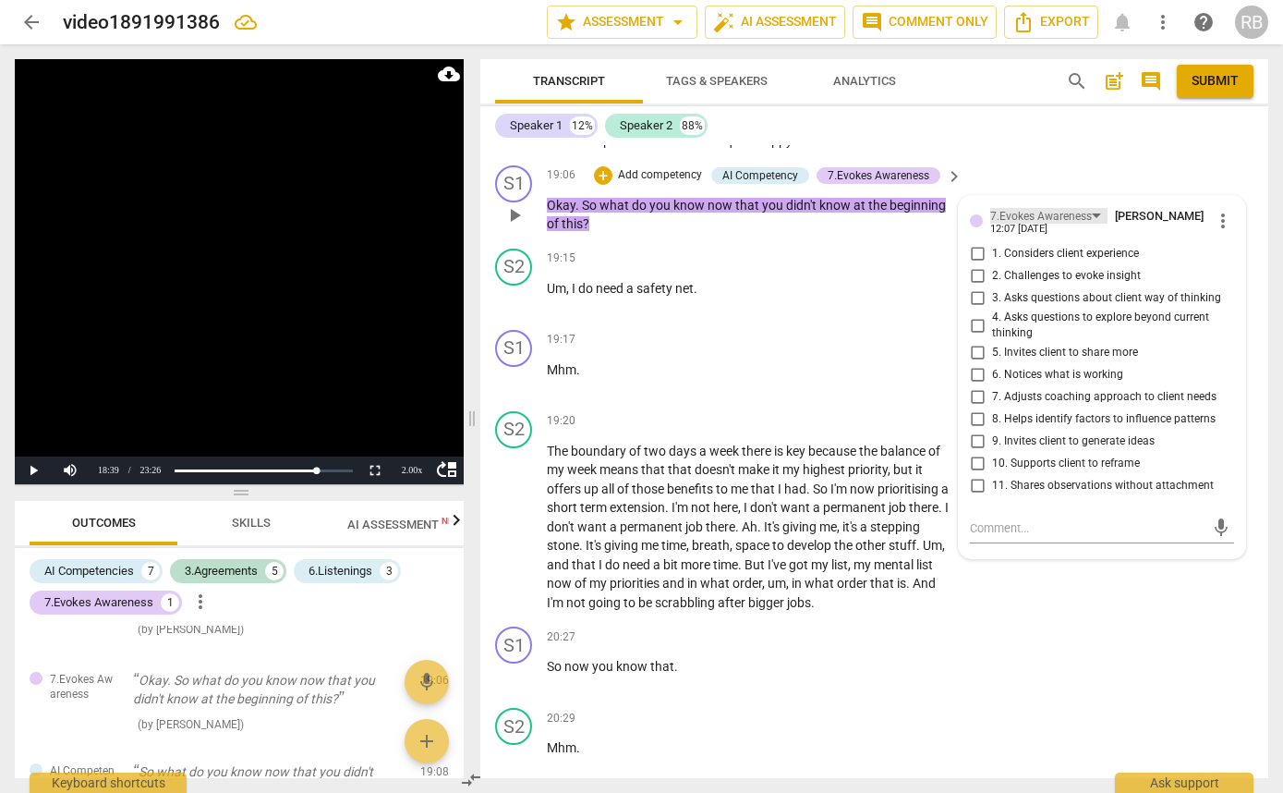
click at [1084, 211] on div "7.Evokes Awareness" at bounding box center [1041, 217] width 102 height 18
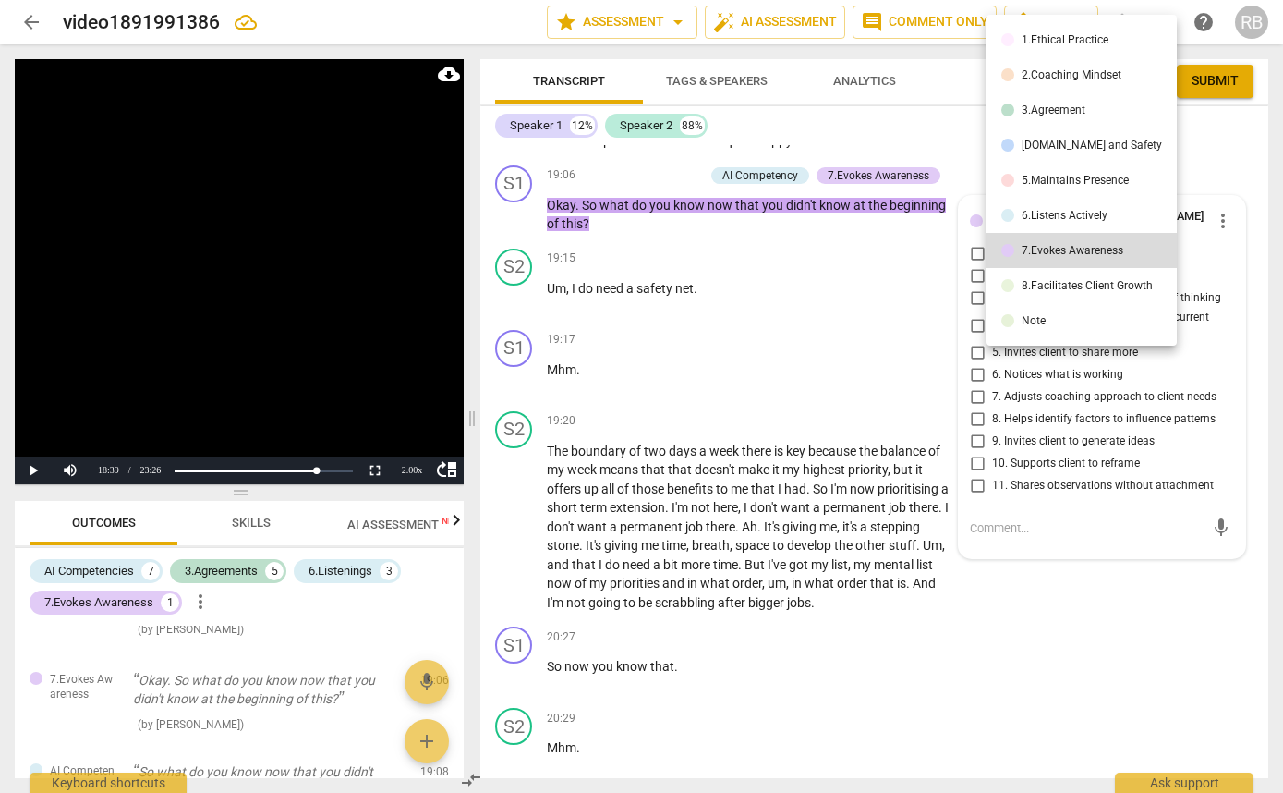
click at [1059, 274] on li "8.Facilitates Client Growth" at bounding box center [1082, 285] width 190 height 35
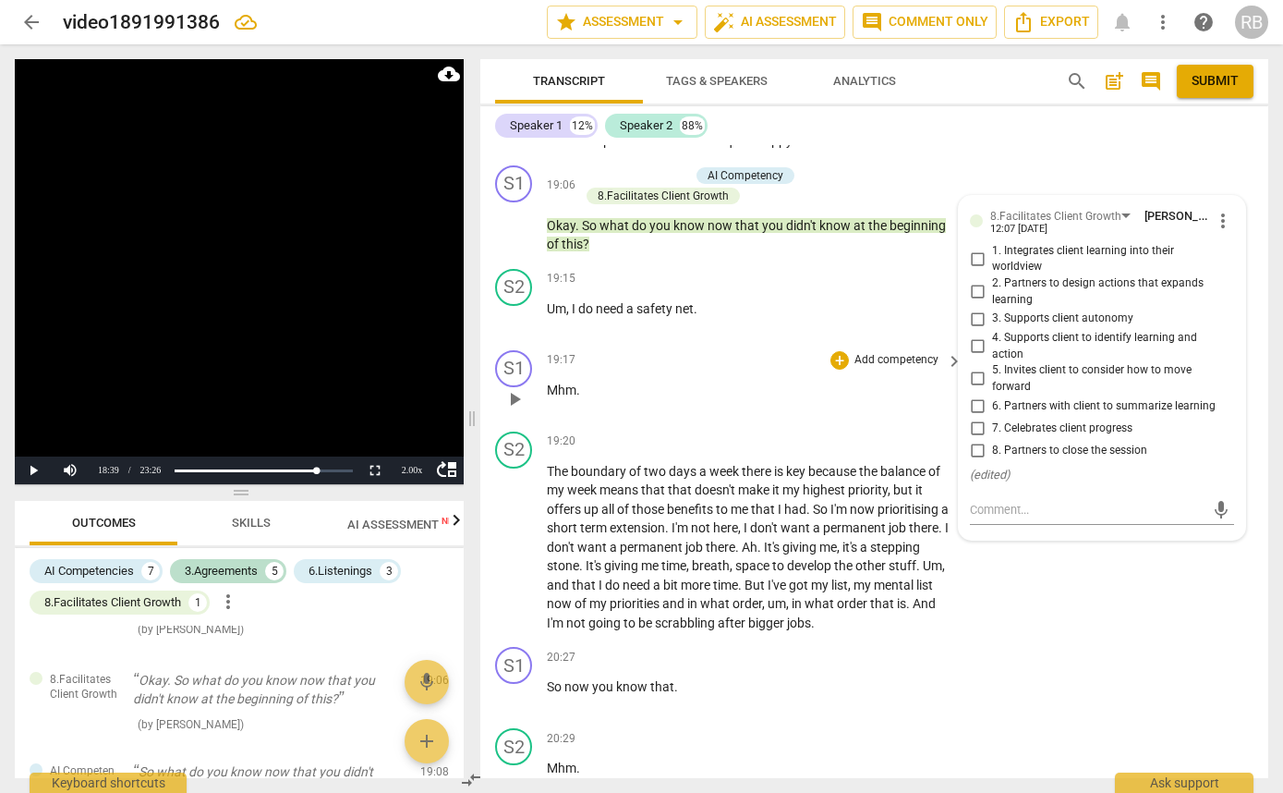
click at [753, 399] on div "19:17 + Add competency keyboard_arrow_right Mhm ." at bounding box center [756, 383] width 418 height 67
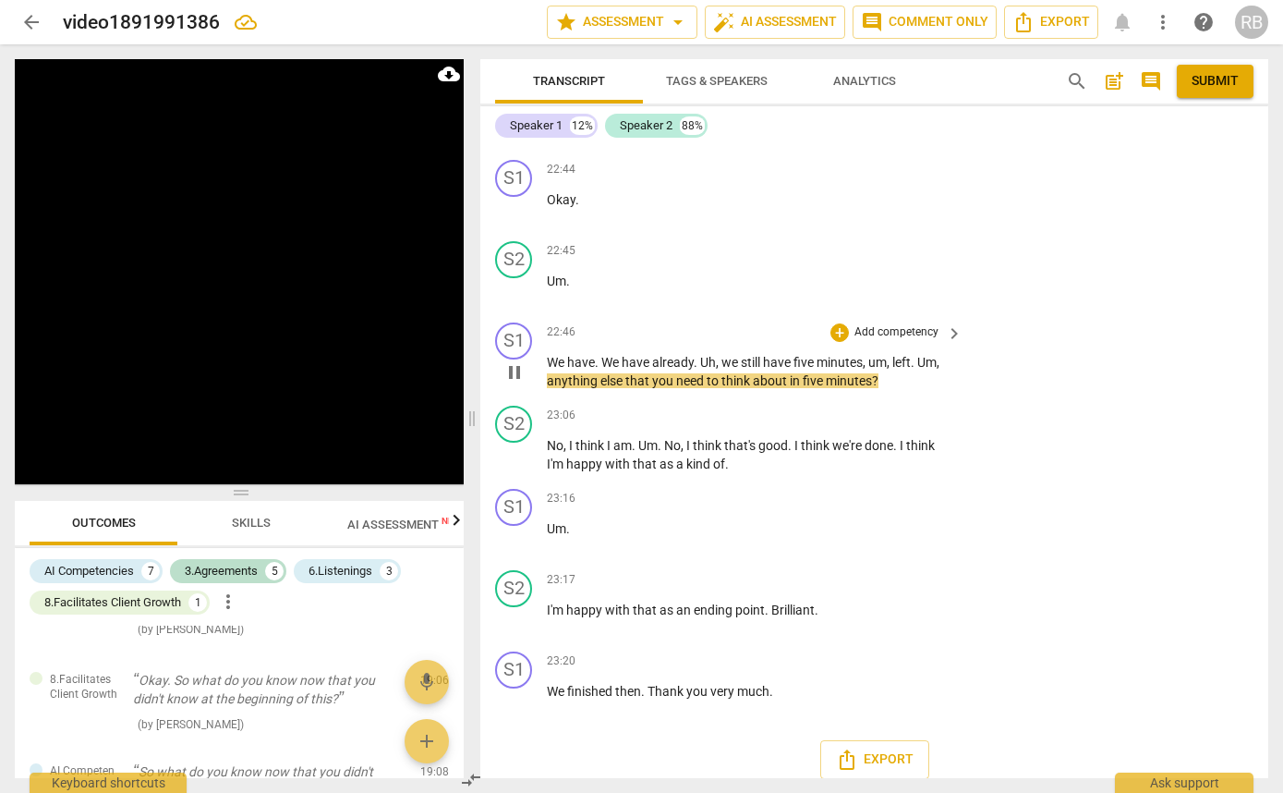
scroll to position [8832, 0]
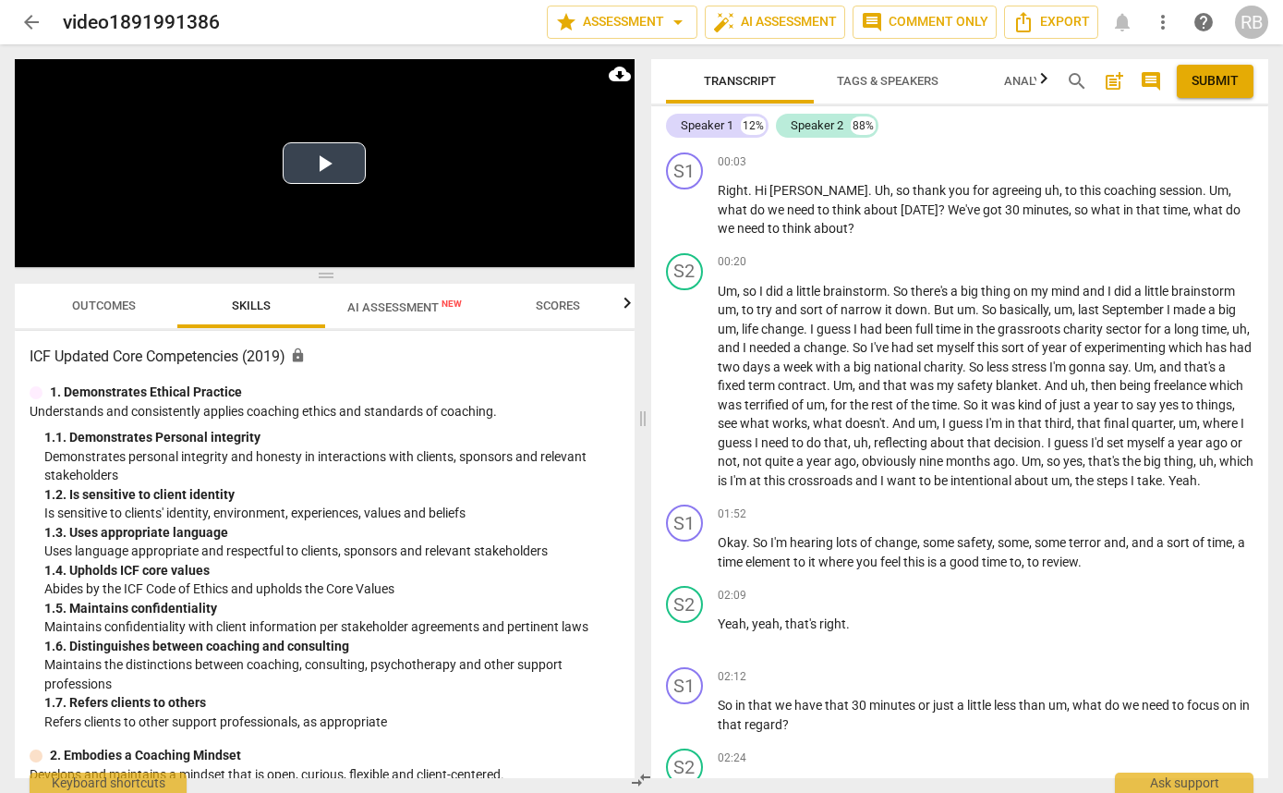
click at [311, 168] on button "Play Video" at bounding box center [324, 163] width 83 height 42
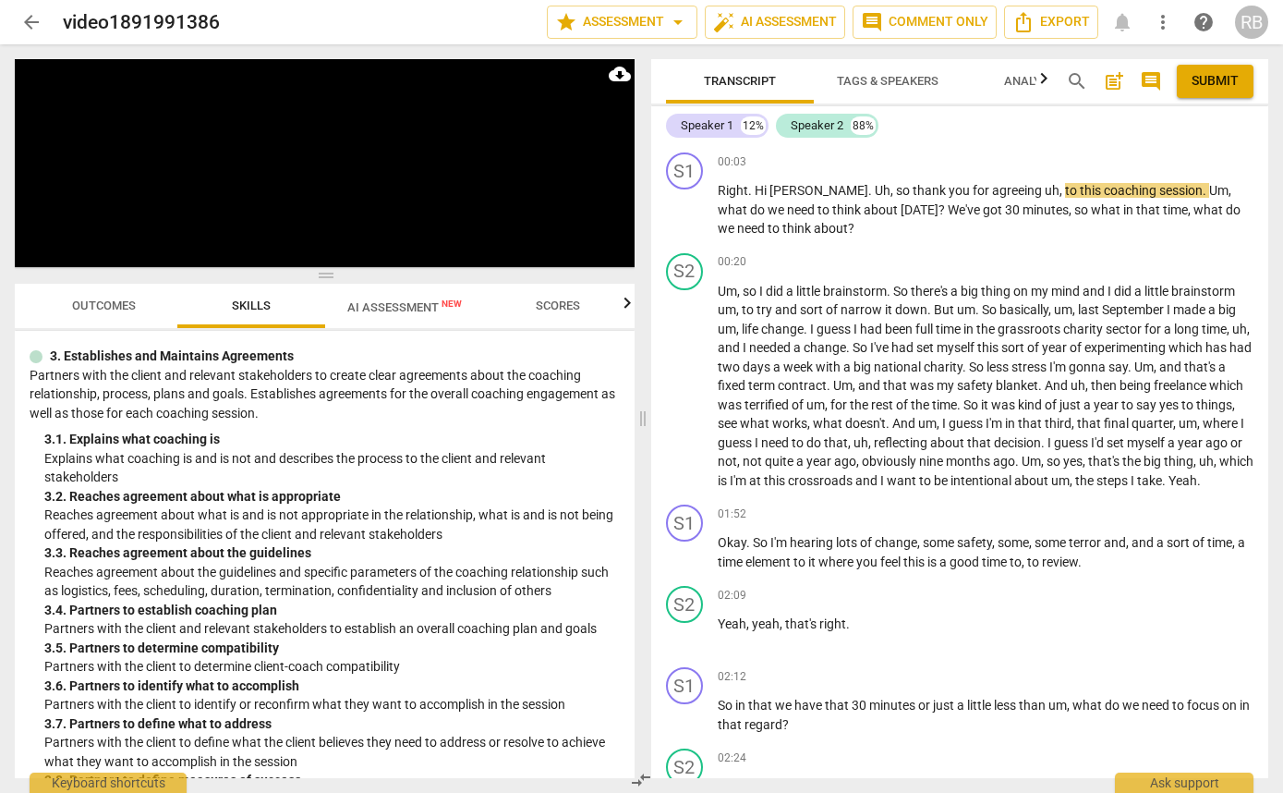
scroll to position [756, 0]
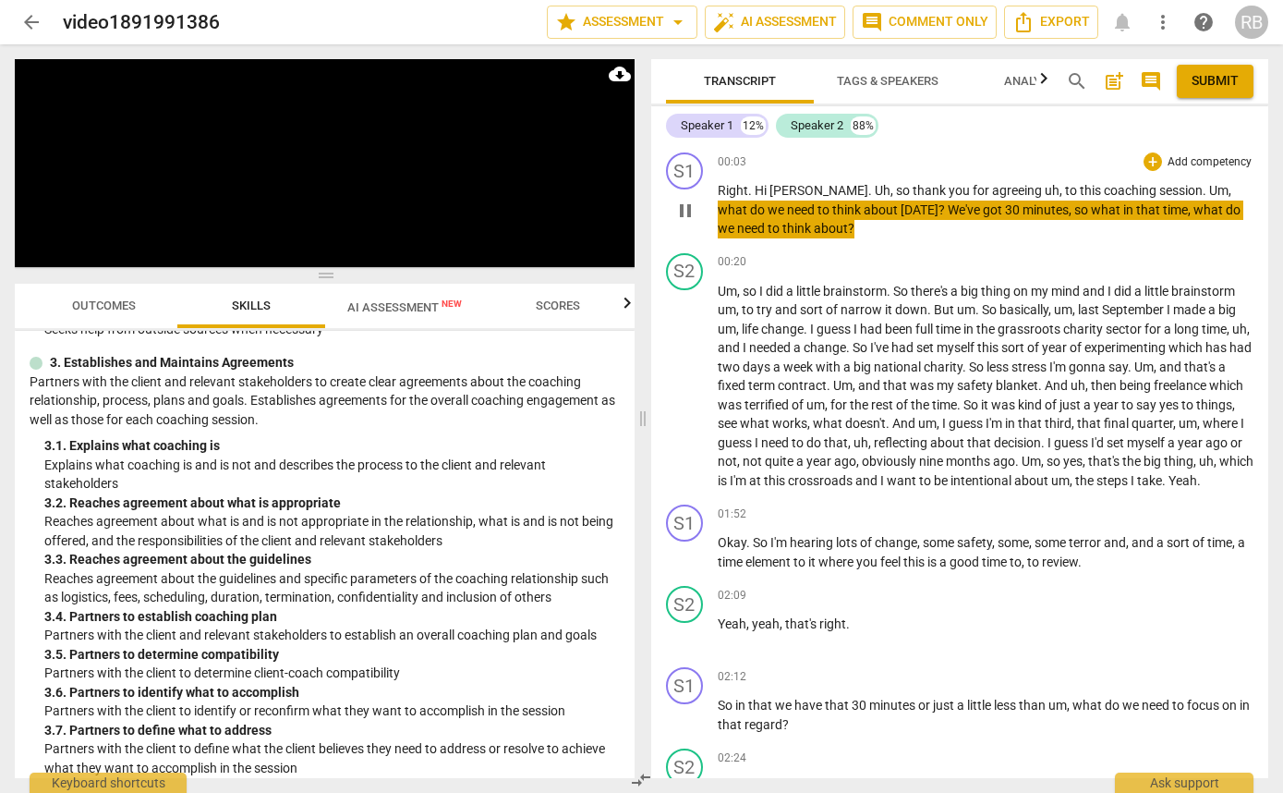
drag, startPoint x: 861, startPoint y: 228, endPoint x: 1160, endPoint y: 194, distance: 301.2
click at [1160, 194] on p "Right . Hi [PERSON_NAME] . [PERSON_NAME] , so thank you for agreeing uh , to th…" at bounding box center [986, 209] width 537 height 57
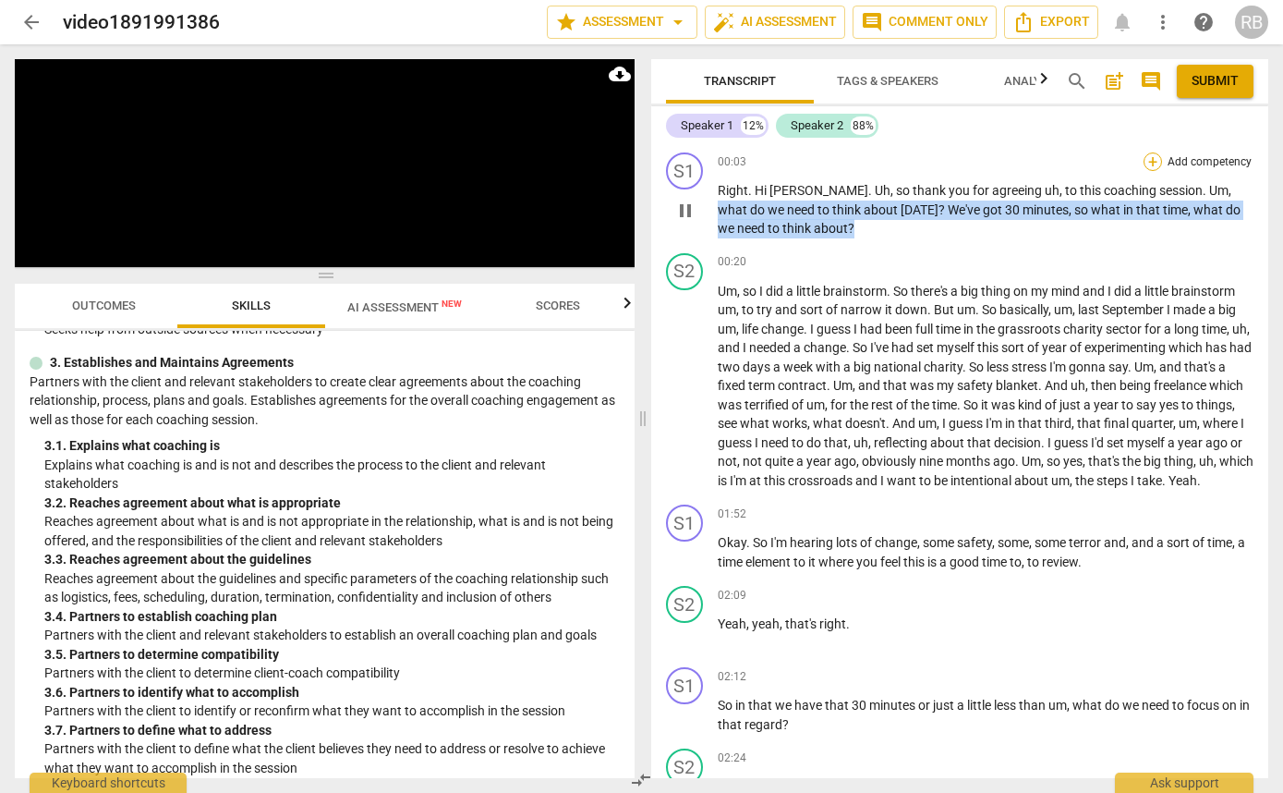
click at [1147, 157] on div "+" at bounding box center [1153, 161] width 18 height 18
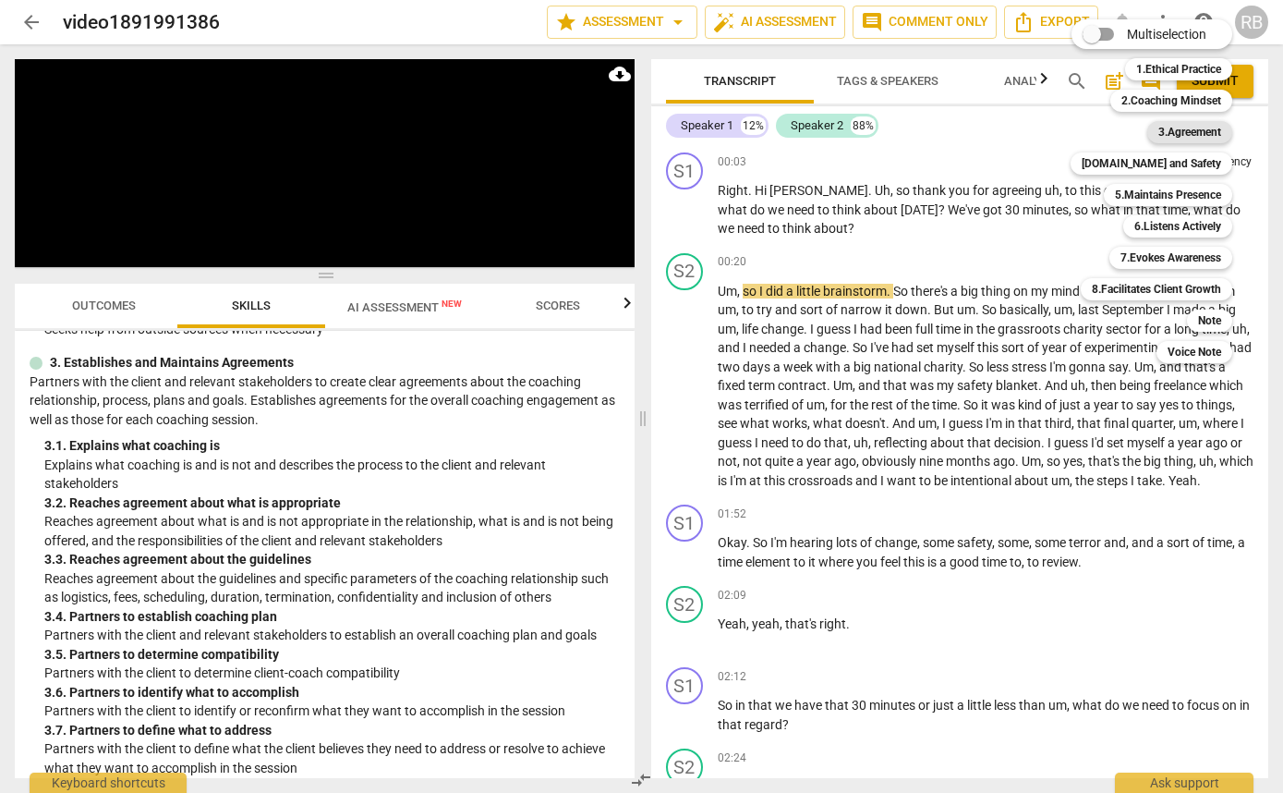
click at [1168, 135] on b "3.Agreement" at bounding box center [1189, 132] width 63 height 22
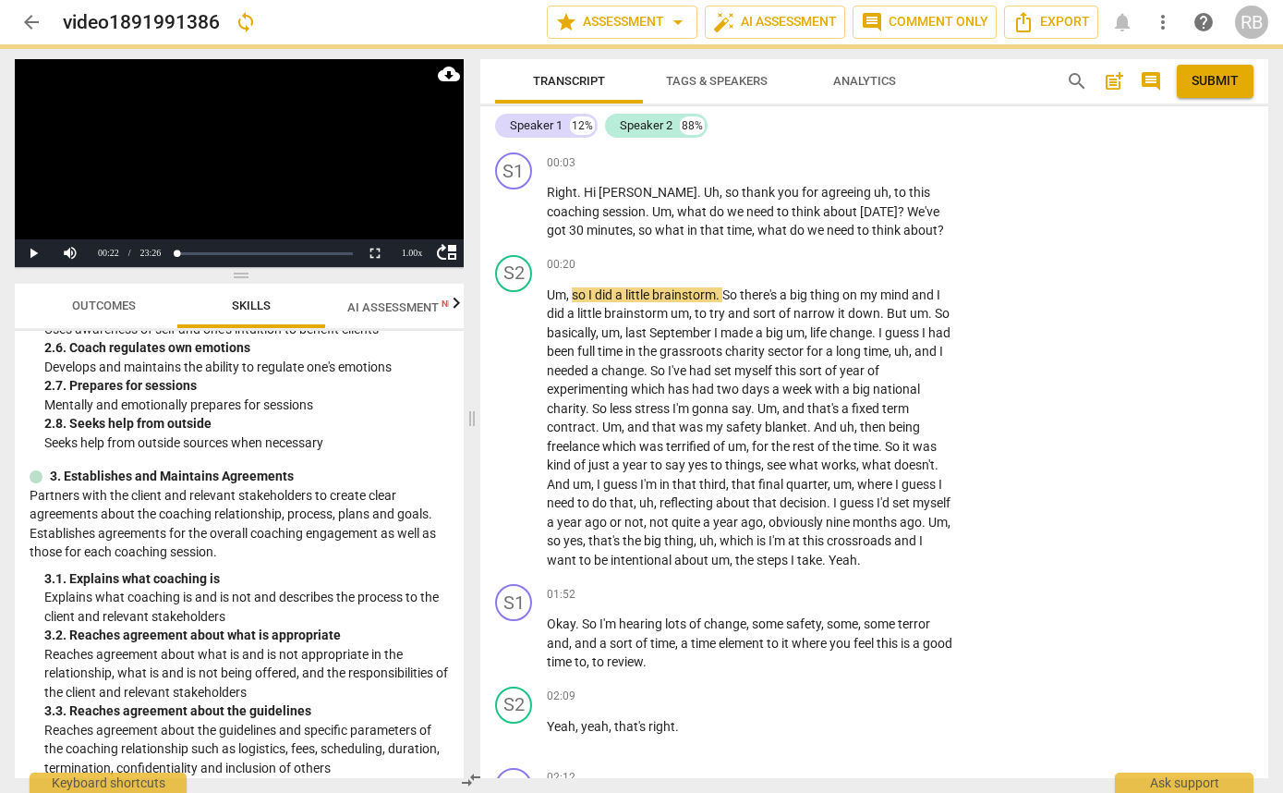
scroll to position [869, 0]
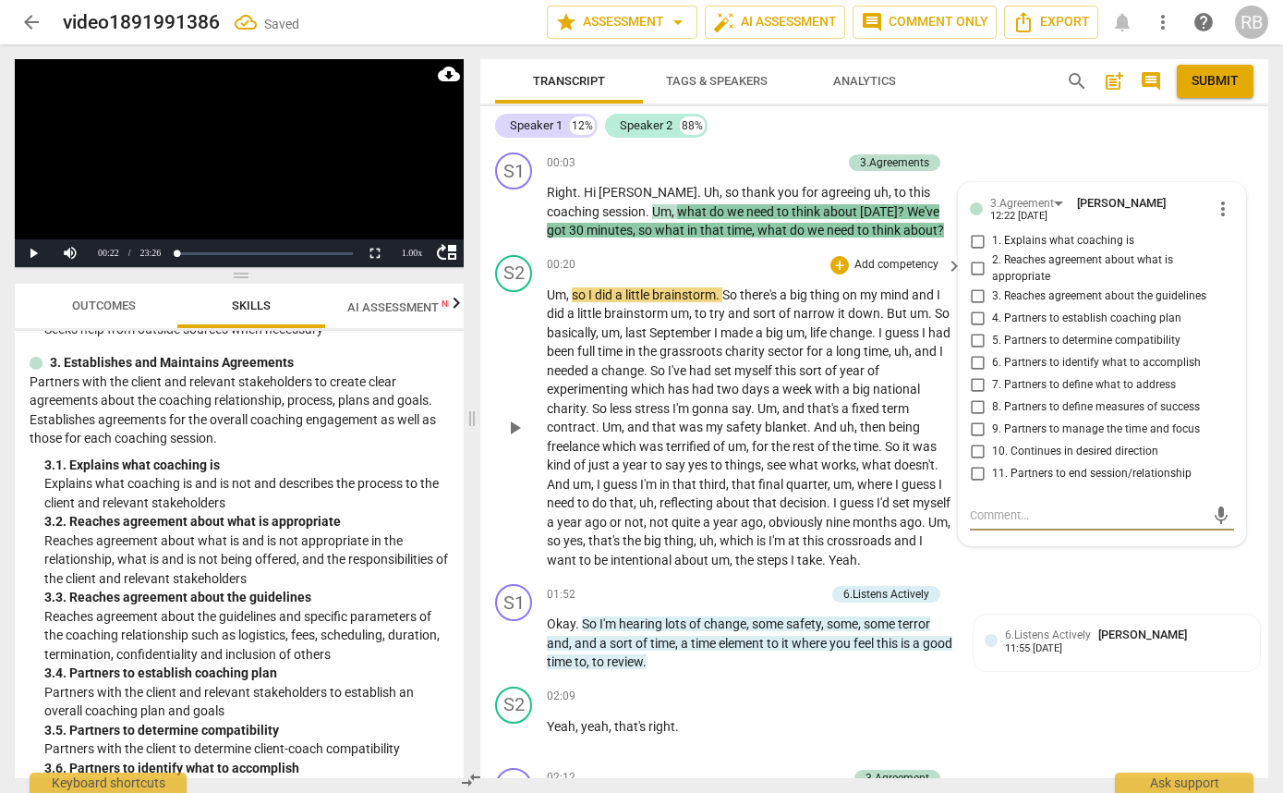
click at [656, 267] on div "00:20 + Add competency keyboard_arrow_right" at bounding box center [756, 265] width 418 height 20
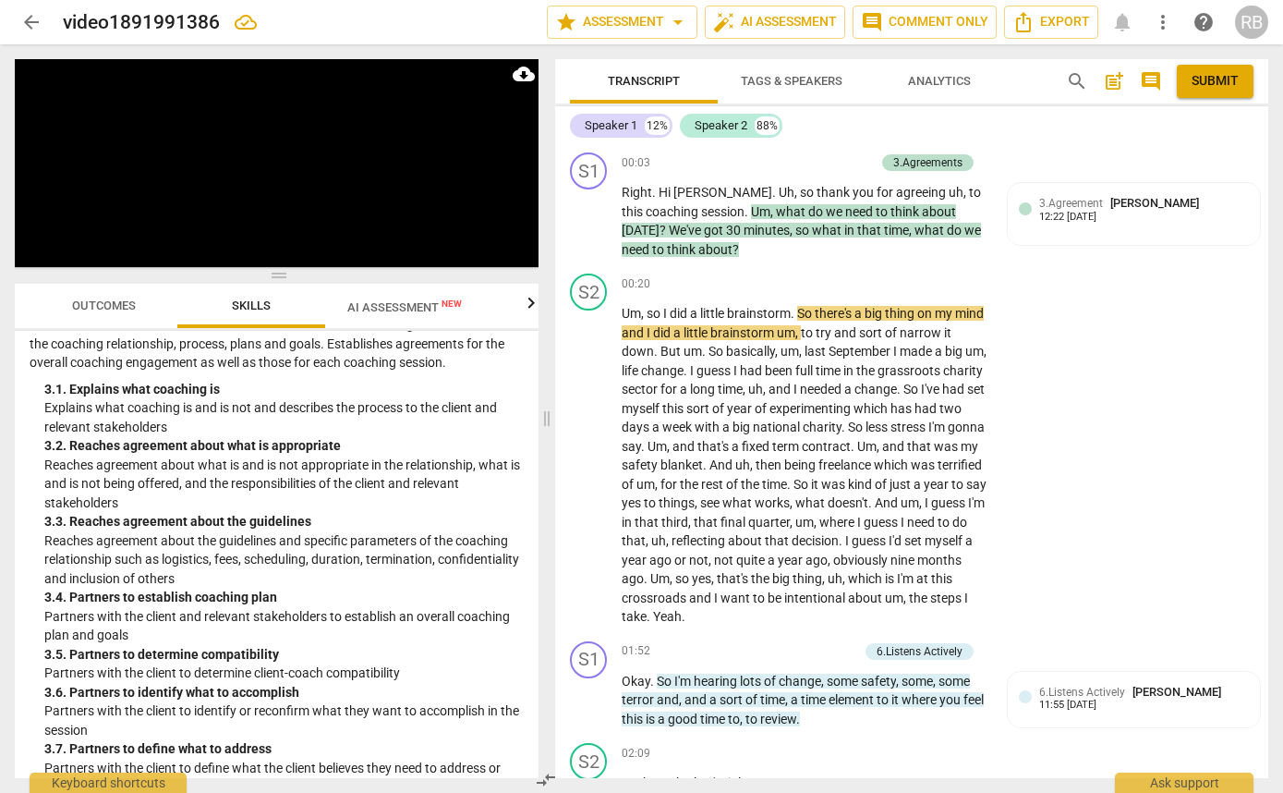
scroll to position [793, 0]
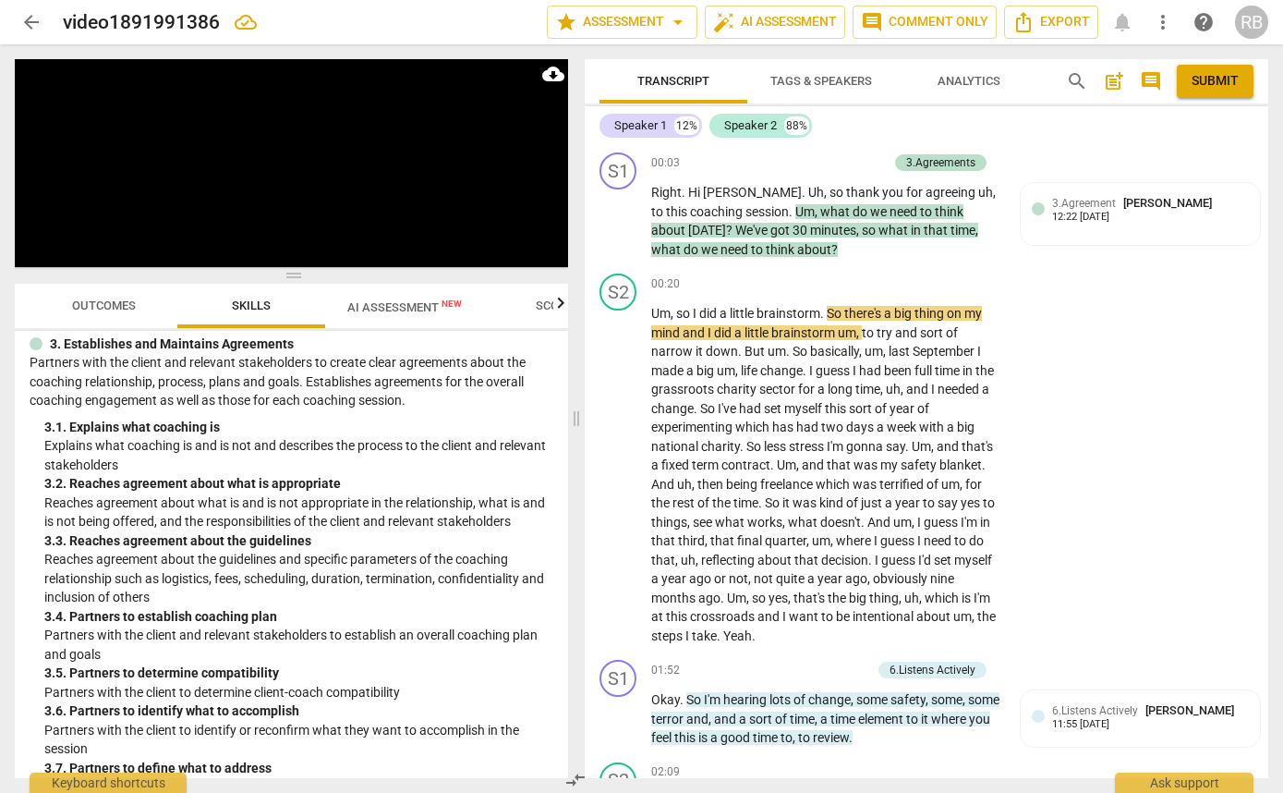
drag, startPoint x: 473, startPoint y: 421, endPoint x: 577, endPoint y: 418, distance: 104.4
click at [577, 418] on span at bounding box center [576, 418] width 11 height 748
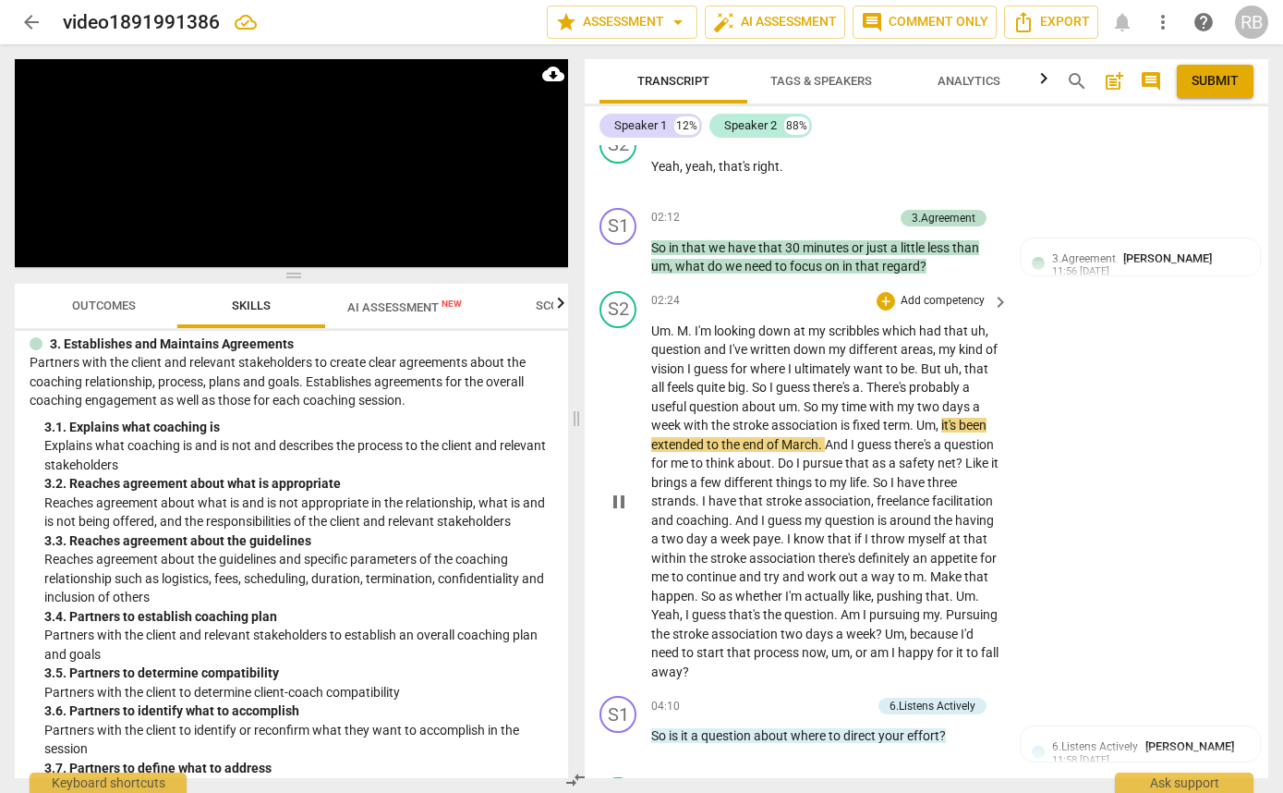
scroll to position [631, 0]
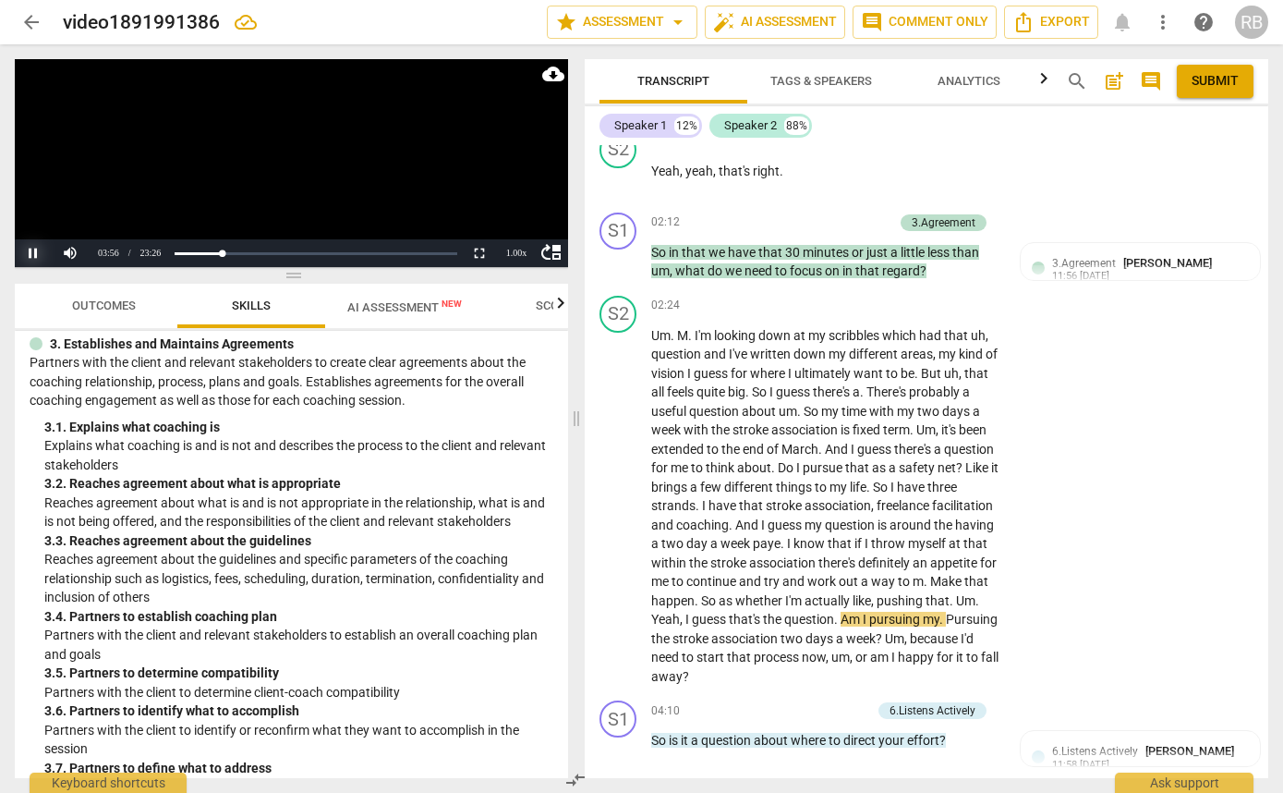
click at [33, 252] on button "Pause" at bounding box center [33, 253] width 37 height 28
click at [95, 306] on span "Outcomes" at bounding box center [104, 305] width 64 height 14
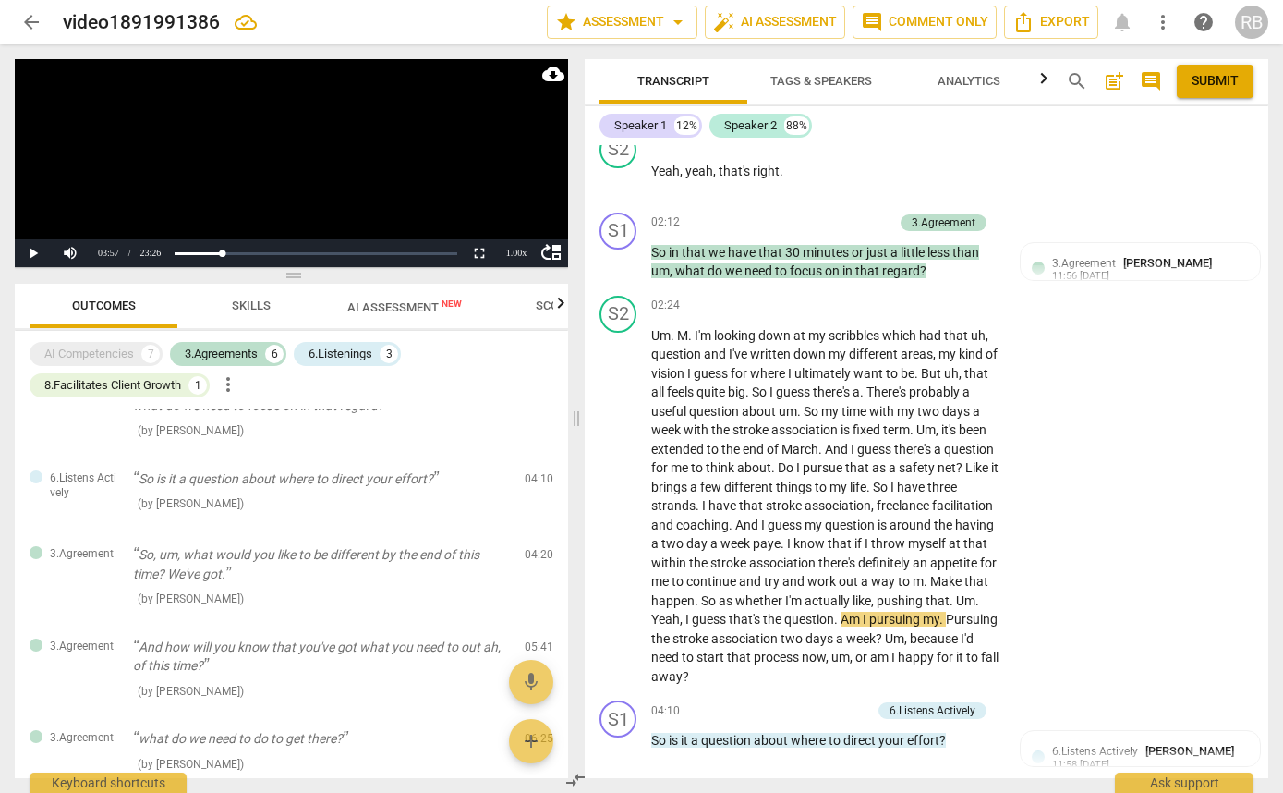
scroll to position [0, 0]
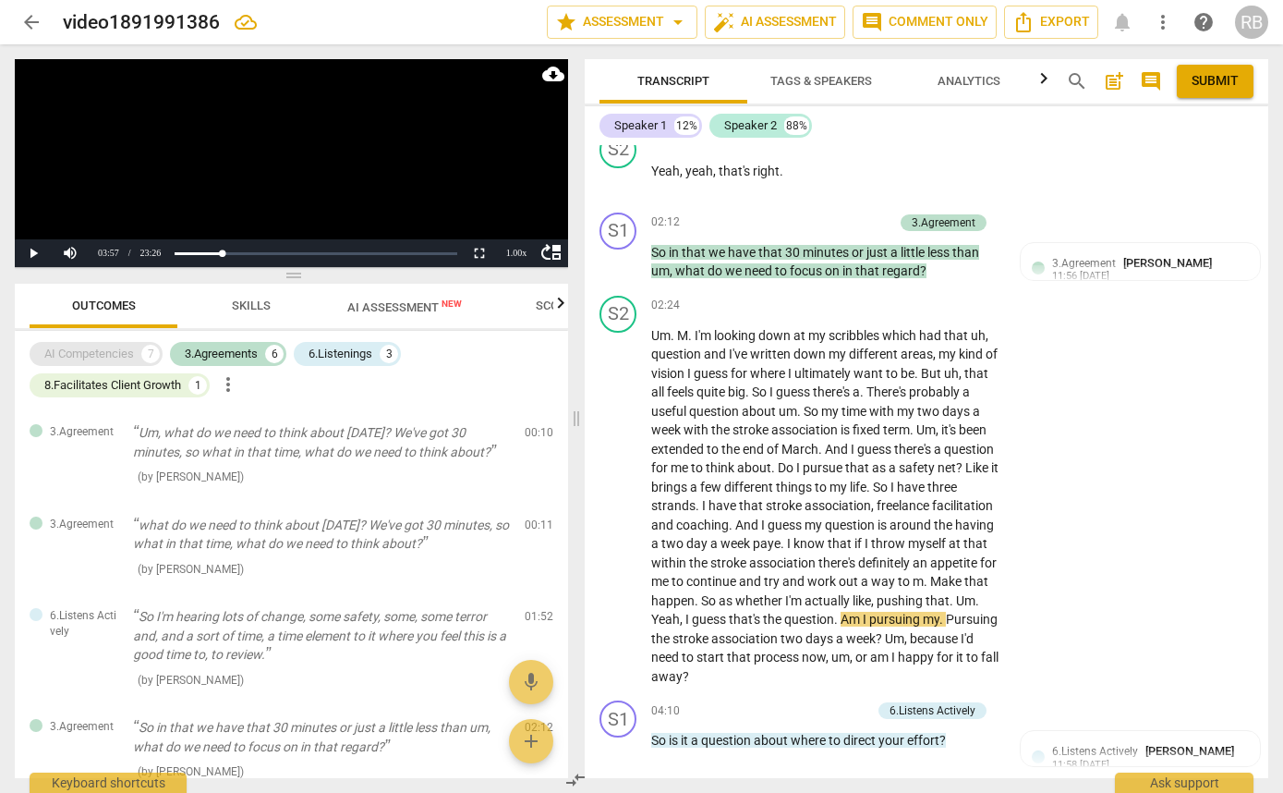
click at [126, 355] on div "AI Competencies" at bounding box center [89, 354] width 90 height 18
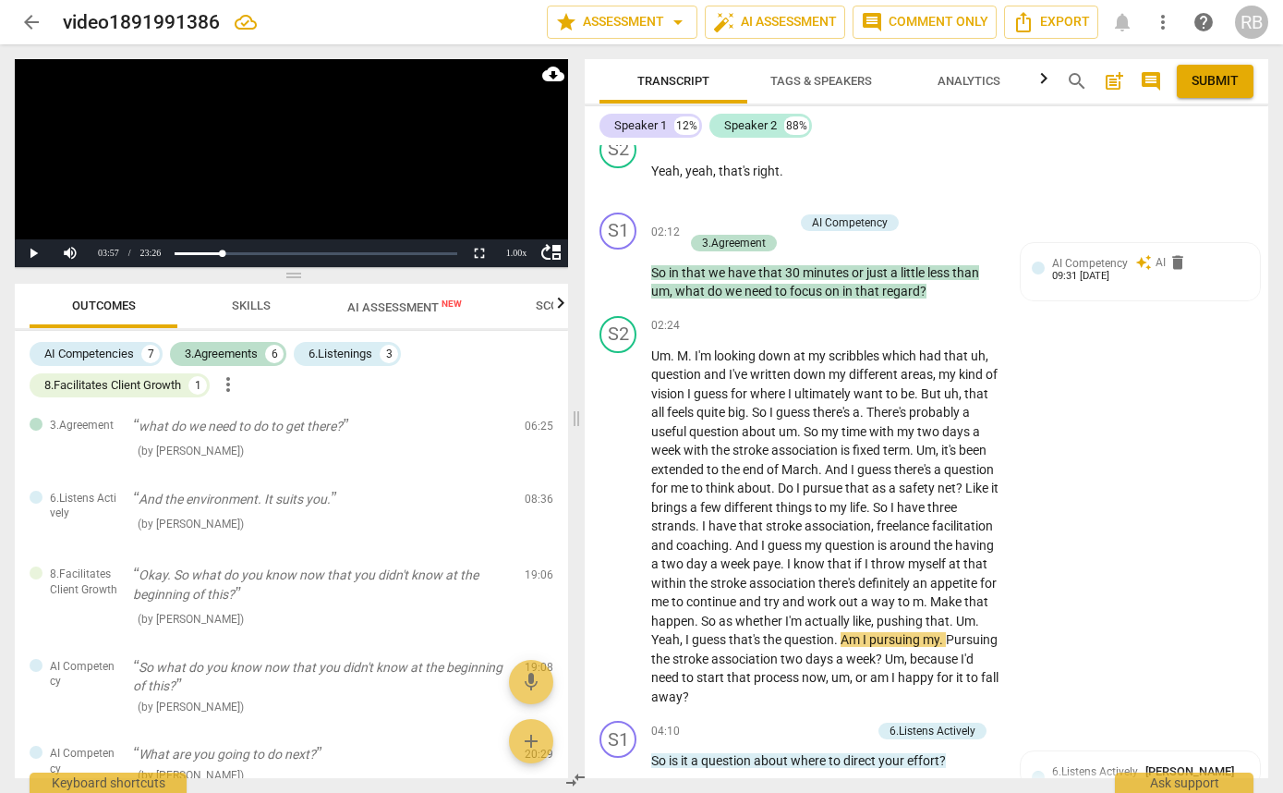
scroll to position [1085, 0]
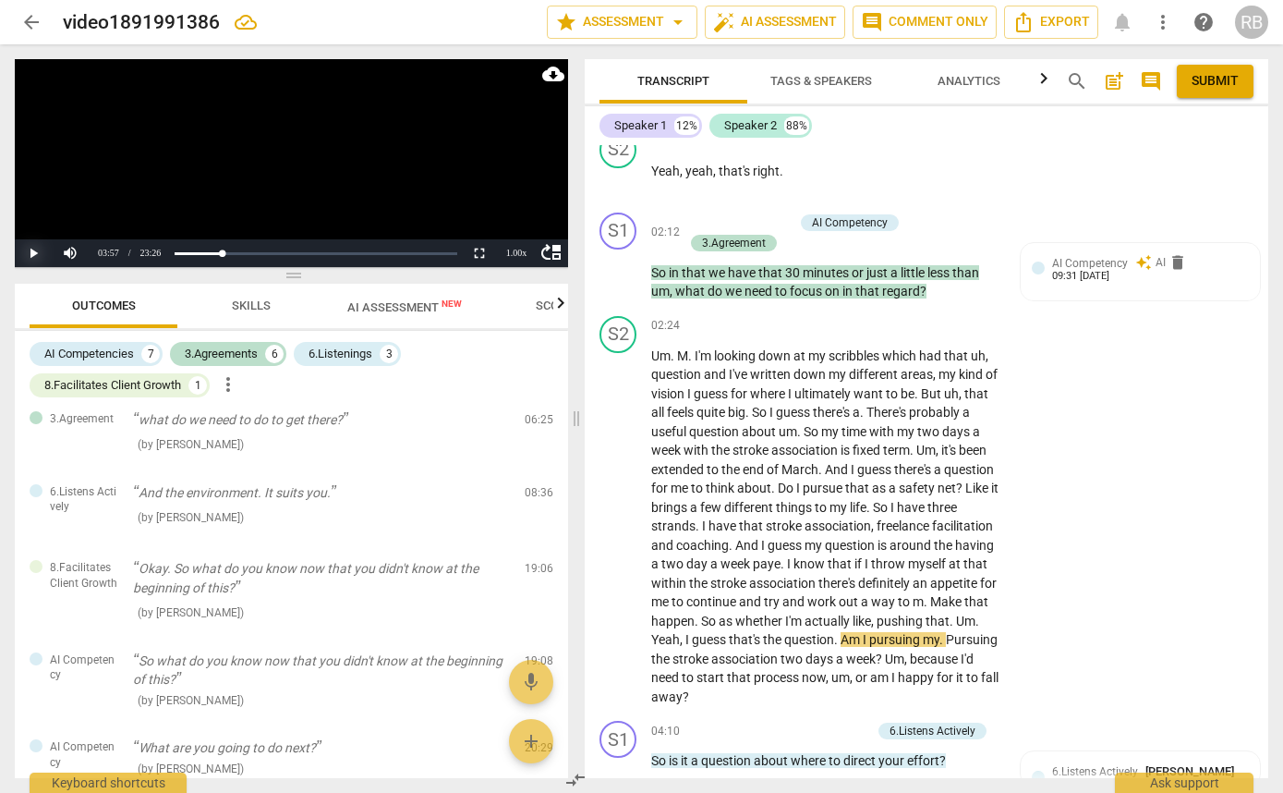
click at [33, 249] on button "Play" at bounding box center [33, 253] width 37 height 28
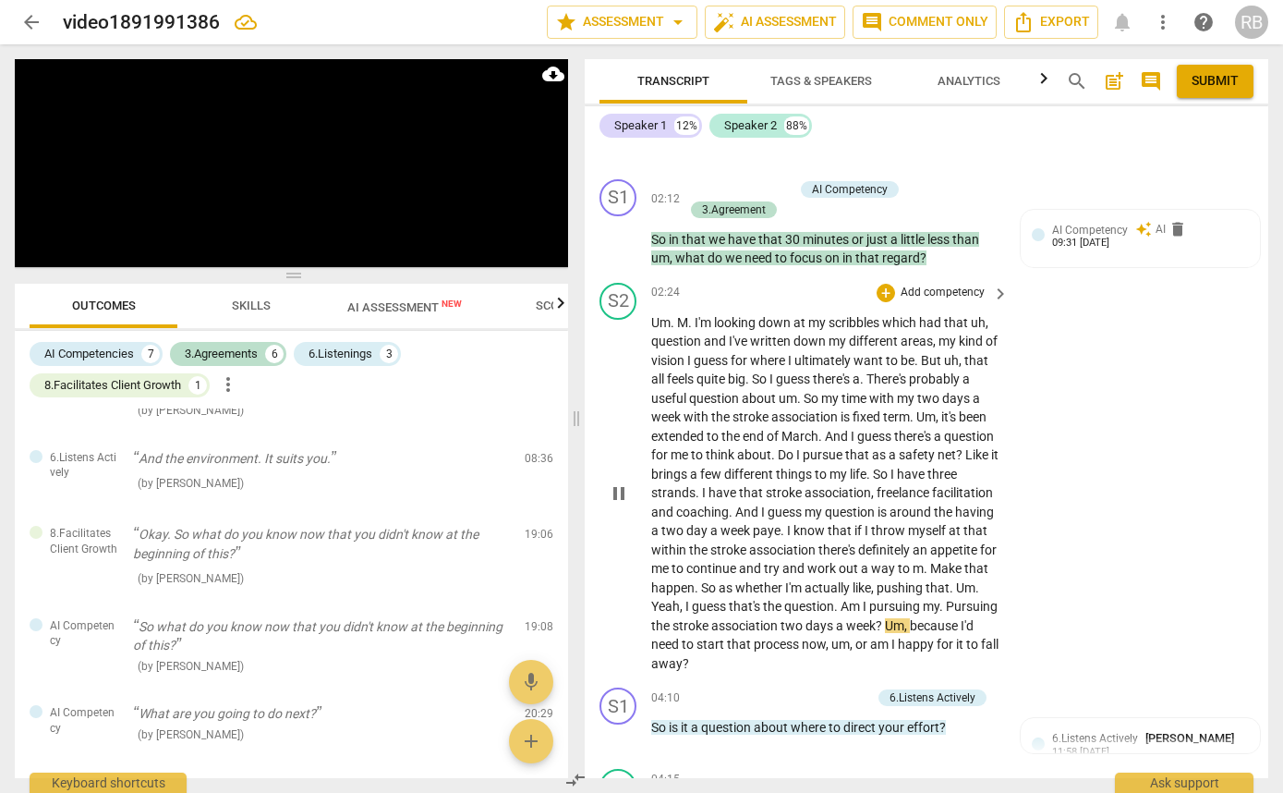
scroll to position [685, 0]
click at [654, 331] on p "Um . M . I'm looking down at my scribbles which had that uh , question and I've…" at bounding box center [825, 492] width 348 height 360
click at [650, 319] on div "play_arrow pause" at bounding box center [627, 493] width 47 height 348
click at [660, 322] on span "Um" at bounding box center [660, 321] width 19 height 15
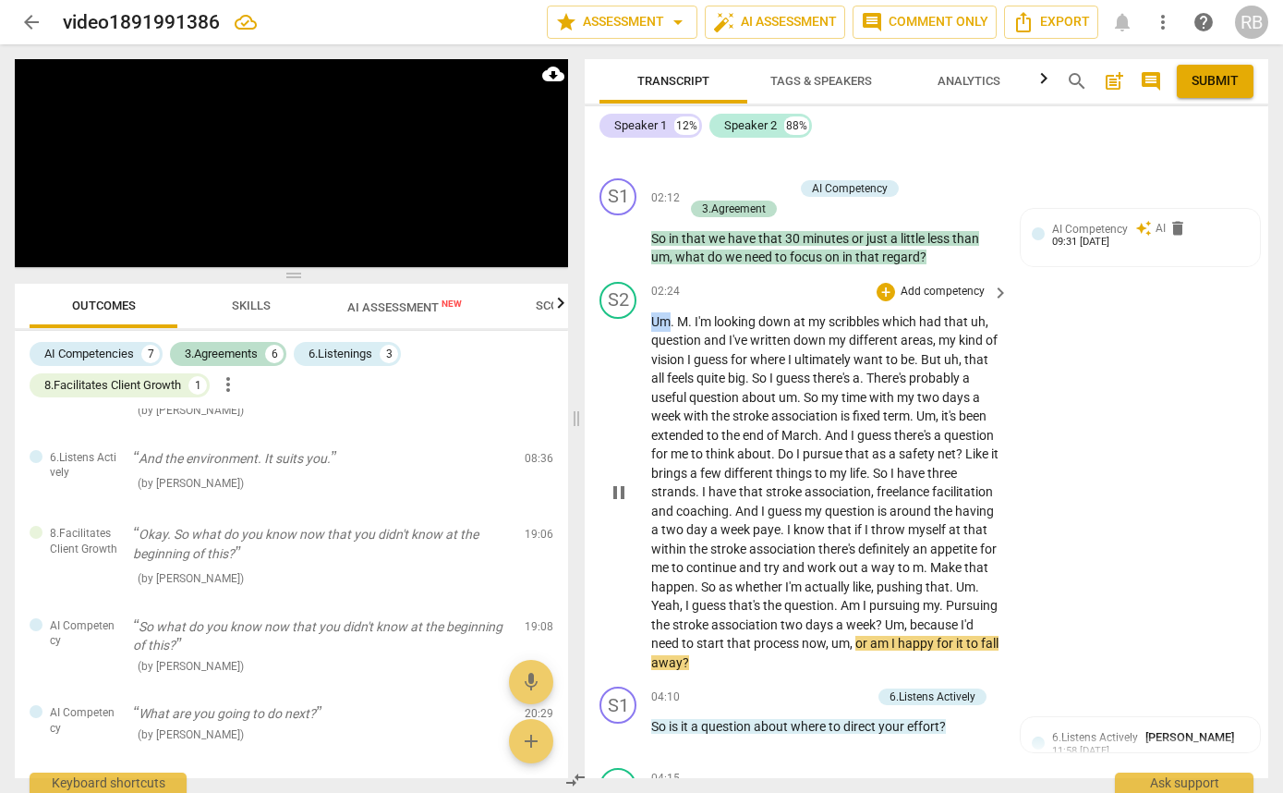
click at [660, 322] on span "Um" at bounding box center [660, 321] width 19 height 15
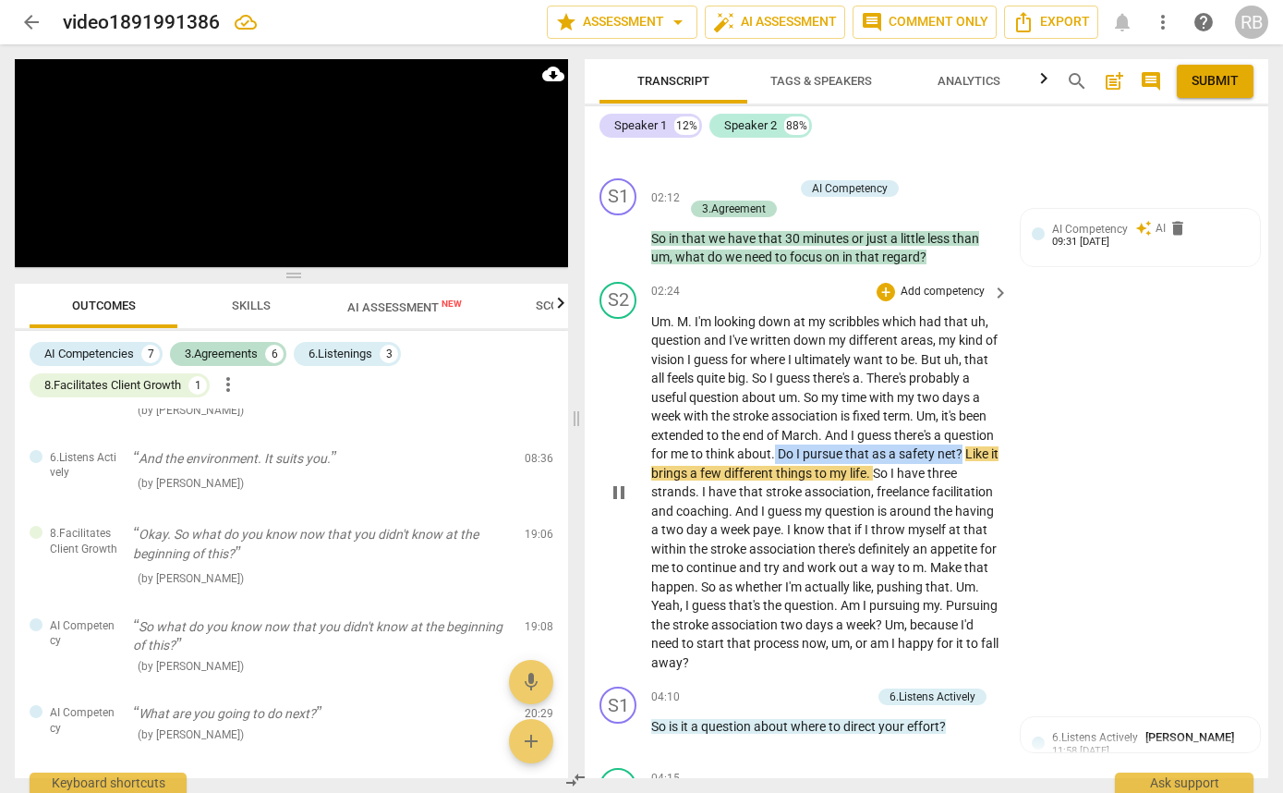
drag, startPoint x: 674, startPoint y: 472, endPoint x: 829, endPoint y: 457, distance: 155.0
click at [829, 457] on p "Um . M . I'm looking down at my scribbles which had that uh , question and I've…" at bounding box center [825, 492] width 348 height 360
click at [994, 290] on span "keyboard_arrow_right" at bounding box center [1000, 293] width 22 height 22
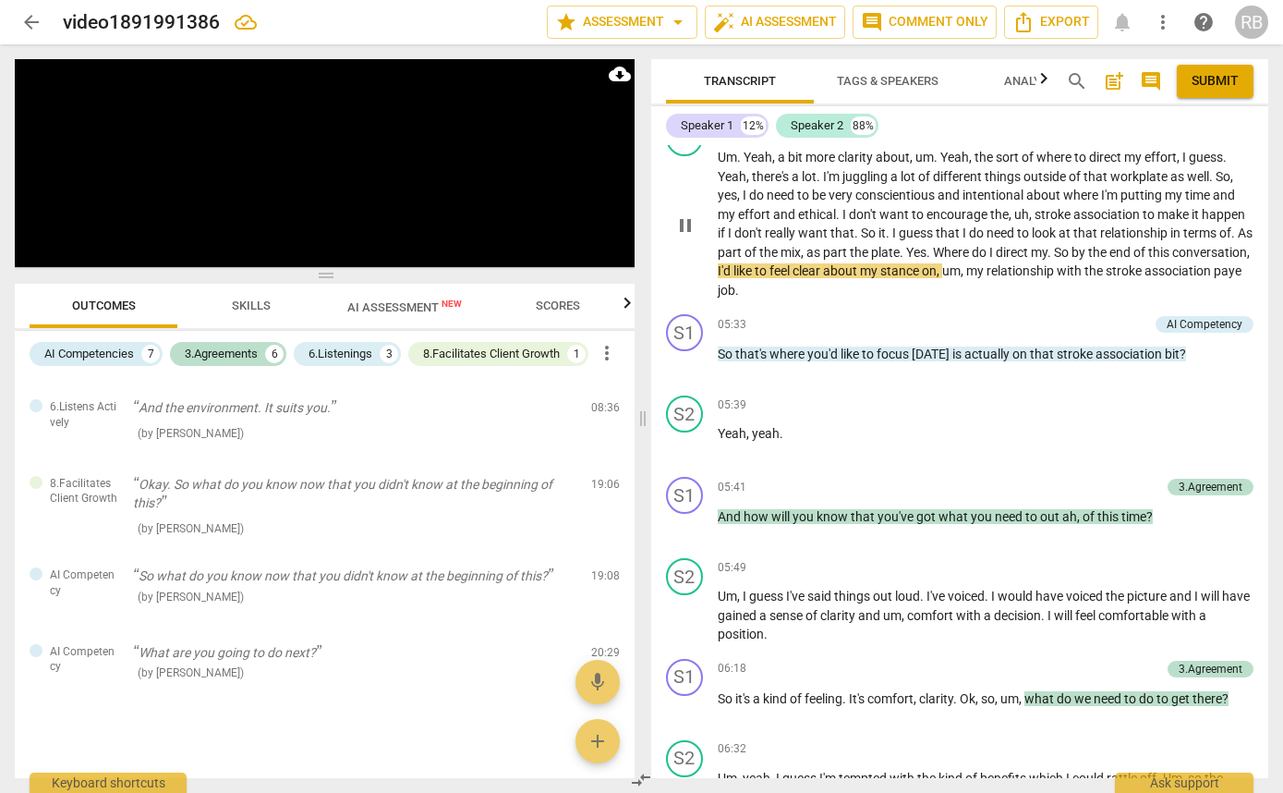
scroll to position [1147, 0]
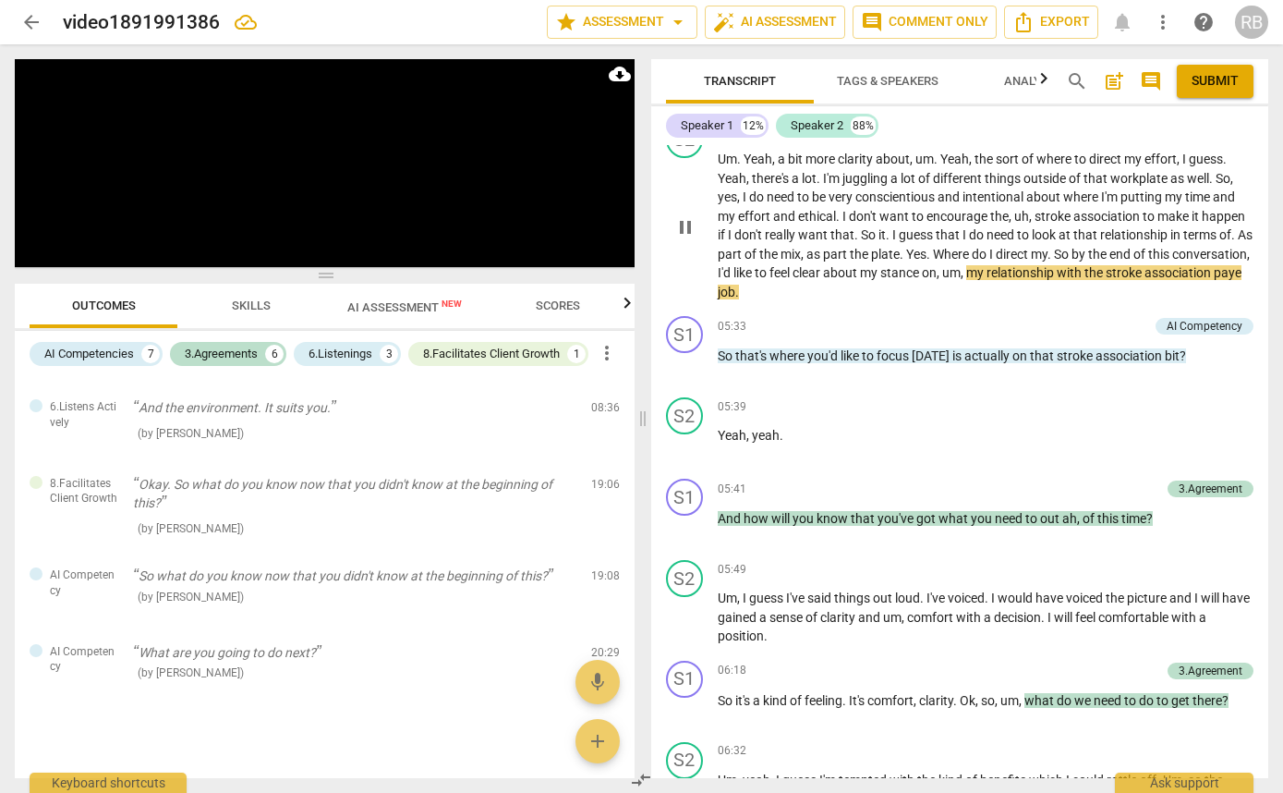
click at [688, 238] on span "pause" at bounding box center [685, 227] width 22 height 22
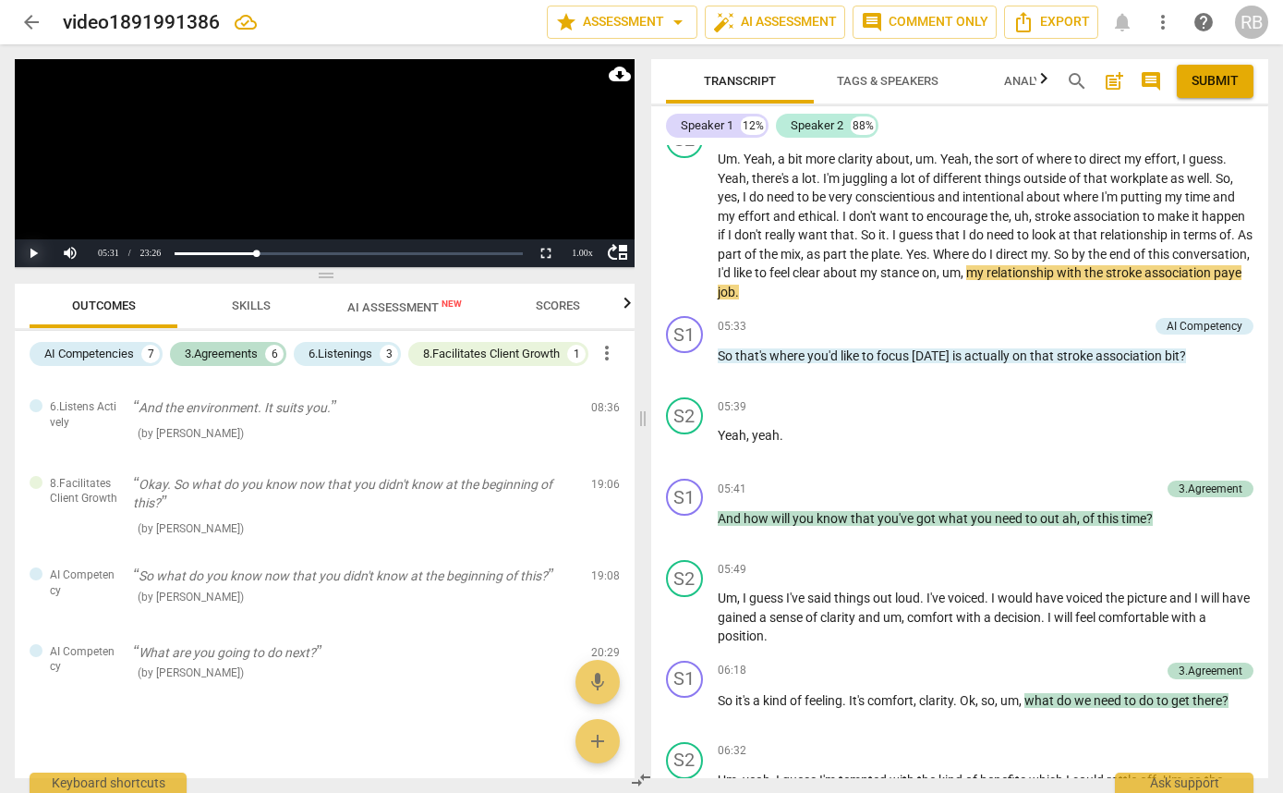
click at [36, 250] on button "Play" at bounding box center [33, 253] width 37 height 28
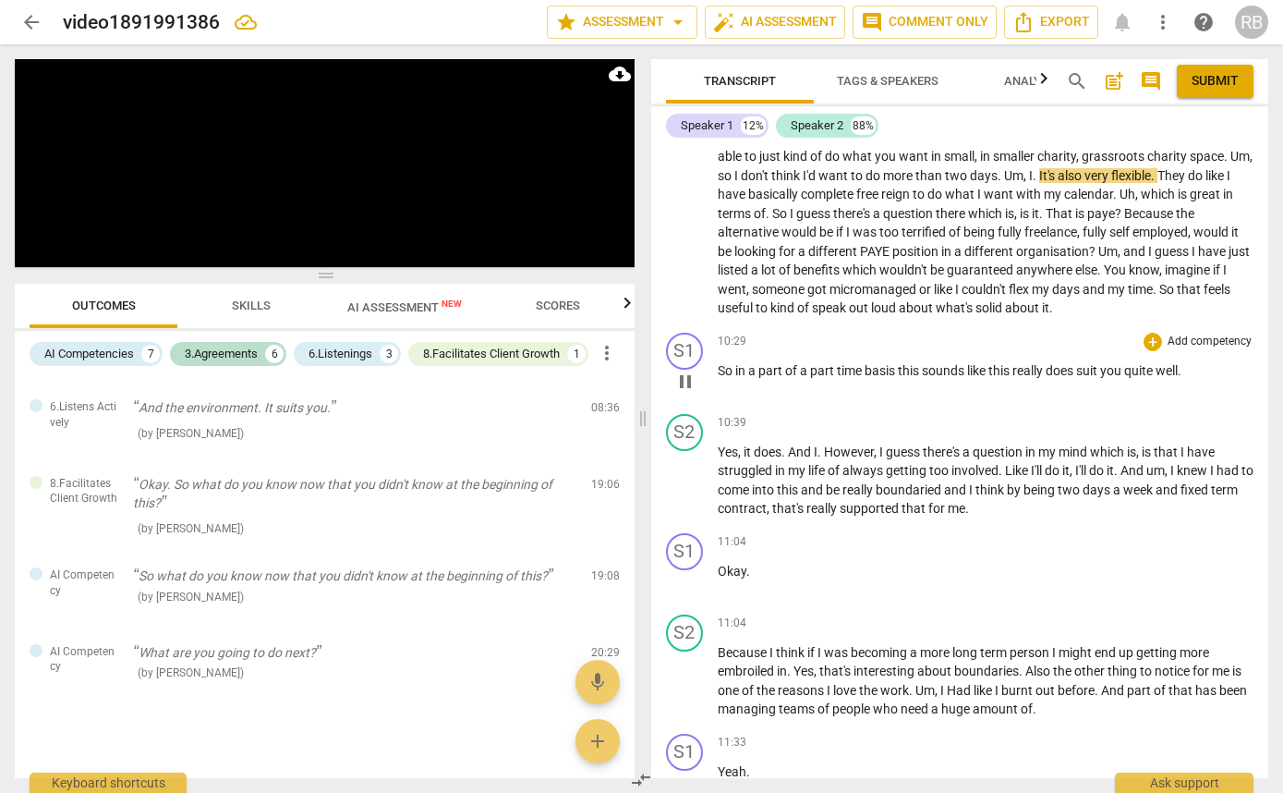
scroll to position [2677, 0]
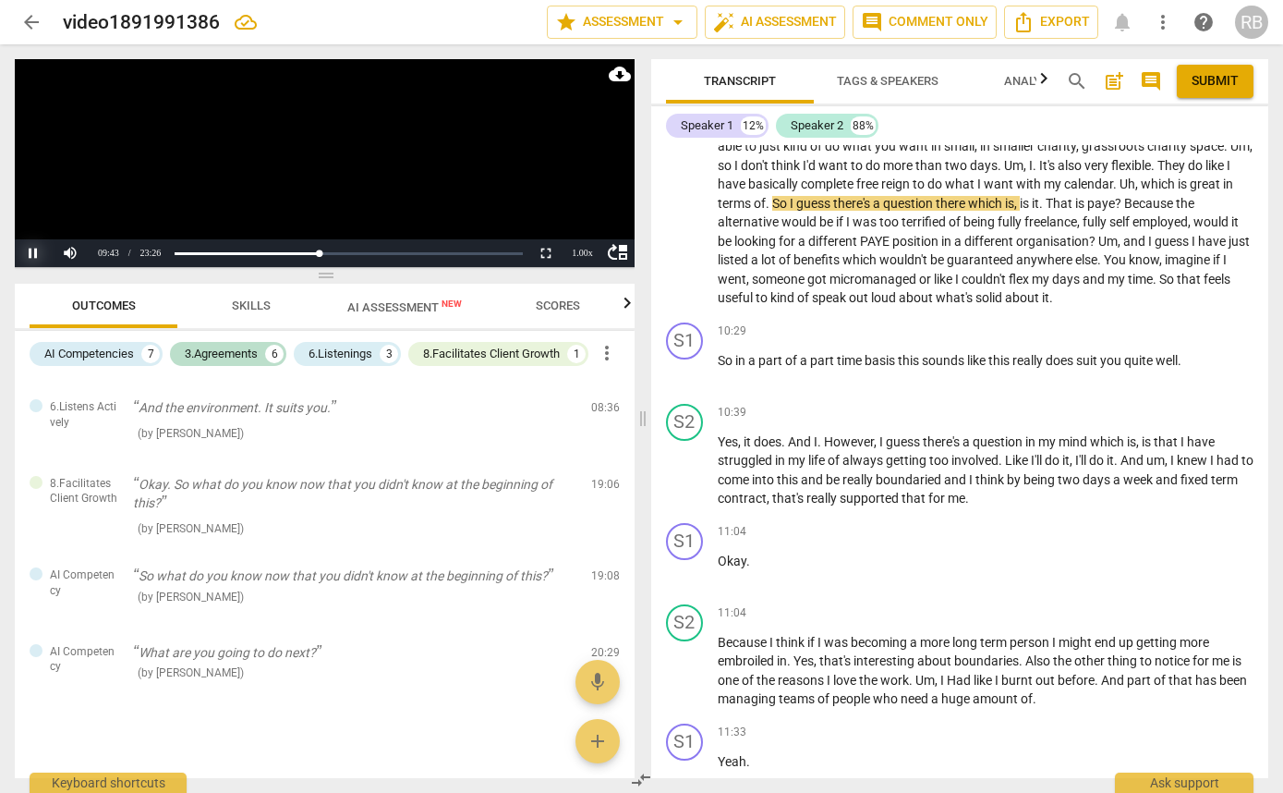
click at [34, 249] on button "Pause" at bounding box center [33, 253] width 37 height 28
